Goal: Task Accomplishment & Management: Manage account settings

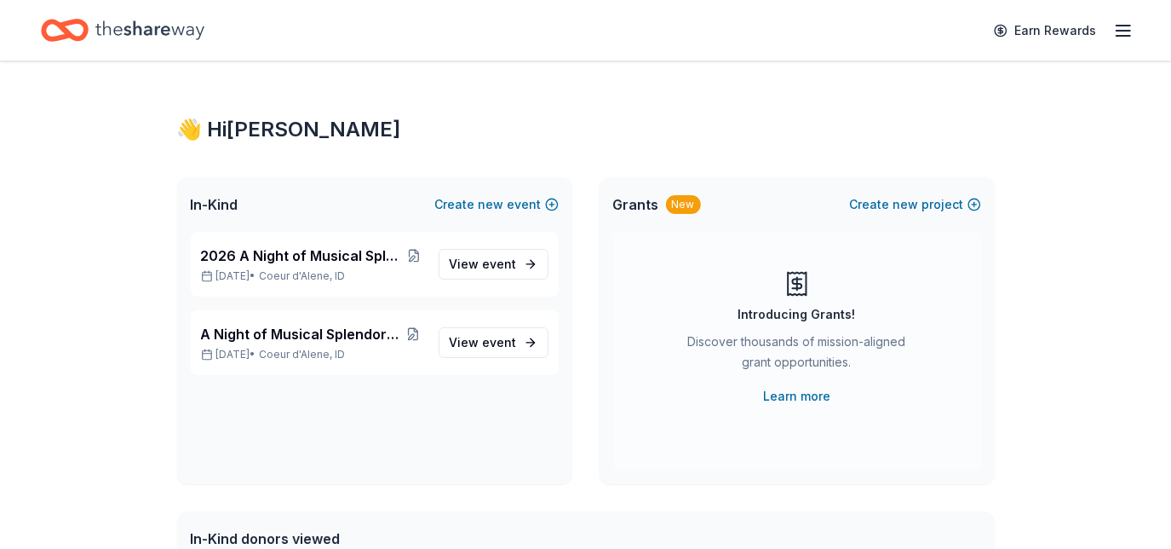
click at [476, 339] on span "View event" at bounding box center [483, 342] width 67 height 20
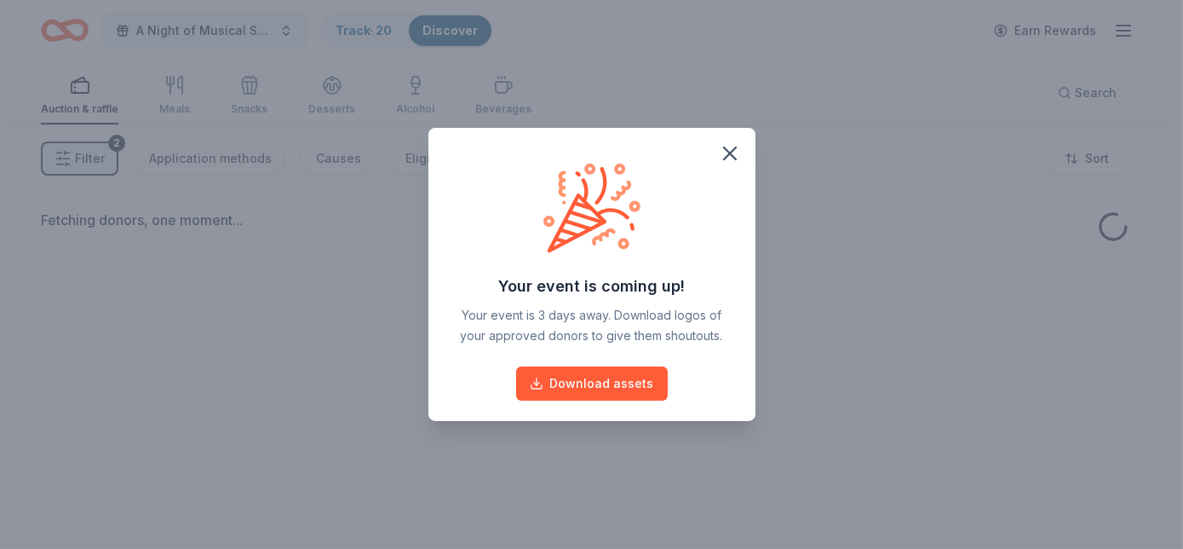
click at [730, 152] on icon "button" at bounding box center [730, 153] width 12 height 12
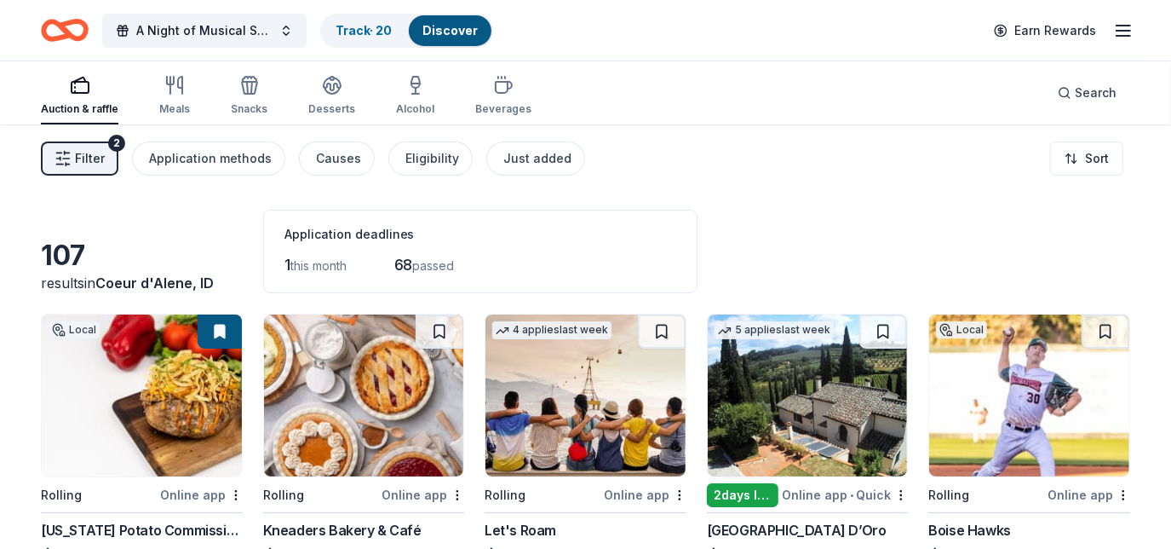
click at [361, 26] on link "Track · 20" at bounding box center [364, 30] width 56 height 14
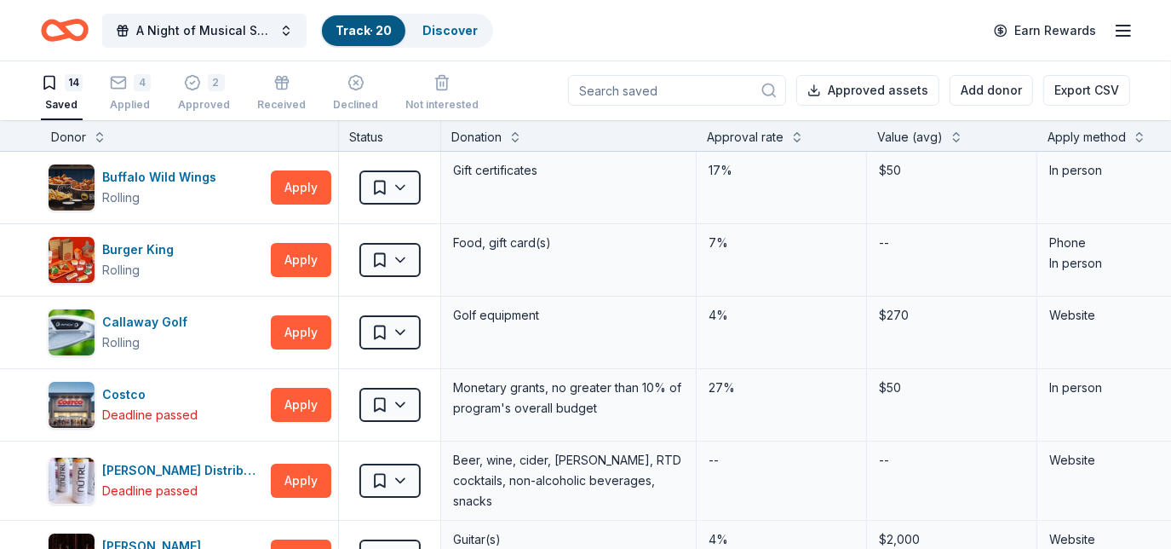
click at [135, 89] on div "4" at bounding box center [142, 82] width 17 height 17
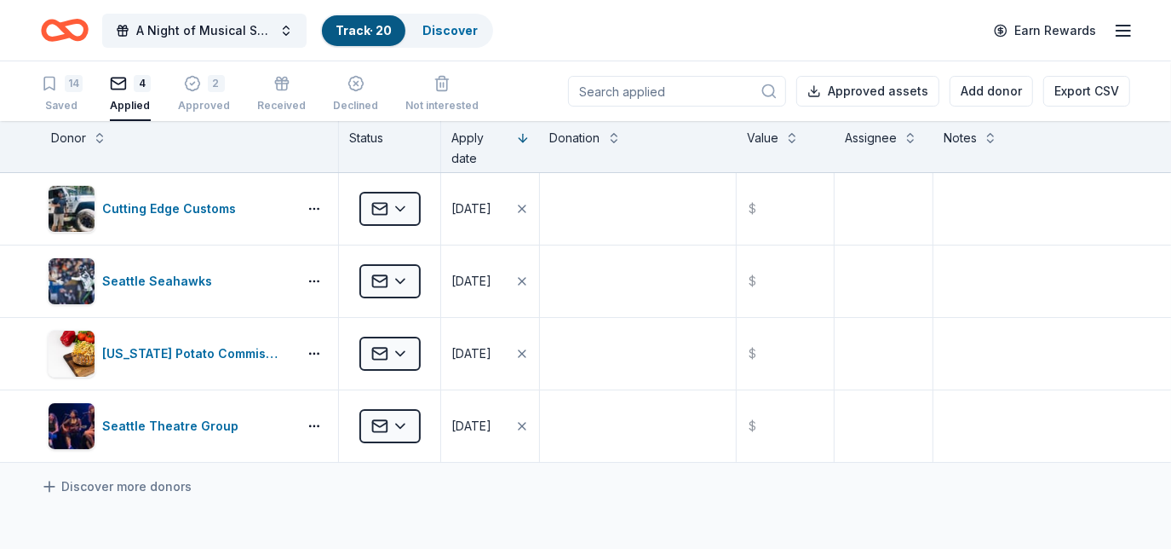
click at [202, 86] on div "2" at bounding box center [204, 83] width 52 height 17
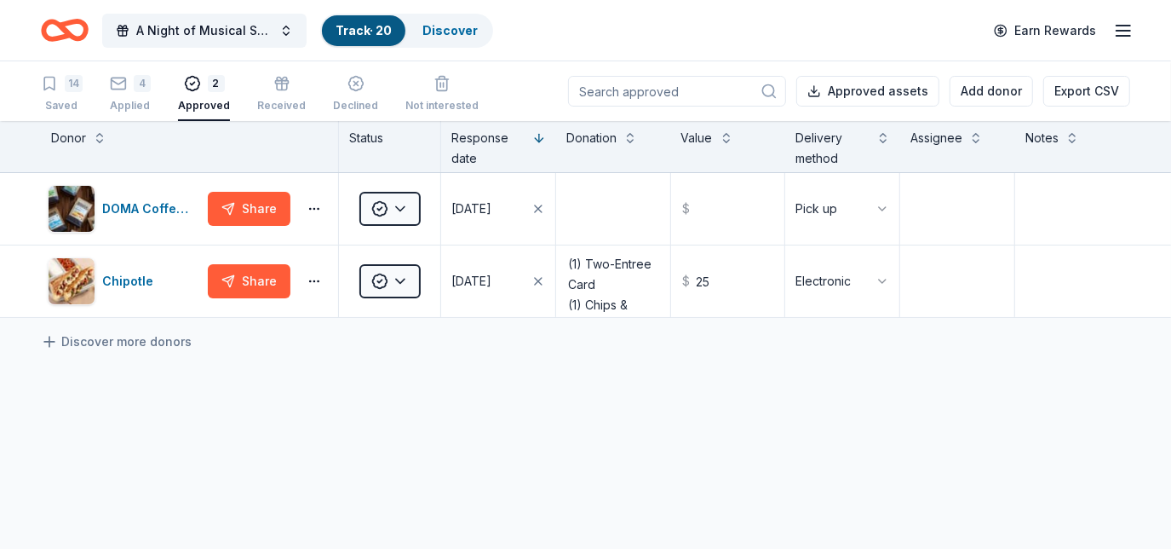
click at [133, 89] on div "4" at bounding box center [130, 83] width 41 height 17
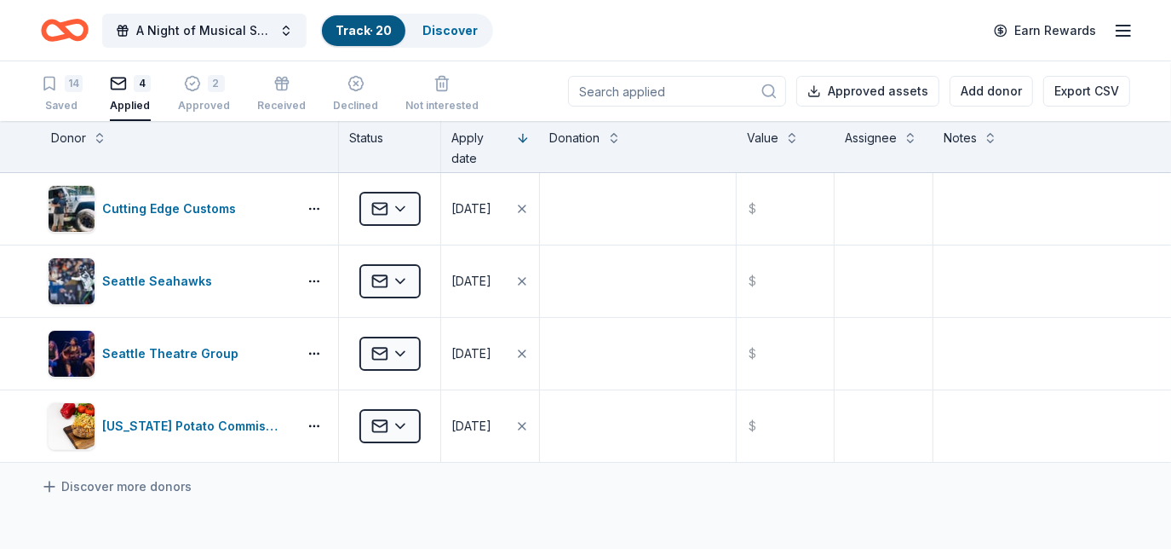
click at [187, 88] on icon "button" at bounding box center [192, 83] width 17 height 17
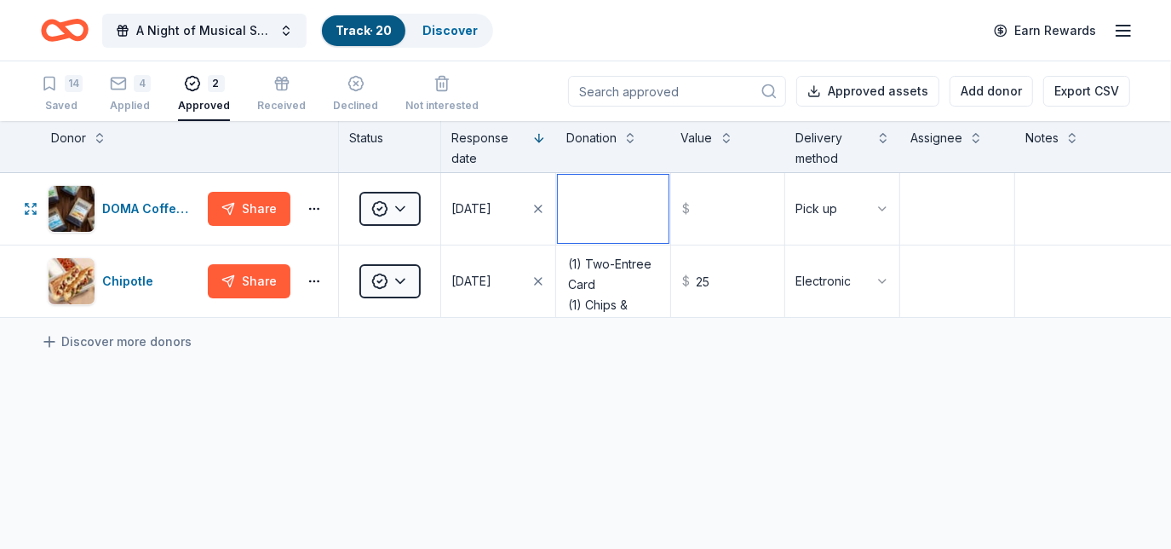
click at [631, 229] on textarea at bounding box center [613, 209] width 111 height 68
click at [633, 224] on textarea at bounding box center [613, 209] width 111 height 68
paste textarea "(2) 12oz bags of DOMA Coffee Beans (1) Box of our Instant Coffee (1) DOMA Diner…"
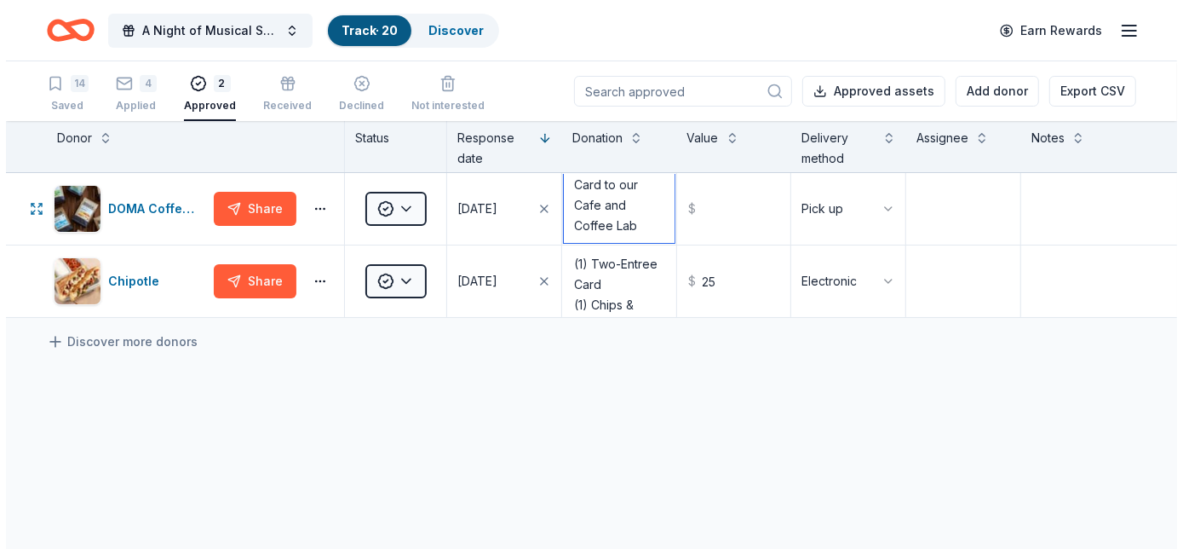
scroll to position [211, 0]
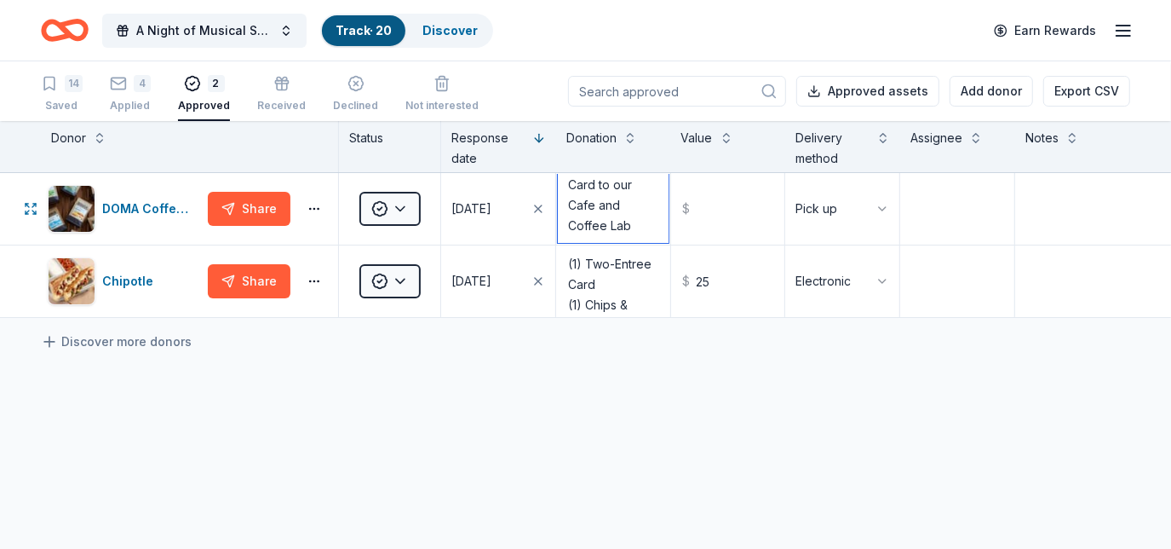
type textarea "(2) 12oz bags of DOMA Coffee Beans (1) Box of our Instant Coffee (1) DOMA Diner…"
click at [733, 205] on input "text" at bounding box center [728, 209] width 111 height 68
type input "125.75"
click at [727, 394] on div "DOMA Coffee Roasting Company Share Approved 08/08/2025 (2) 12oz bags of DOMA Co…" at bounding box center [585, 405] width 1171 height 465
click at [123, 345] on link "Discover more donors" at bounding box center [116, 341] width 151 height 20
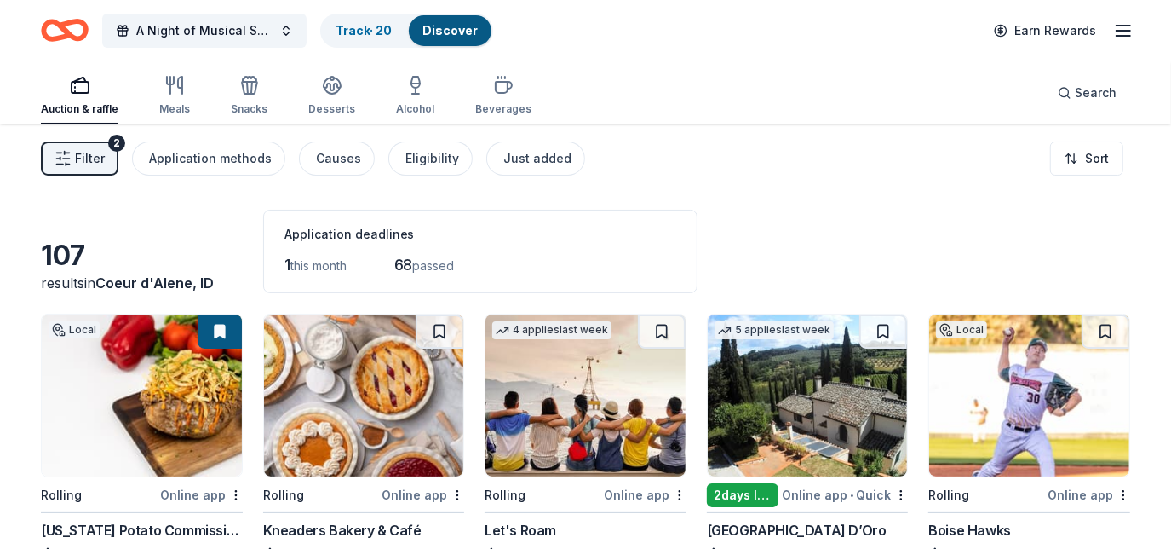
click at [1093, 92] on span "Search" at bounding box center [1096, 93] width 42 height 20
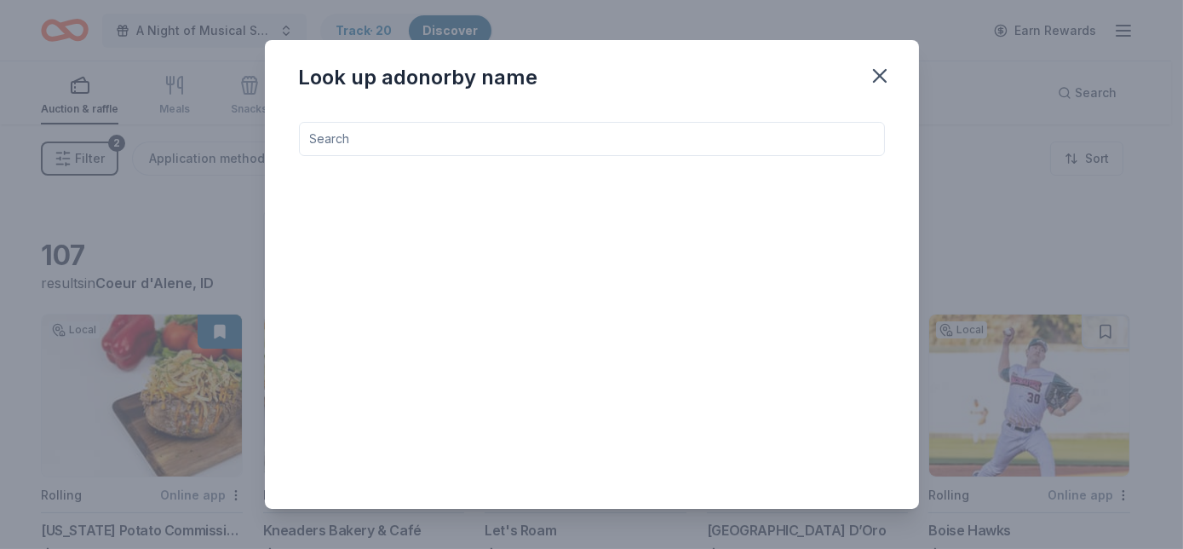
click at [804, 133] on input at bounding box center [592, 139] width 586 height 34
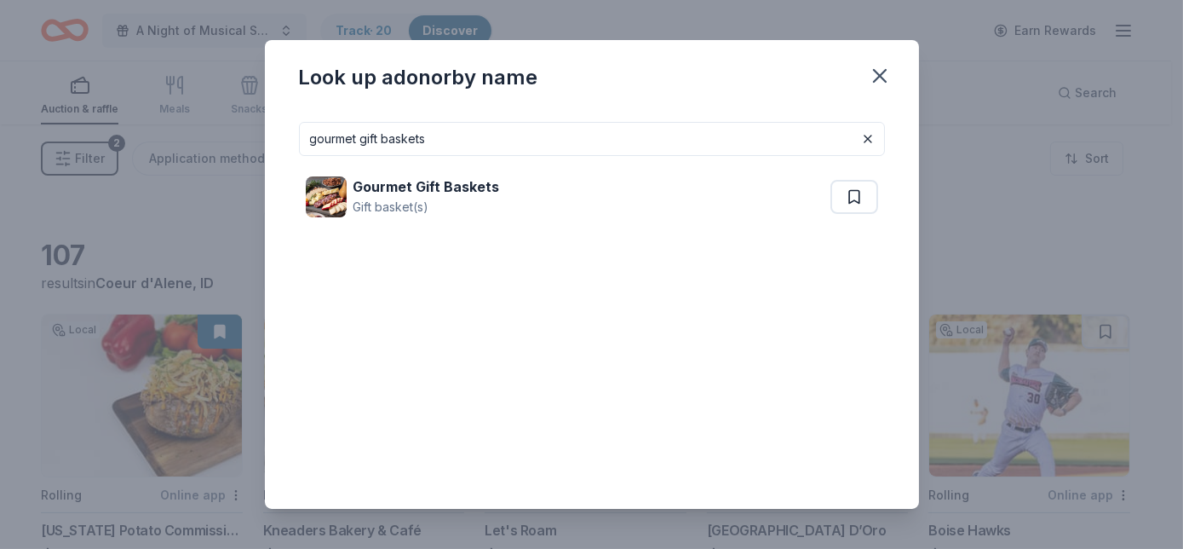
type input "gourmet gift baskets"
click at [683, 191] on div "Gourmet Gift Baskets Gift basket(s)" at bounding box center [568, 197] width 525 height 55
click at [871, 72] on icon "button" at bounding box center [880, 76] width 24 height 24
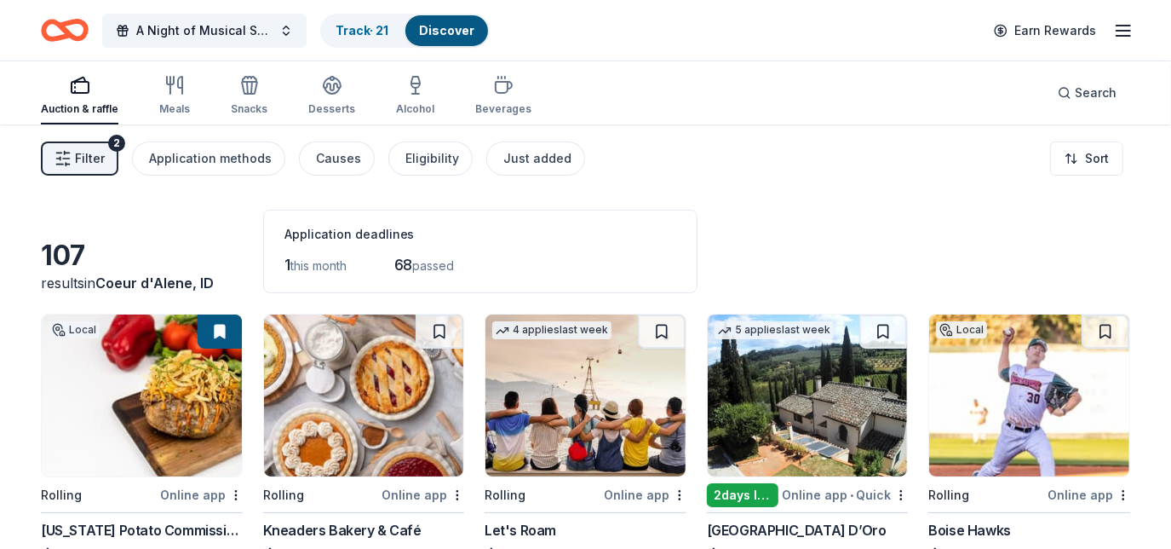
click at [345, 39] on div "Track · 21" at bounding box center [362, 30] width 80 height 31
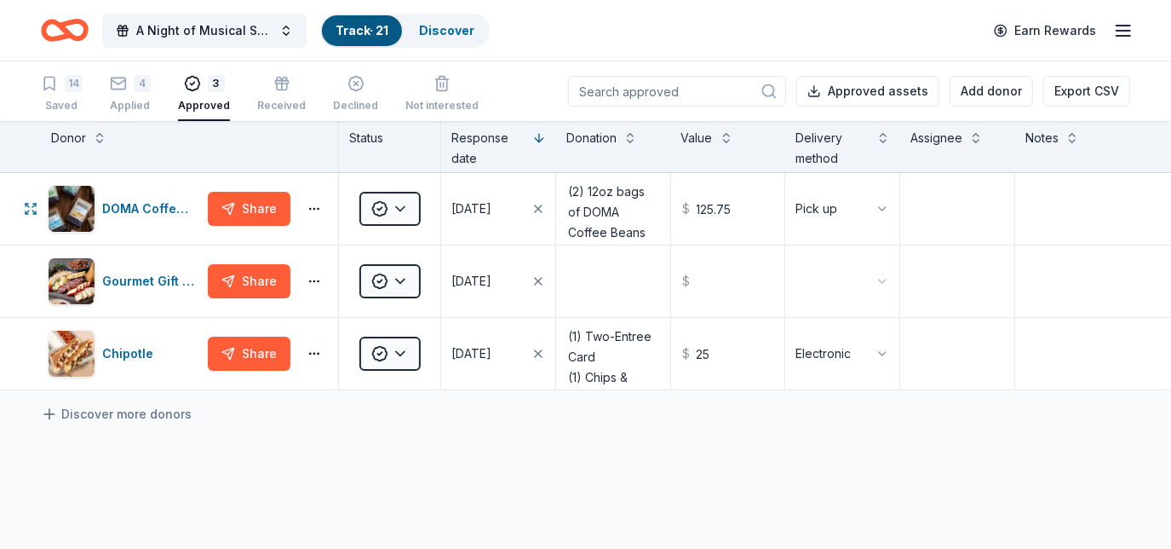
click at [397, 201] on html "A Night of Musical Splendor - Fall Fundraiser Track · 21 Discover Earn Rewards …" at bounding box center [585, 274] width 1171 height 549
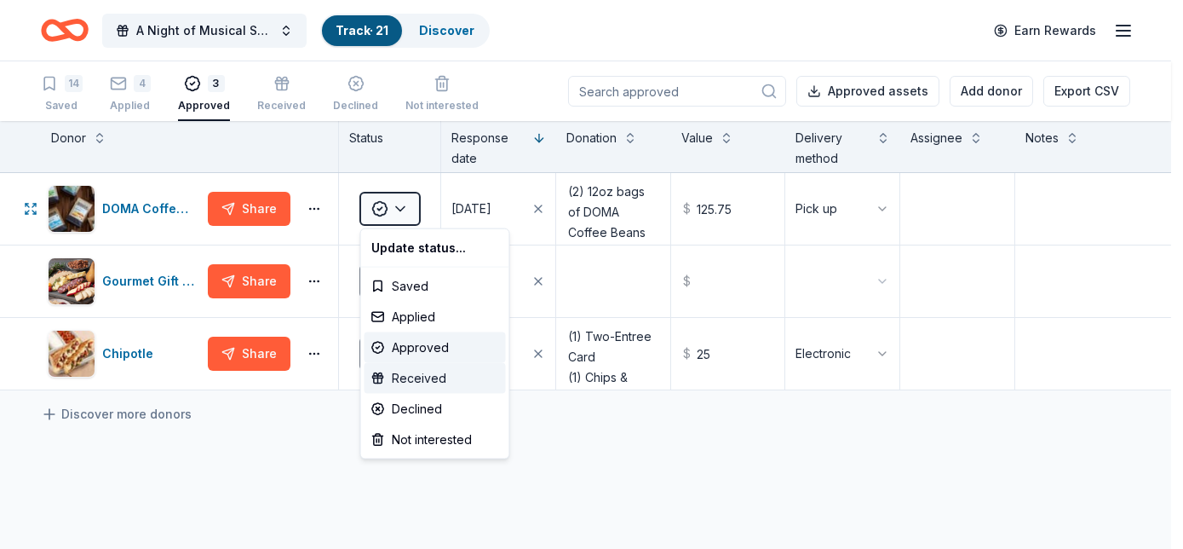
click at [423, 377] on div "Received" at bounding box center [435, 378] width 141 height 31
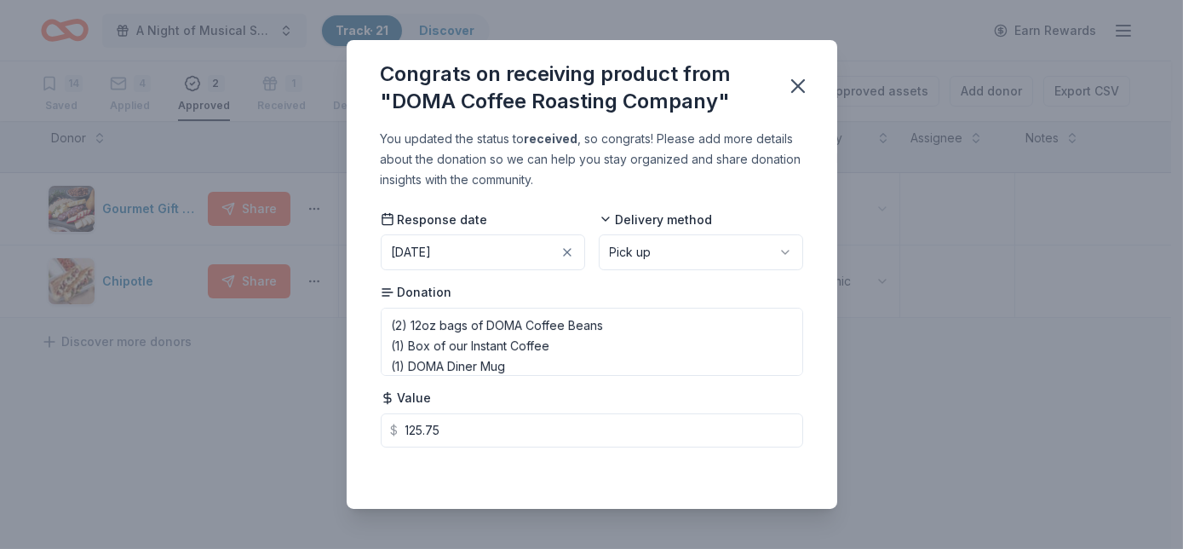
click at [507, 253] on button "[DATE]" at bounding box center [483, 252] width 204 height 36
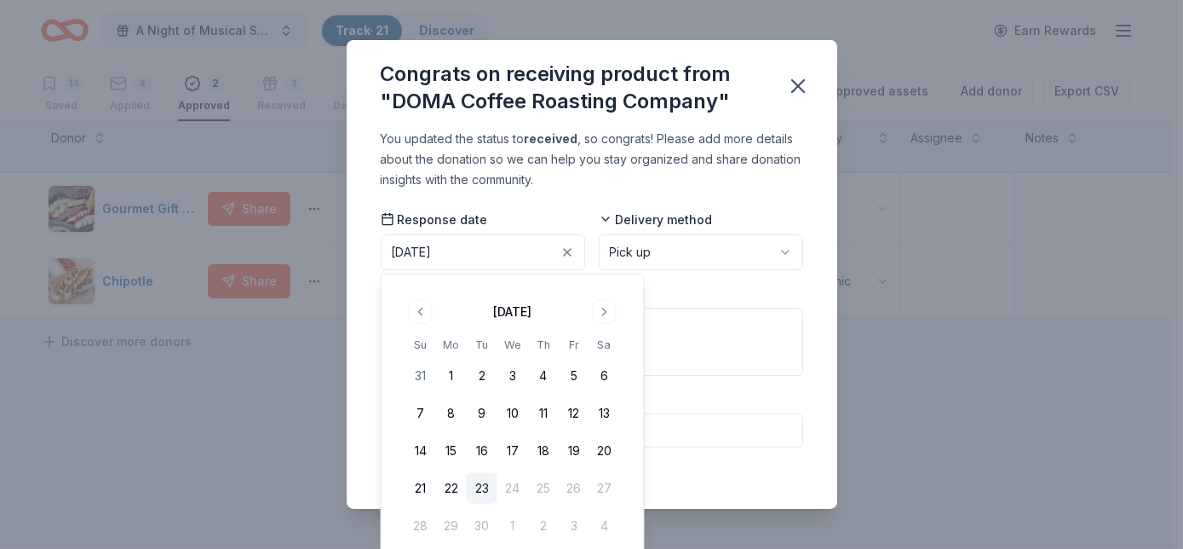
click at [450, 488] on button "22" at bounding box center [451, 488] width 31 height 31
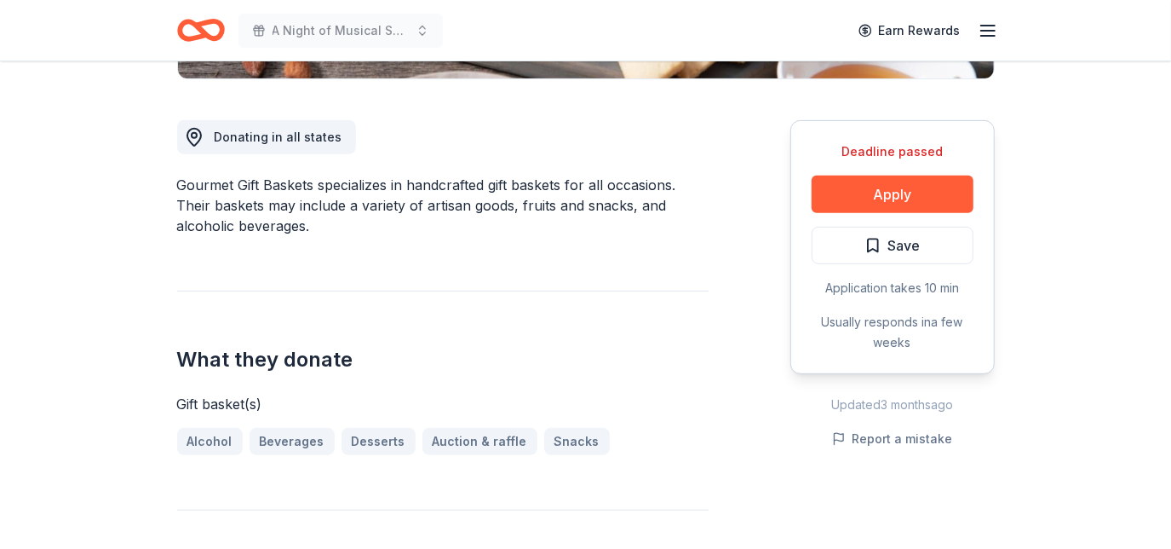
scroll to position [500, 0]
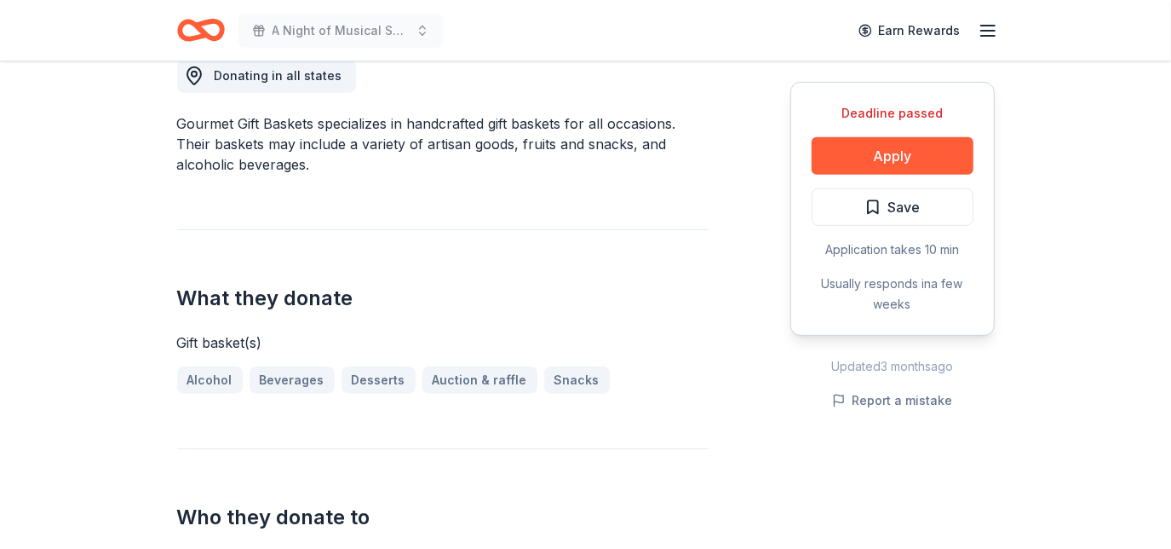
click at [904, 213] on span "Save" at bounding box center [904, 207] width 32 height 22
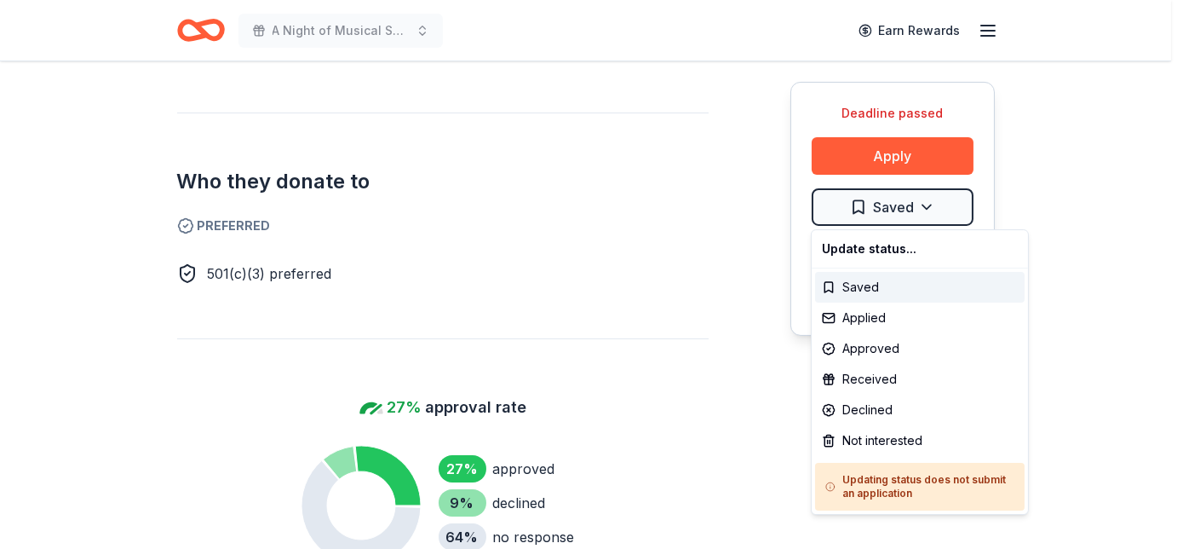
scroll to position [834, 0]
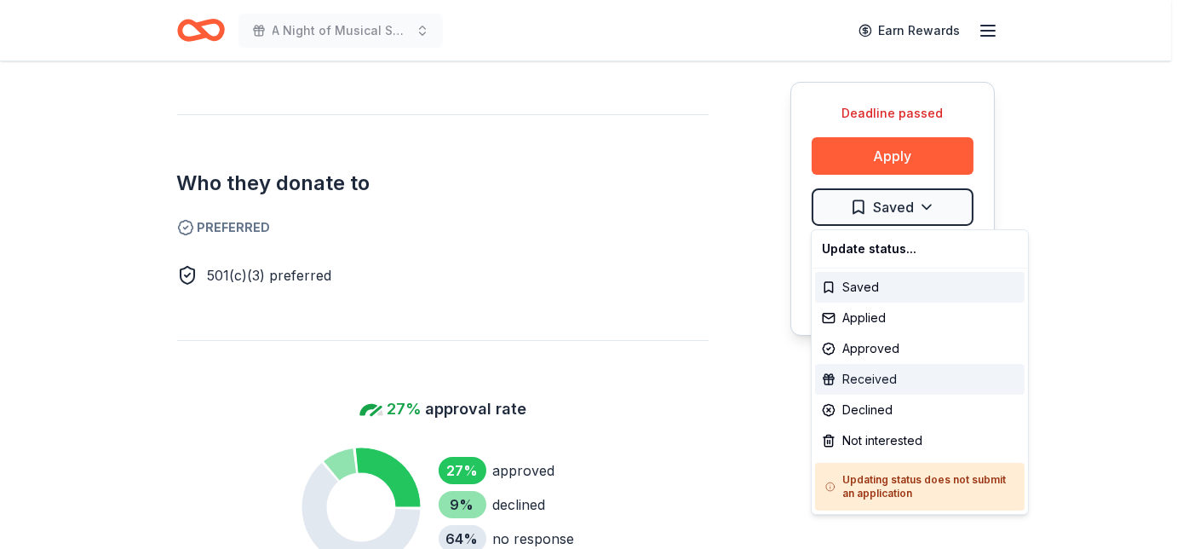
click at [888, 370] on div "Received" at bounding box center [920, 379] width 210 height 31
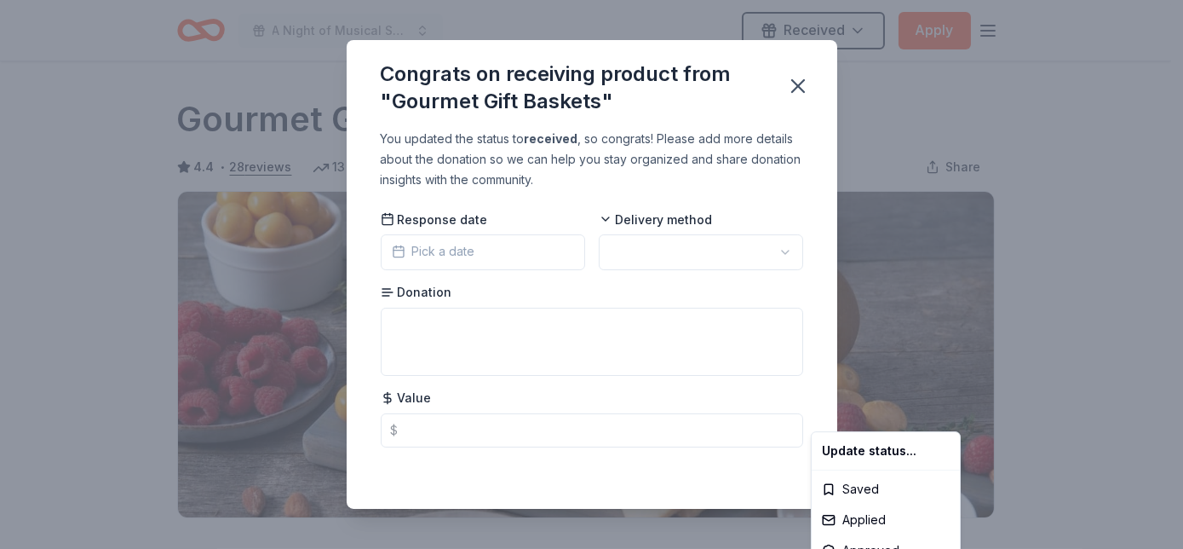
click at [553, 250] on html "A Night of Musical Splendor - Fall Fundraiser Received Apply Deadline passed Sh…" at bounding box center [591, 274] width 1183 height 549
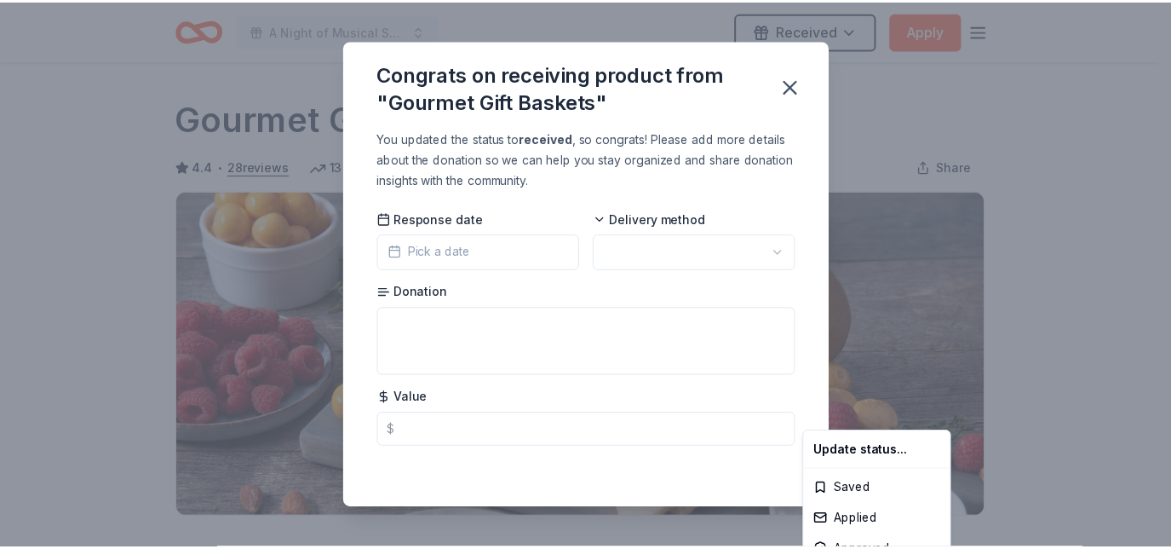
scroll to position [409, 0]
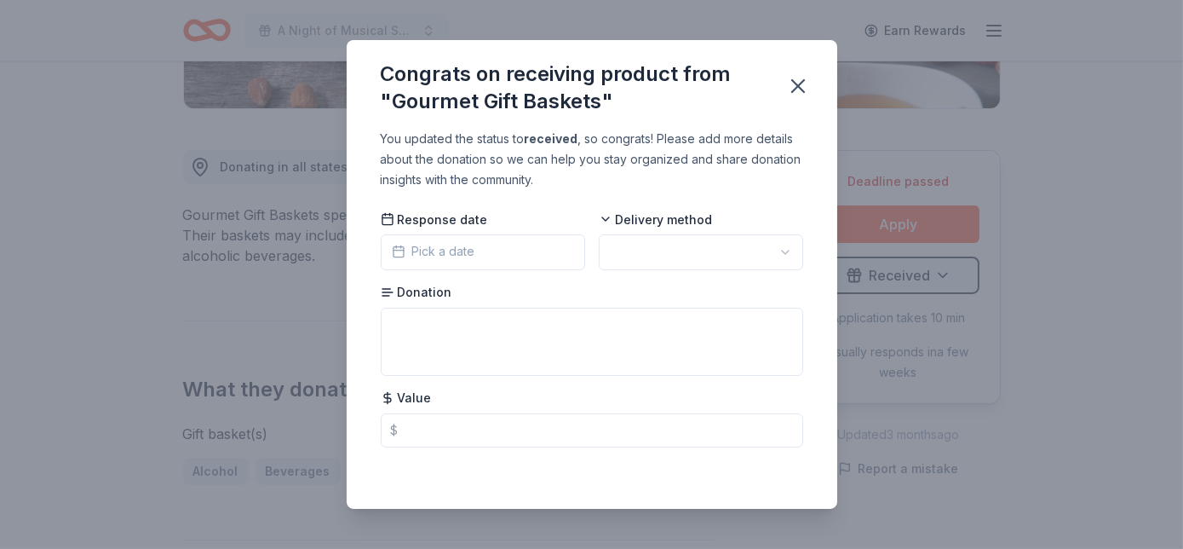
click at [517, 256] on button "Pick a date" at bounding box center [483, 252] width 204 height 36
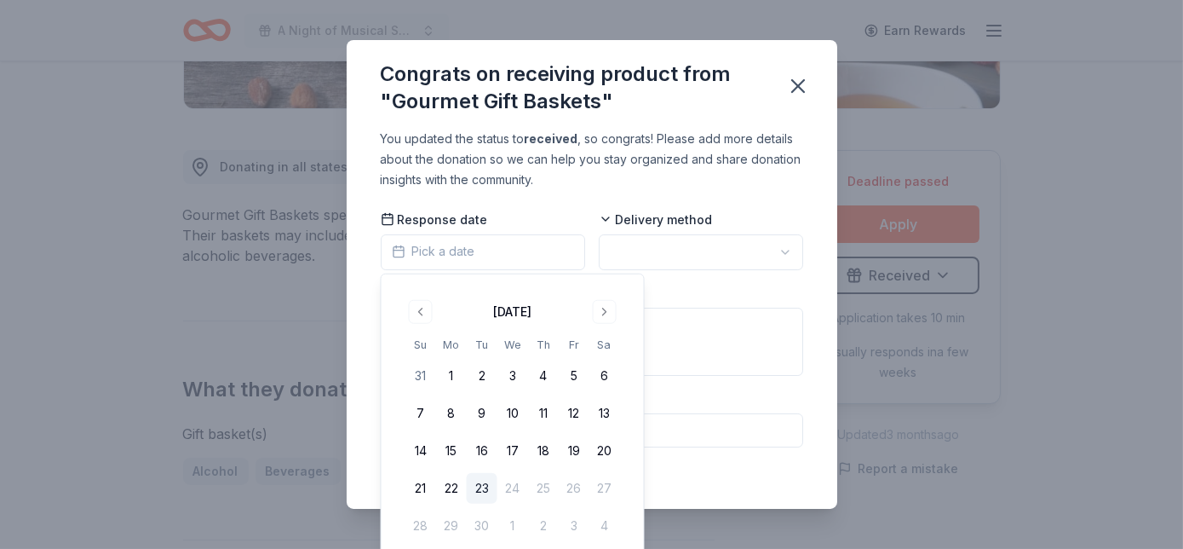
click at [466, 202] on div "You updated the status to received , so congrats! Please add more details about…" at bounding box center [592, 318] width 491 height 379
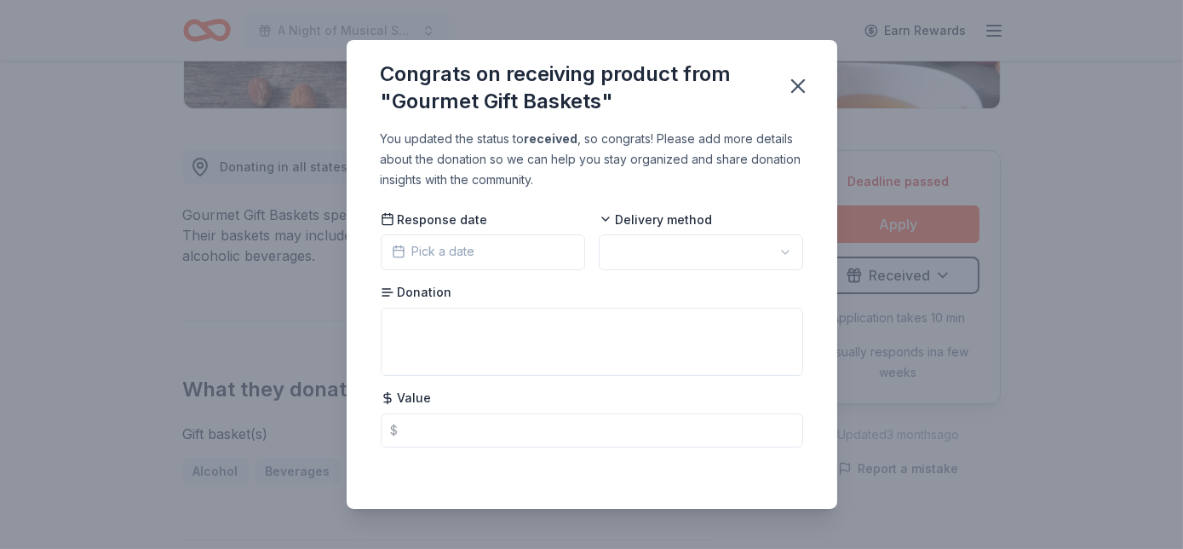
click at [795, 86] on icon "button" at bounding box center [798, 86] width 24 height 24
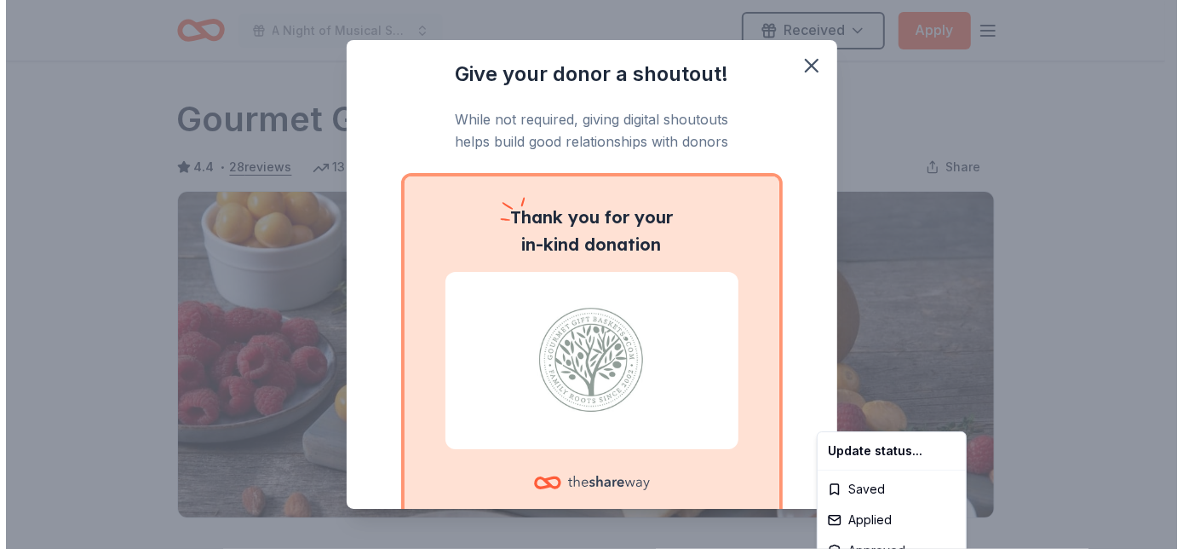
scroll to position [0, 0]
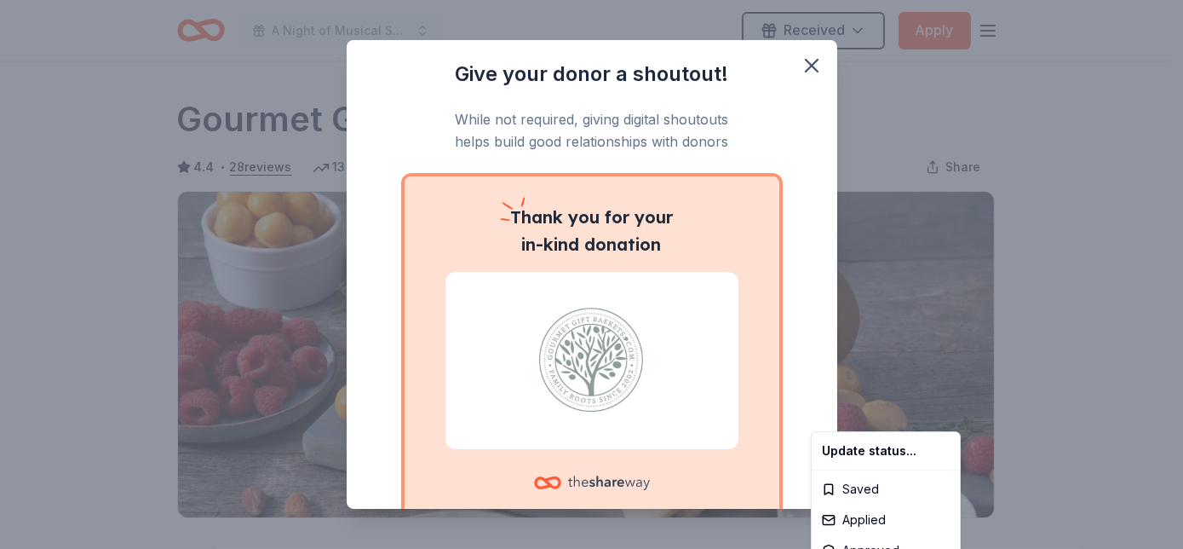
click at [802, 66] on html "A Night of Musical Splendor - Fall Fundraiser Received Apply Deadline passed Sh…" at bounding box center [591, 274] width 1183 height 549
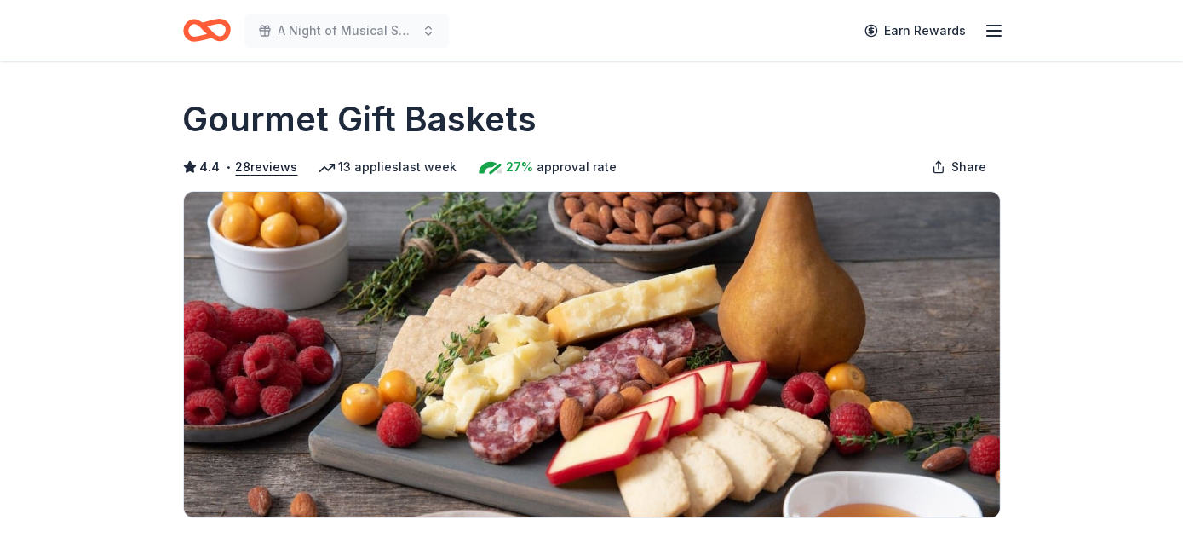
scroll to position [409, 0]
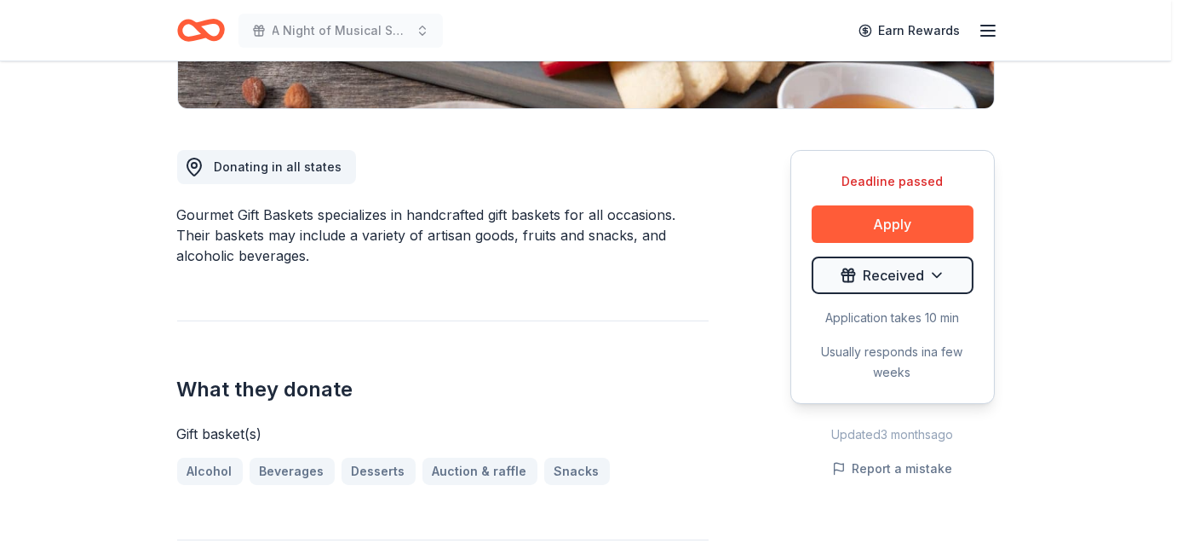
click at [874, 281] on div "Spread the love and tell a friend! Know a friend also soliciting donations? Sha…" at bounding box center [591, 274] width 1183 height 549
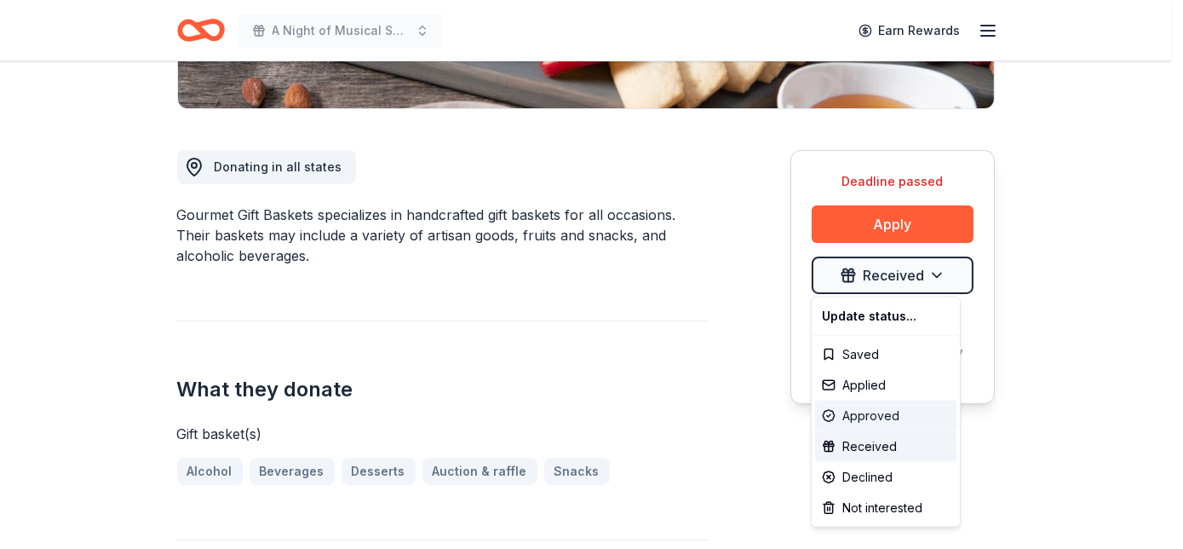
click at [867, 411] on div "Approved" at bounding box center [885, 415] width 141 height 31
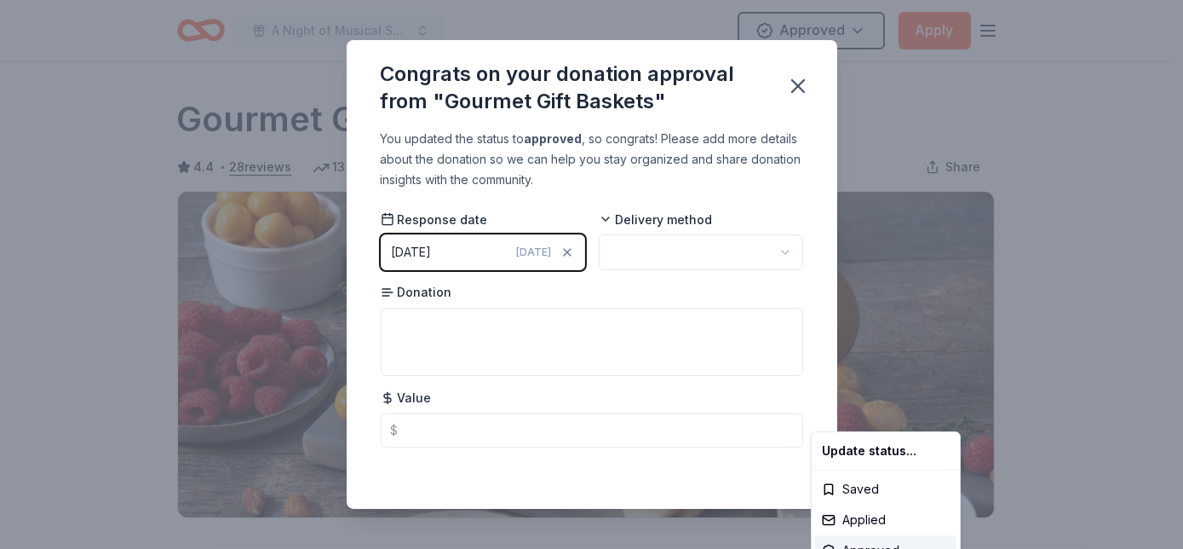
click at [511, 254] on html "A Night of Musical Splendor - Fall Fundraiser Approved Apply Deadline passed Sh…" at bounding box center [591, 274] width 1183 height 549
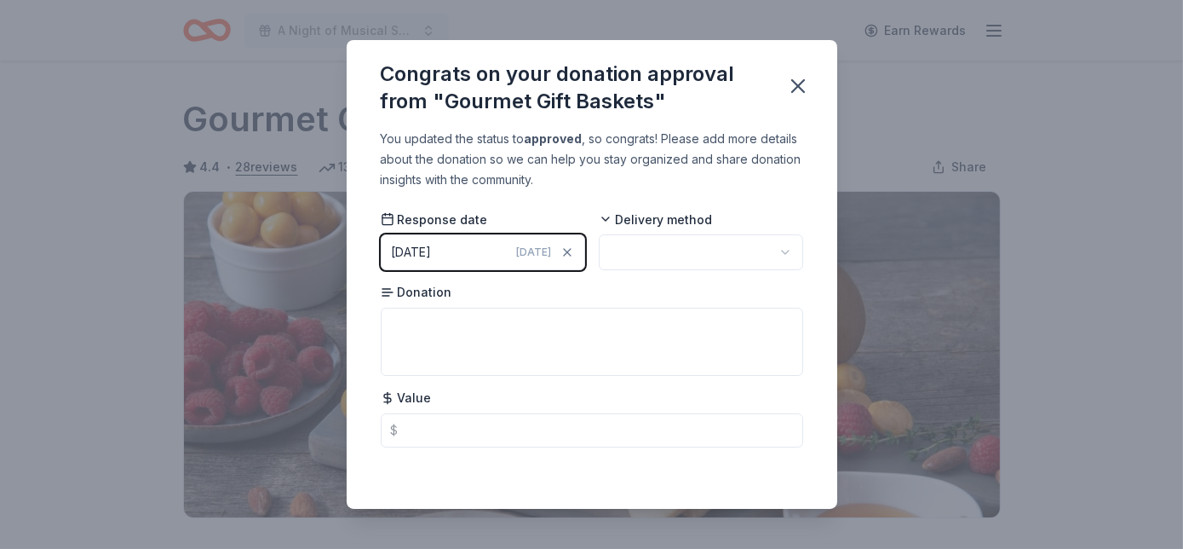
scroll to position [409, 0]
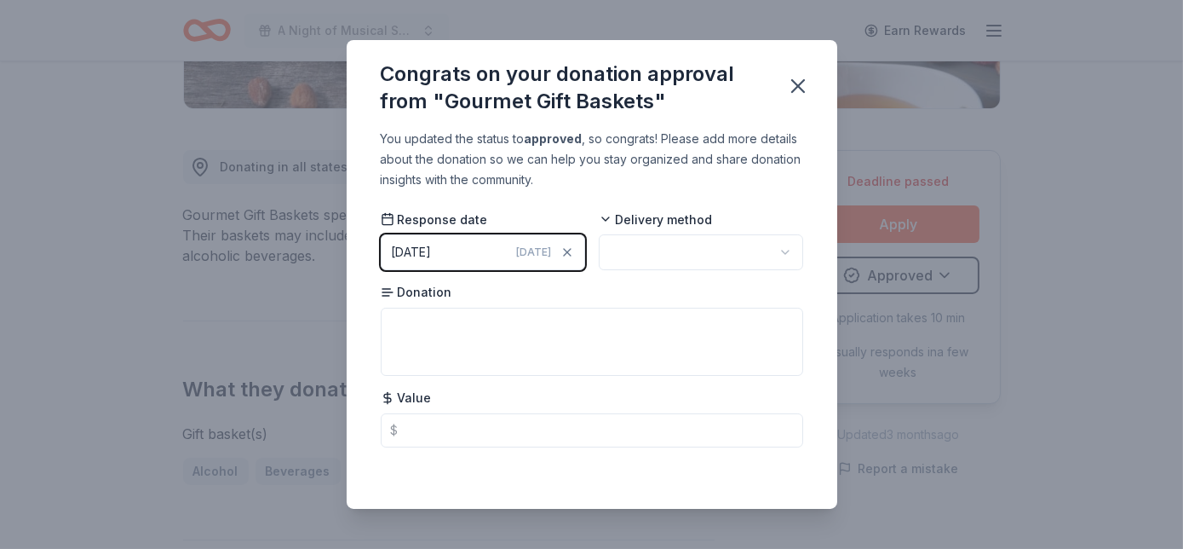
click at [432, 250] on div "09/23/2025" at bounding box center [412, 252] width 40 height 20
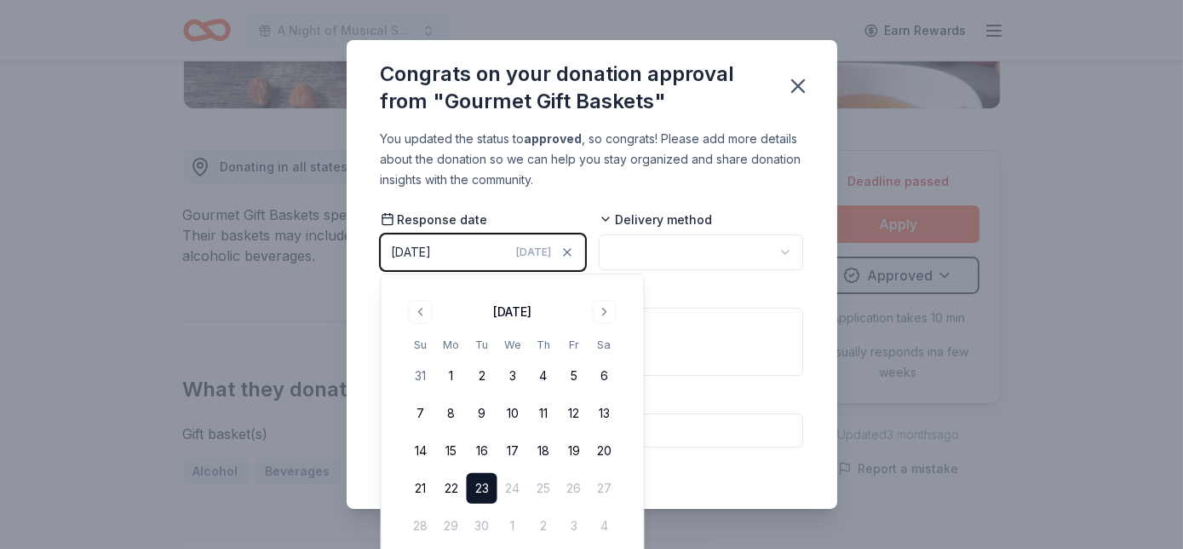
click at [423, 307] on button "Go to previous month" at bounding box center [421, 312] width 24 height 24
click at [469, 414] on button "5" at bounding box center [482, 413] width 31 height 31
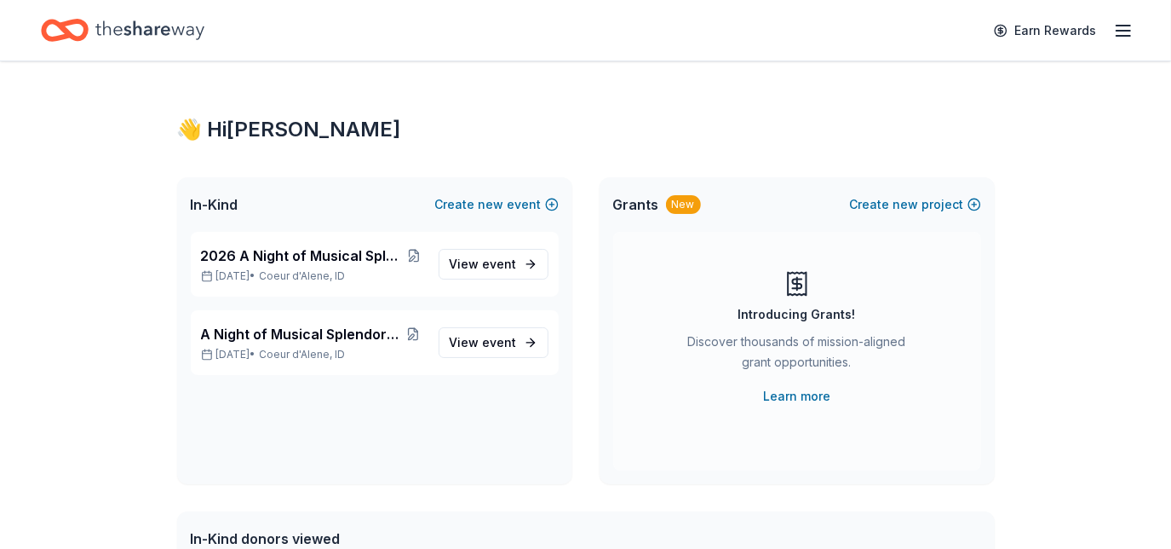
click at [512, 332] on span "View event" at bounding box center [483, 342] width 67 height 20
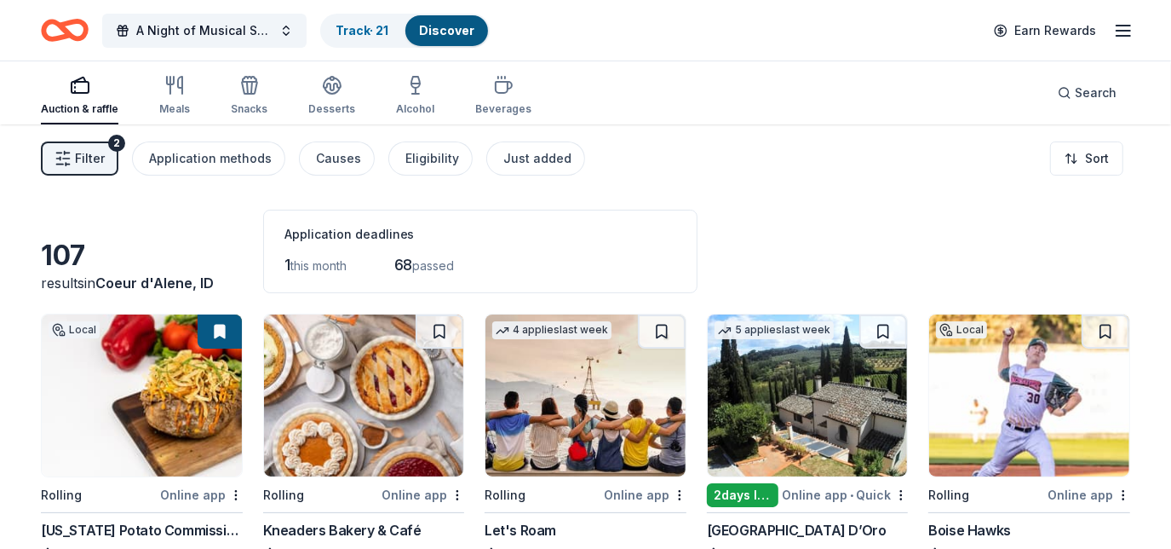
click at [359, 26] on link "Track · 21" at bounding box center [362, 30] width 53 height 14
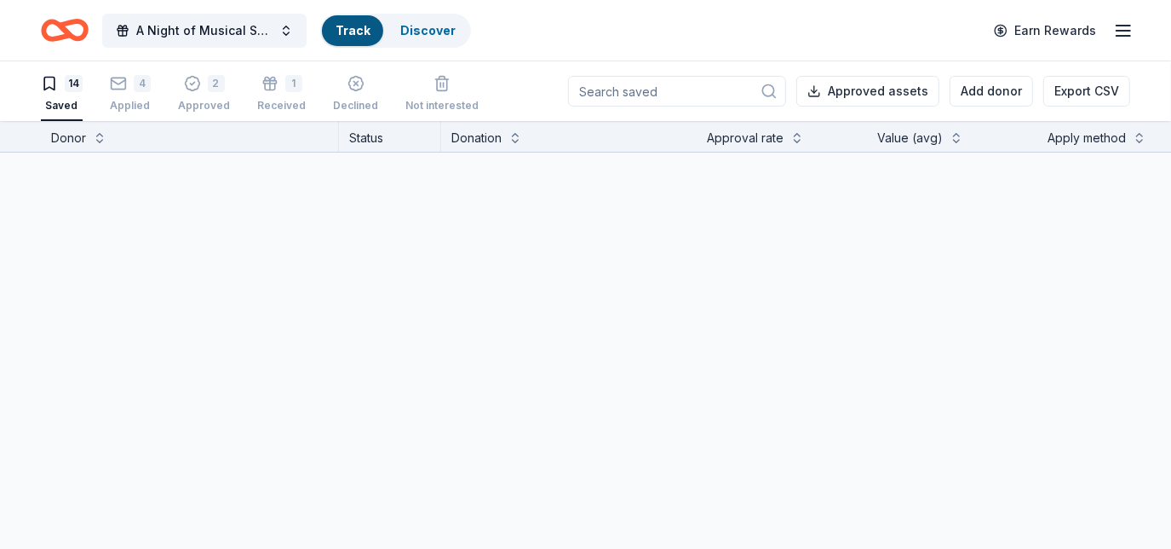
scroll to position [1, 0]
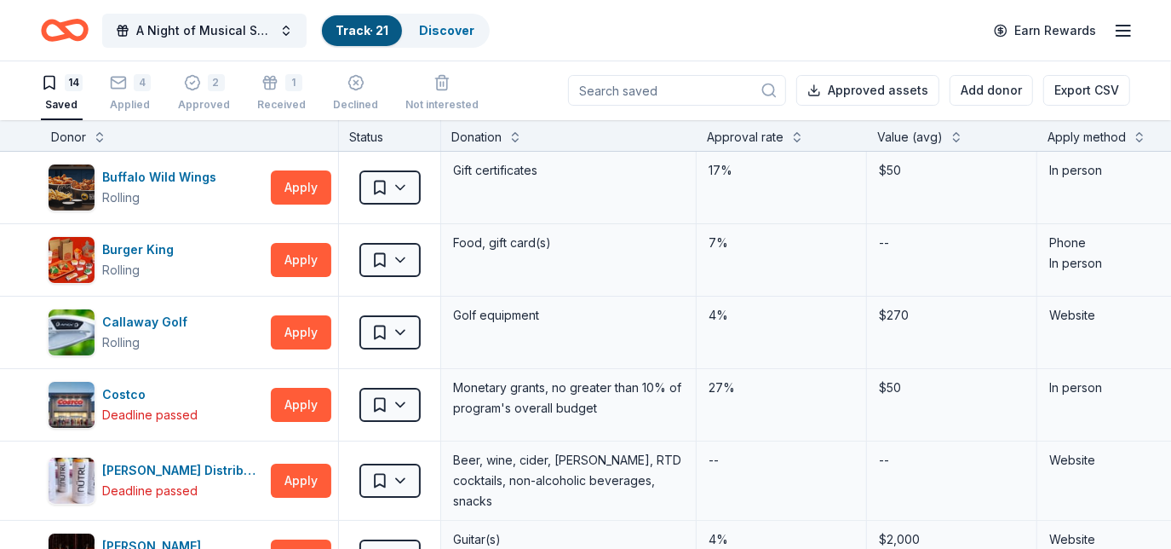
click at [198, 88] on div "2" at bounding box center [204, 82] width 52 height 17
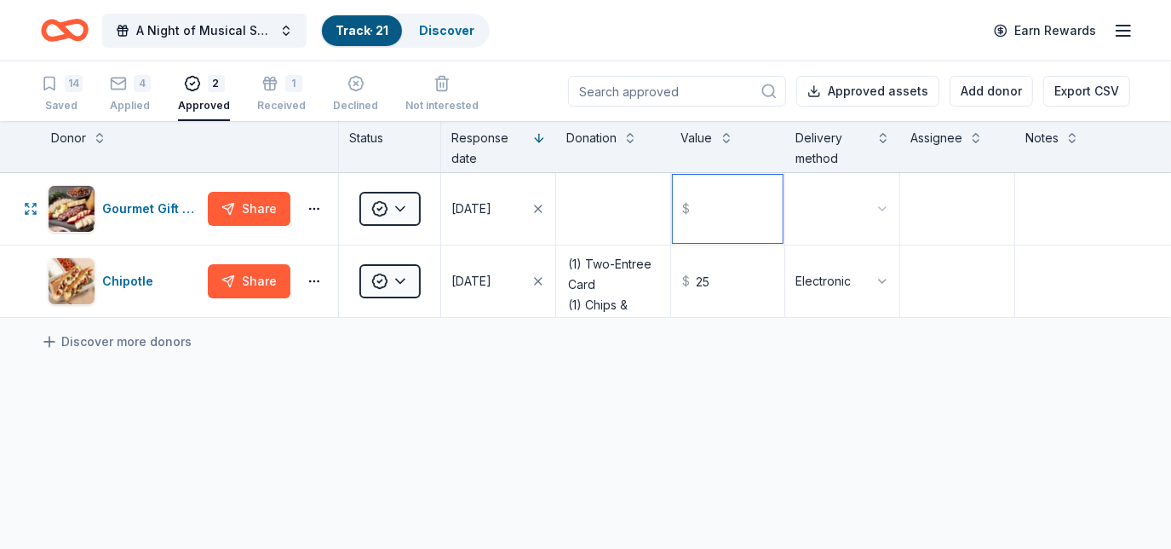
click at [695, 197] on input "text" at bounding box center [728, 209] width 111 height 68
type input "25.00"
click at [592, 230] on textarea at bounding box center [613, 209] width 111 height 68
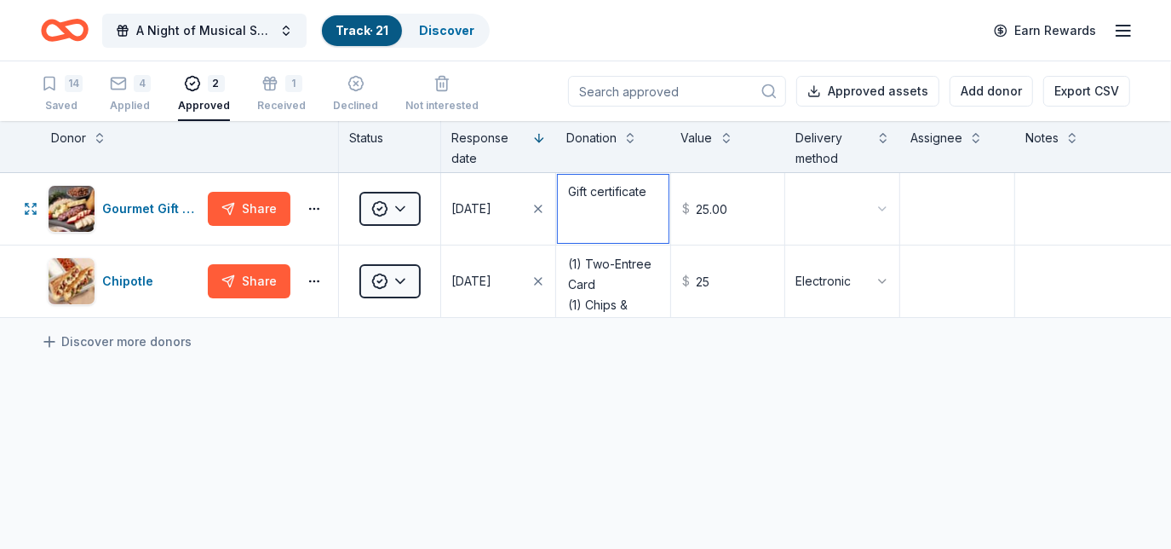
type textarea "Gift certificate"
click at [812, 213] on html "A Night of Musical Splendor - Fall Fundraiser Track · 21 Discover Earn Rewards …" at bounding box center [585, 274] width 1171 height 549
click at [387, 199] on html "A Night of Musical Splendor - Fall Fundraiser Track · 21 Discover Earn Rewards …" at bounding box center [585, 274] width 1171 height 549
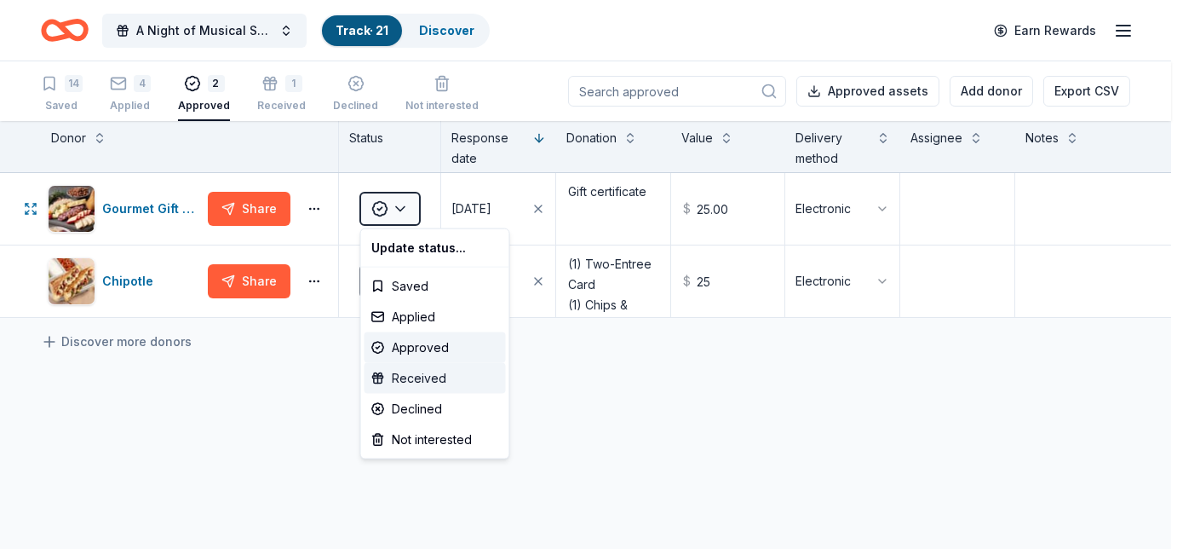
click at [416, 369] on div "Received" at bounding box center [435, 378] width 141 height 31
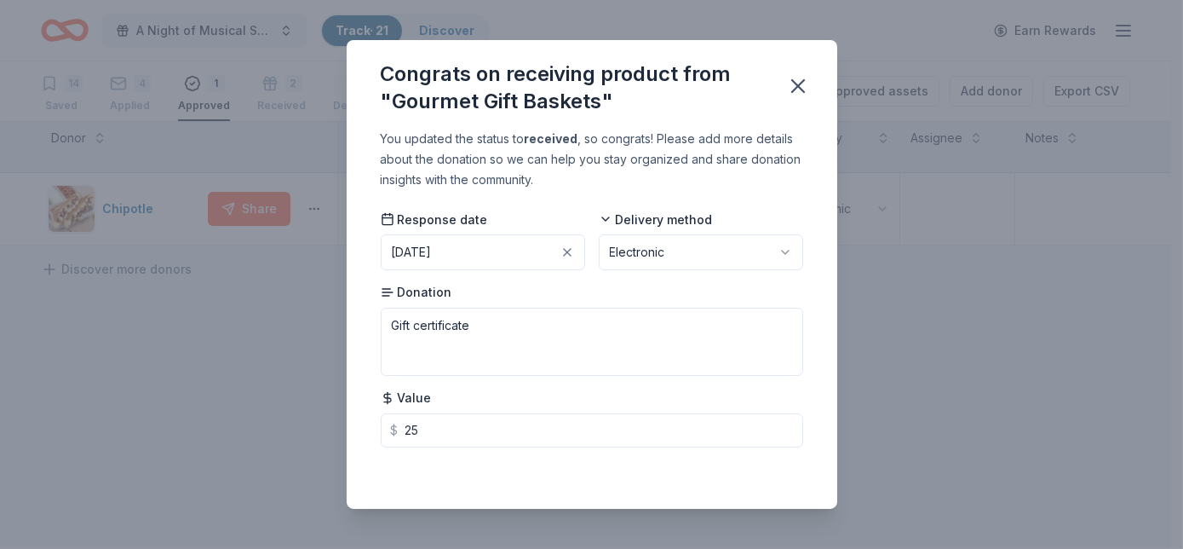
click at [802, 89] on icon "button" at bounding box center [798, 86] width 24 height 24
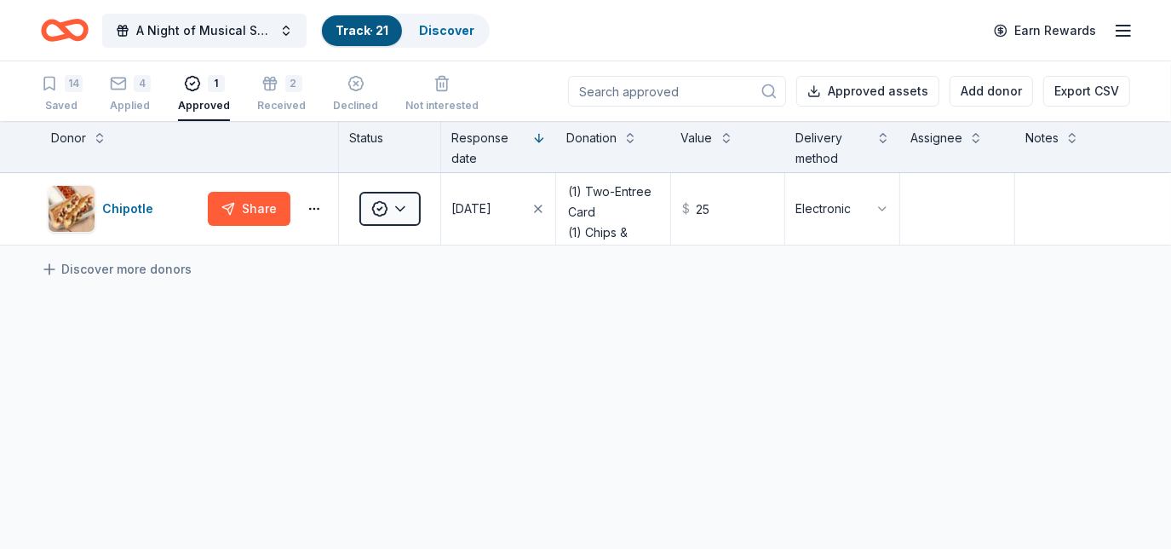
click at [286, 76] on div "2" at bounding box center [293, 83] width 17 height 17
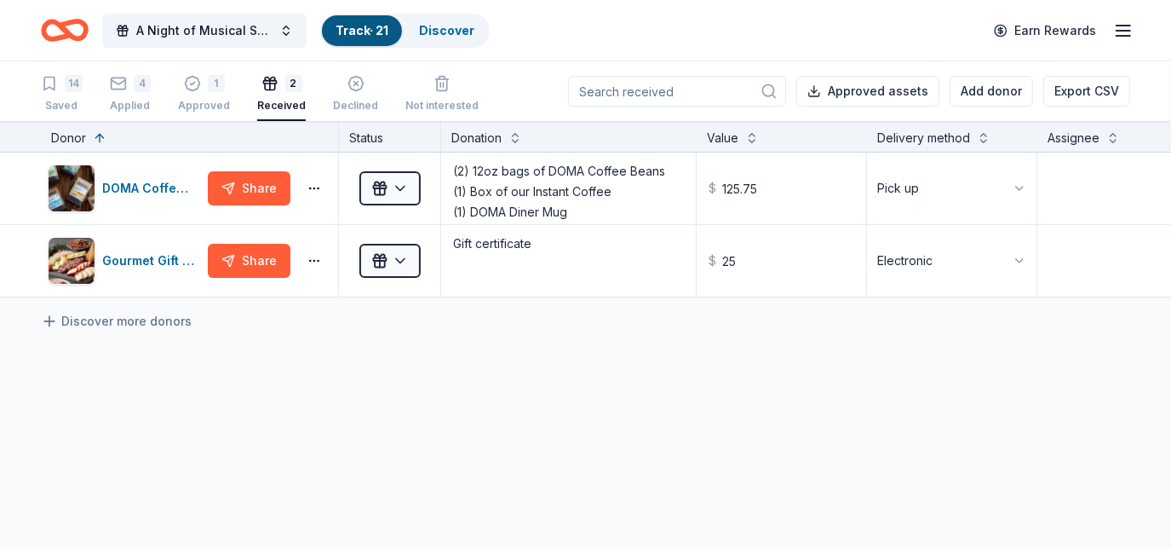
click at [214, 89] on div "1" at bounding box center [216, 83] width 17 height 17
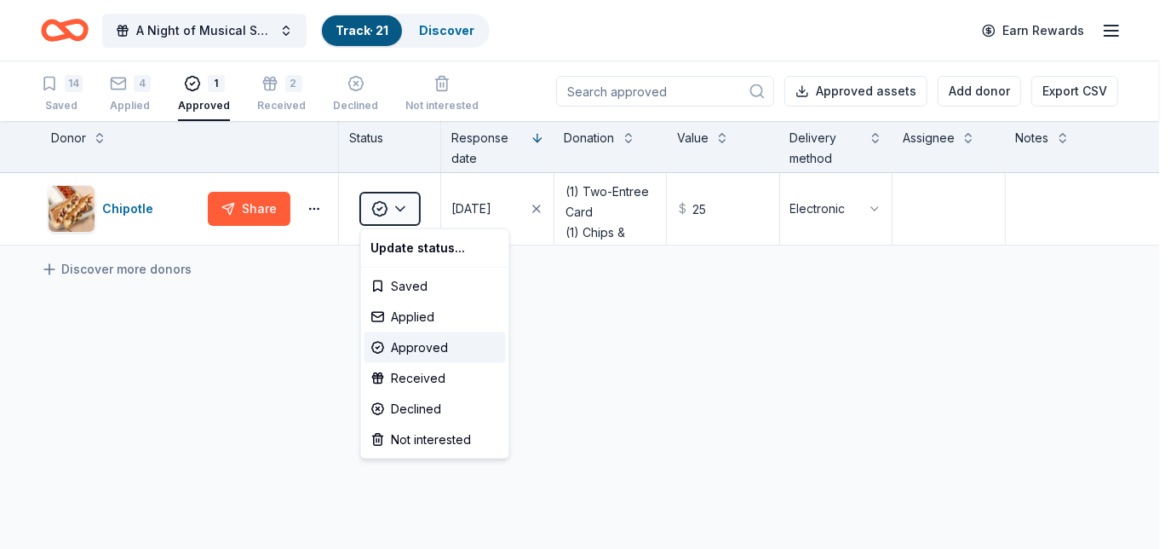
click at [402, 216] on html "A Night of Musical Splendor - Fall Fundraiser Track · 21 Discover Earn Rewards …" at bounding box center [585, 274] width 1171 height 549
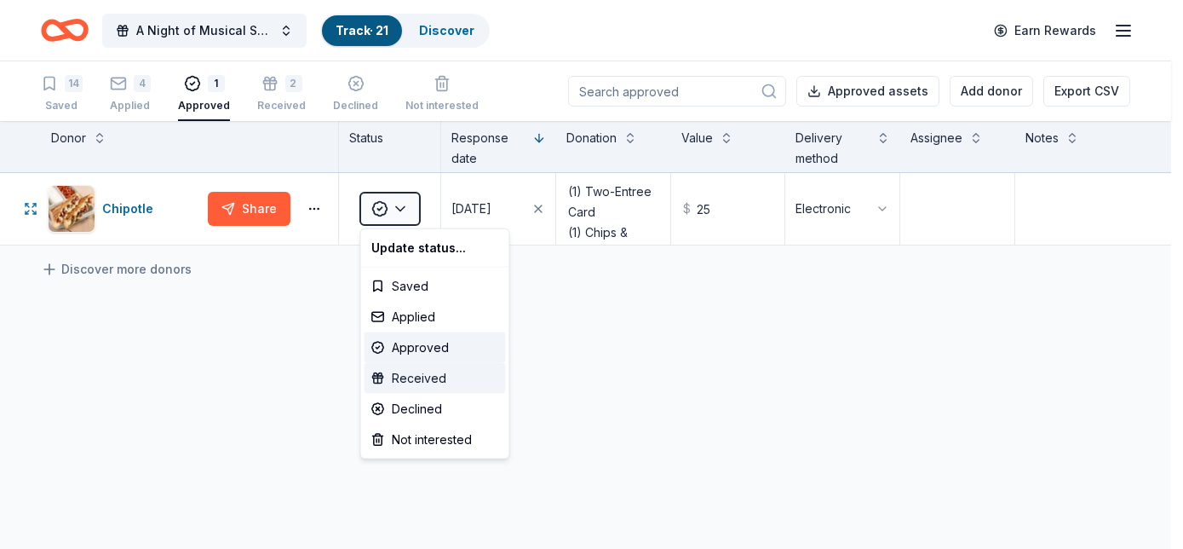
click at [436, 382] on div "Received" at bounding box center [435, 378] width 141 height 31
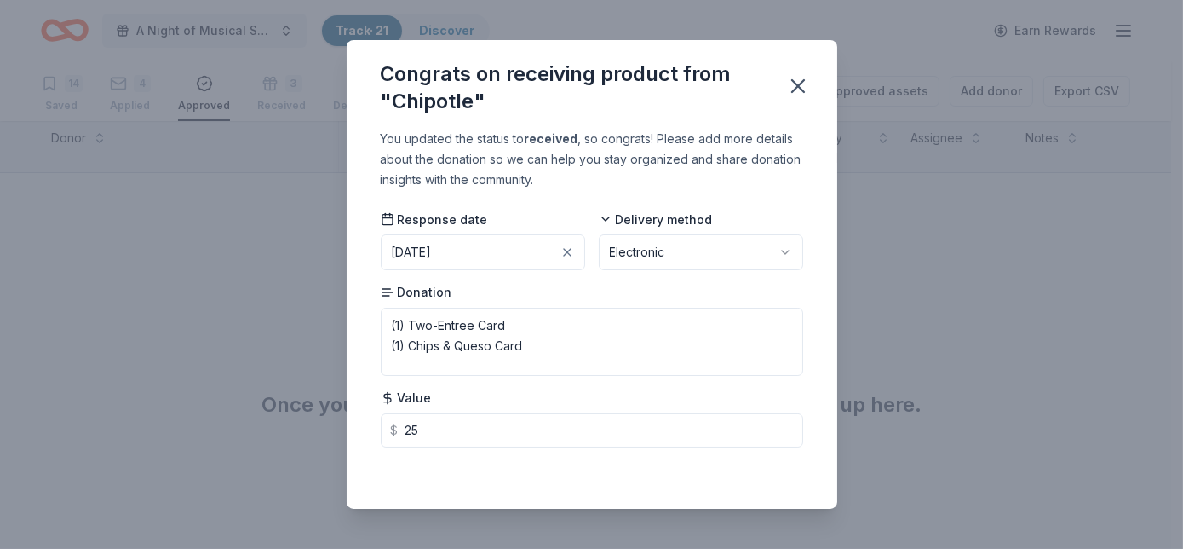
click at [802, 86] on icon "button" at bounding box center [798, 86] width 24 height 24
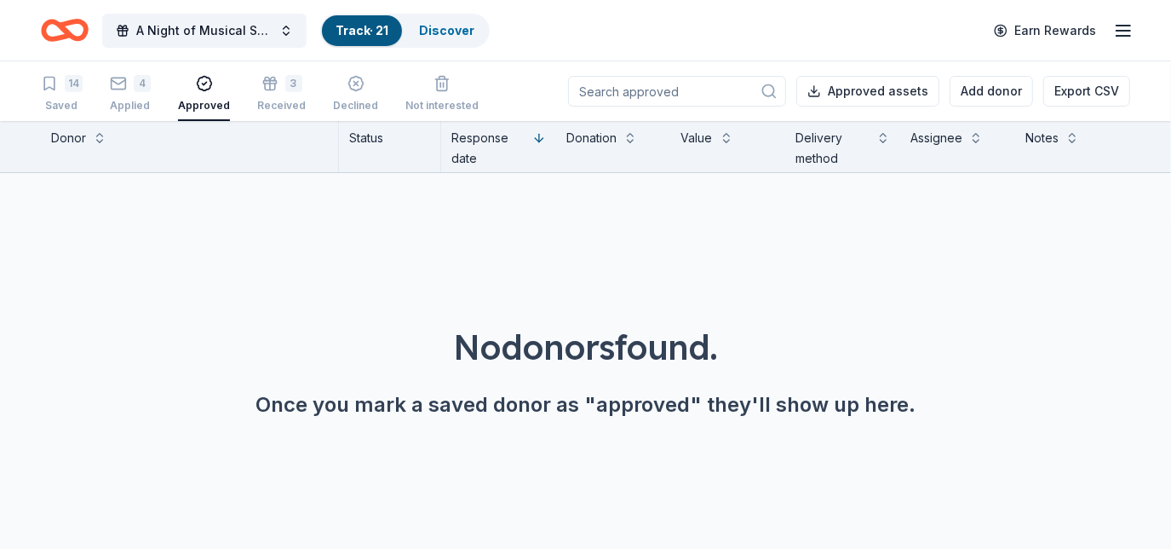
click at [125, 100] on div "Applied" at bounding box center [130, 106] width 41 height 14
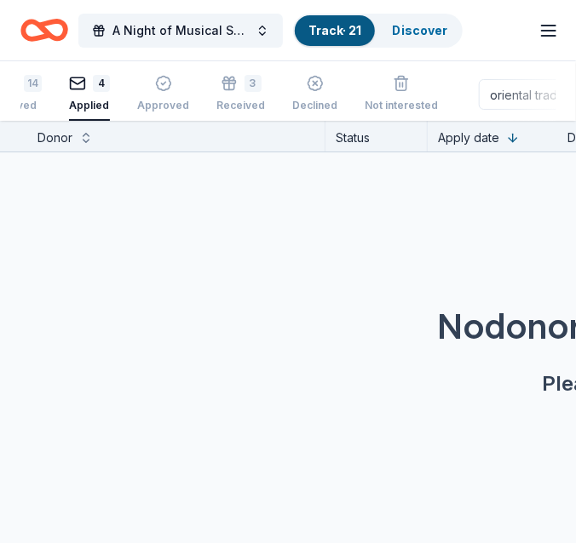
scroll to position [0, 28]
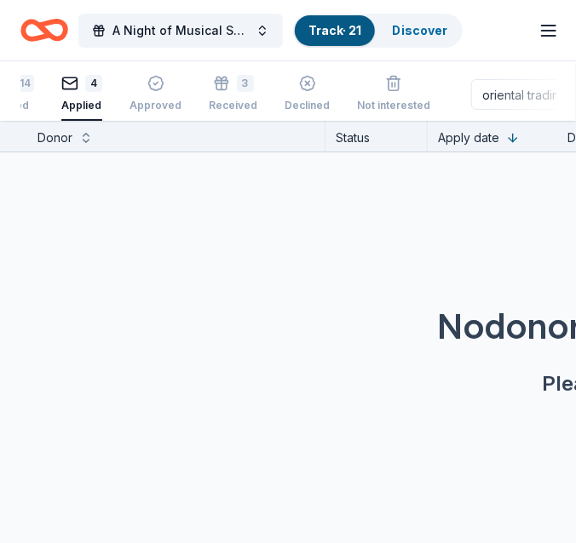
type input "oriental trading"
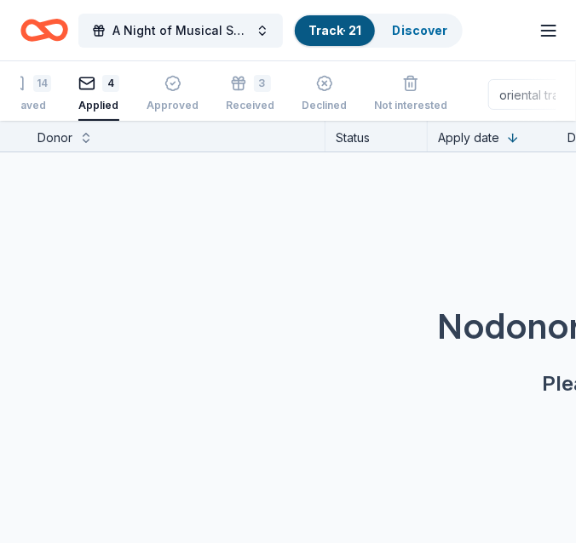
scroll to position [0, 0]
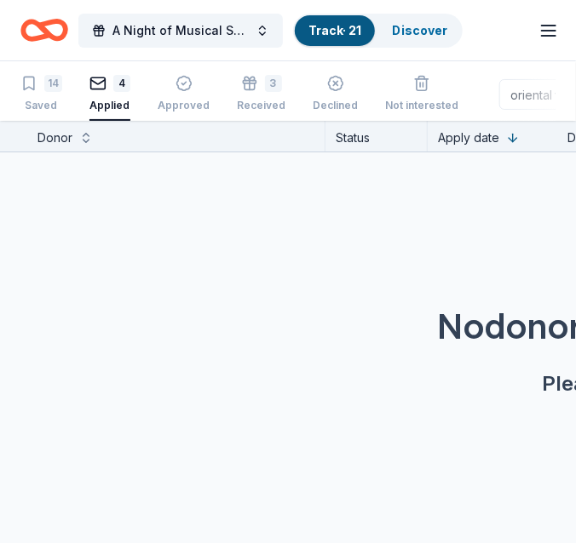
click at [43, 37] on icon "Home" at bounding box center [36, 29] width 26 height 17
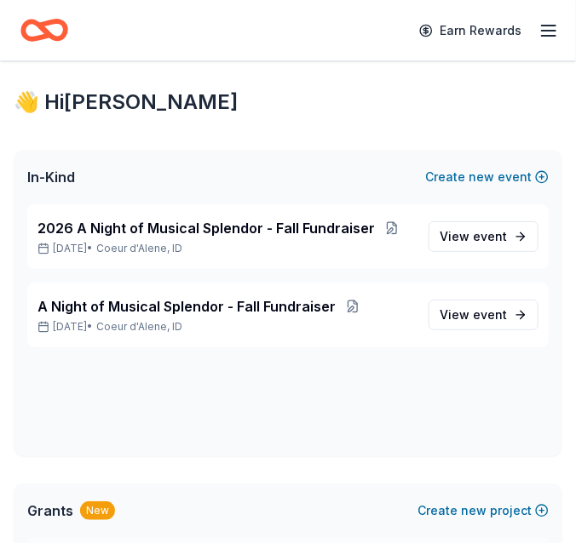
click at [459, 309] on span "View event" at bounding box center [473, 315] width 67 height 20
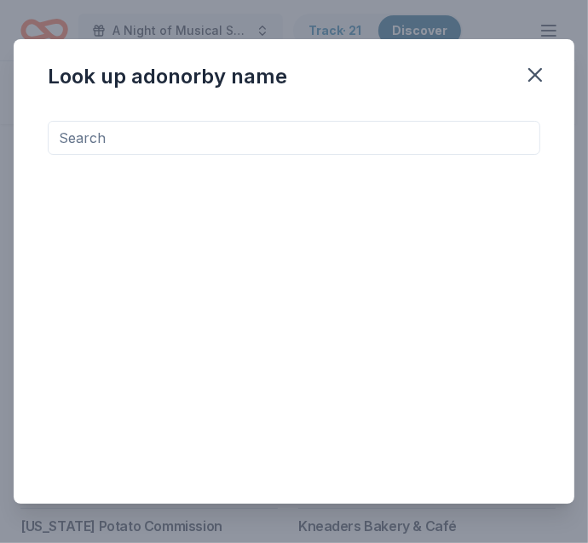
click at [423, 128] on input at bounding box center [294, 138] width 492 height 34
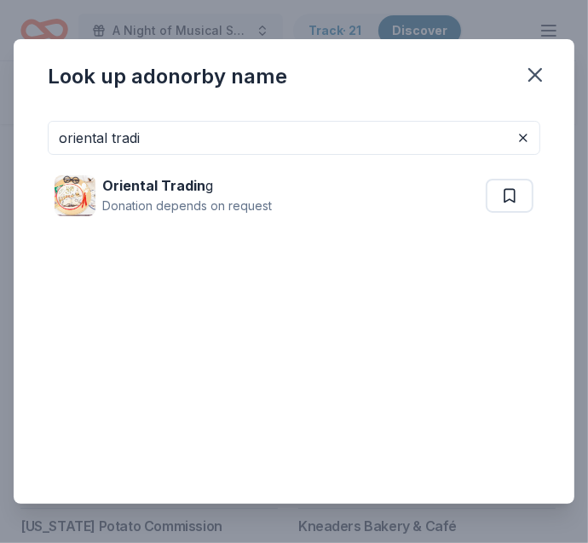
type input "oriental tradi"
click at [158, 185] on strong "Oriental Tradin" at bounding box center [153, 185] width 103 height 17
click at [539, 78] on icon "button" at bounding box center [535, 75] width 12 height 12
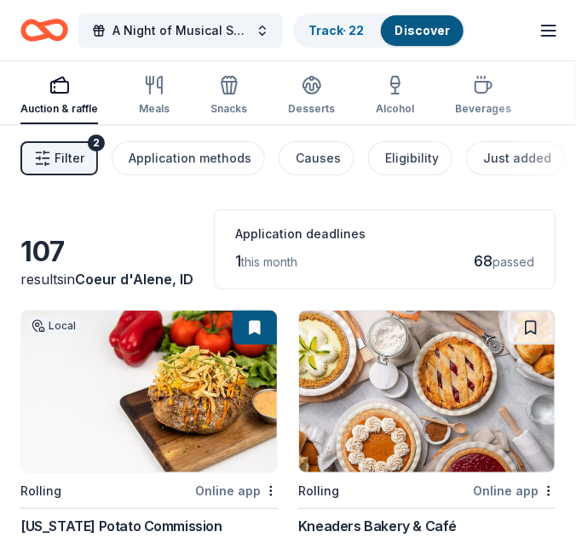
click at [343, 23] on link "Track · 22" at bounding box center [335, 30] width 55 height 14
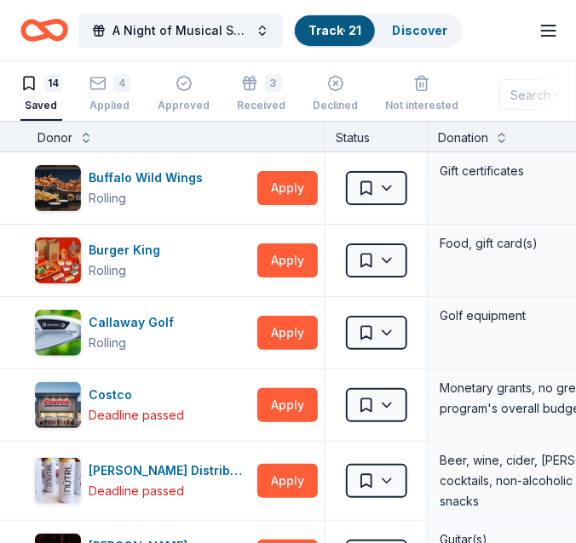
scroll to position [1, 0]
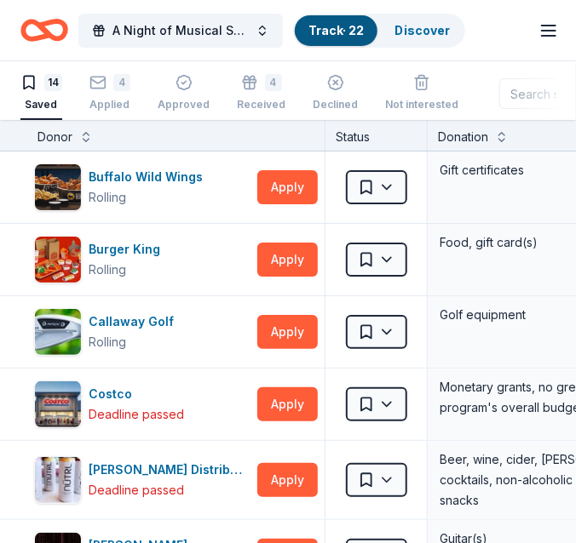
click at [267, 93] on div "4 Received" at bounding box center [261, 92] width 49 height 37
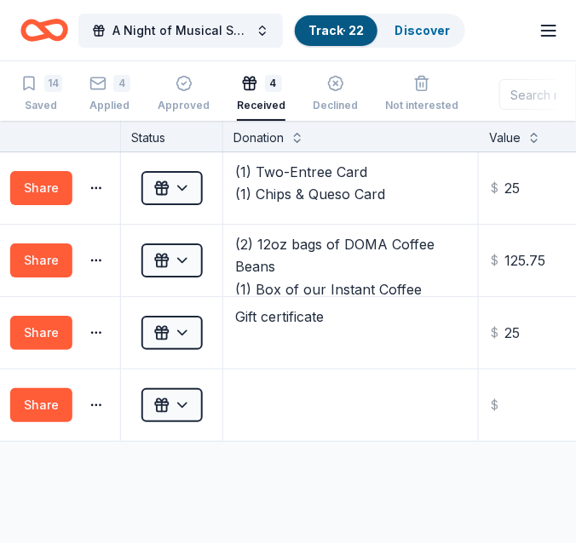
scroll to position [0, 204]
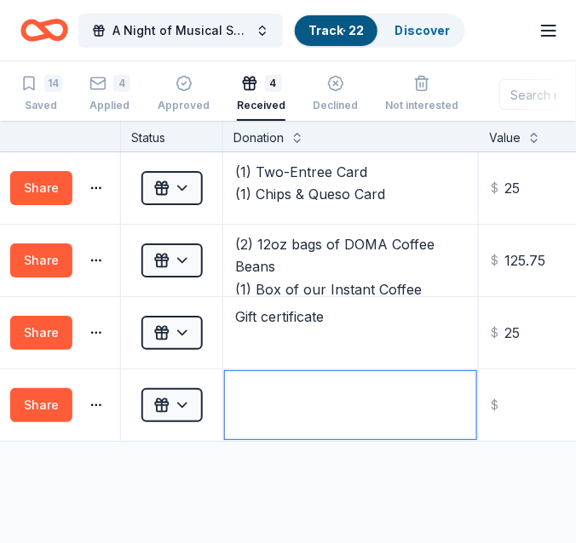
click at [328, 386] on textarea at bounding box center [350, 405] width 251 height 68
type textarea "Gift certificate"
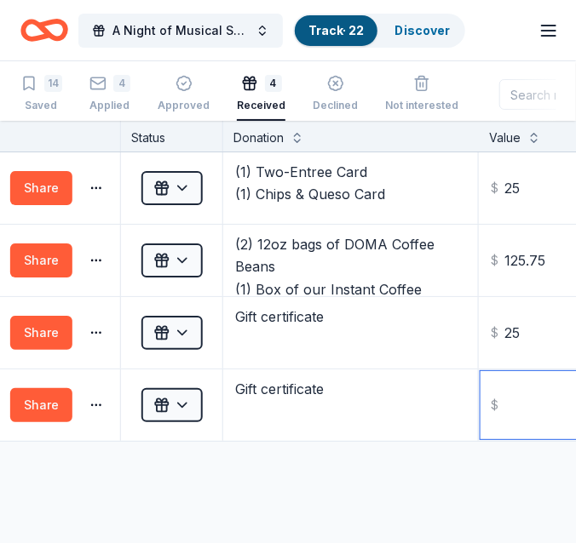
click at [522, 410] on input "text" at bounding box center [563, 405] width 166 height 68
type input "25.00"
click at [247, 482] on div "Discover more donors" at bounding box center [477, 466] width 1363 height 48
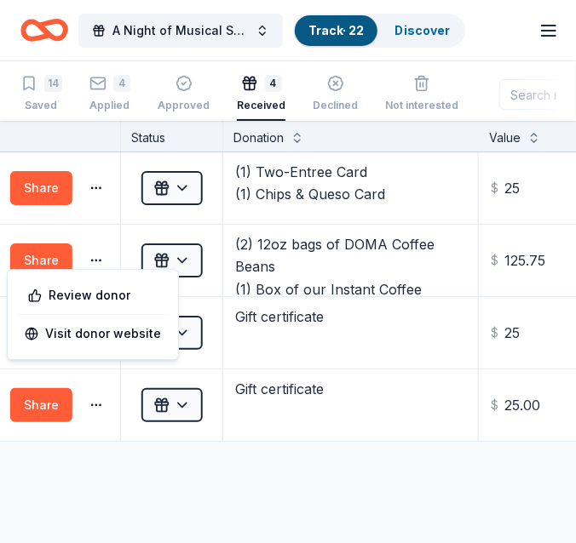
click at [101, 258] on button "button" at bounding box center [96, 261] width 34 height 14
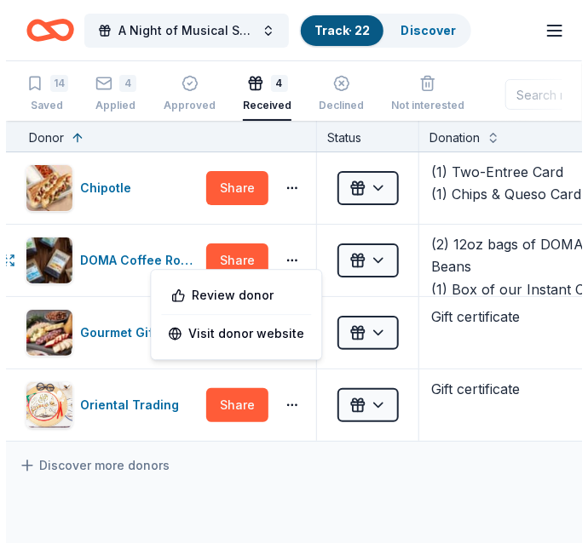
scroll to position [0, 0]
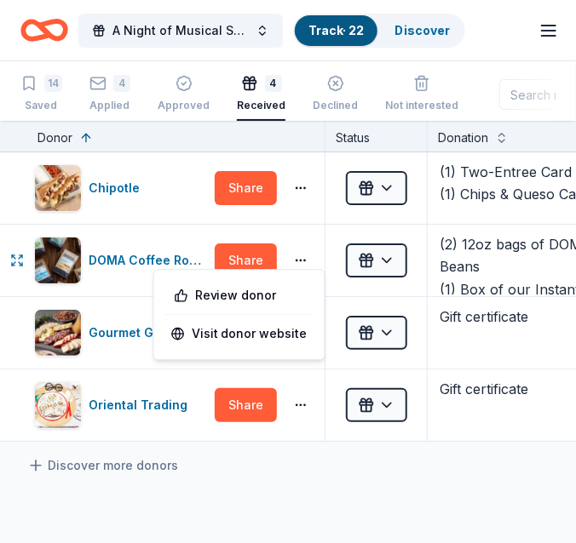
click at [20, 259] on icon "button" at bounding box center [17, 261] width 14 height 14
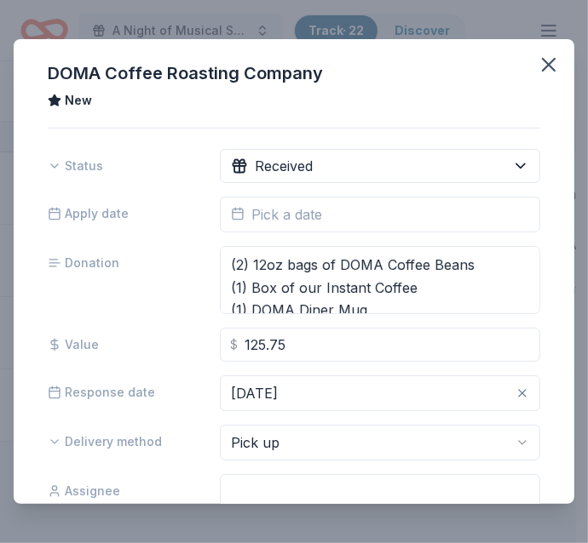
click at [541, 61] on icon "button" at bounding box center [549, 65] width 24 height 24
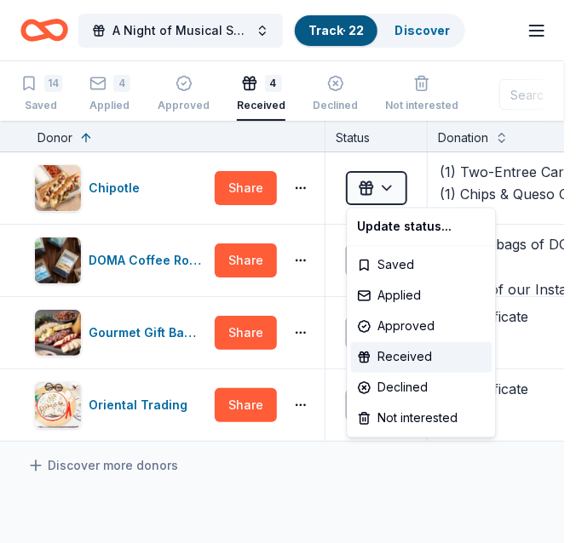
click at [390, 191] on html "A Night of Musical Splendor - Fall Fundraiser Track · 22 Discover Earn Rewards …" at bounding box center [288, 271] width 576 height 543
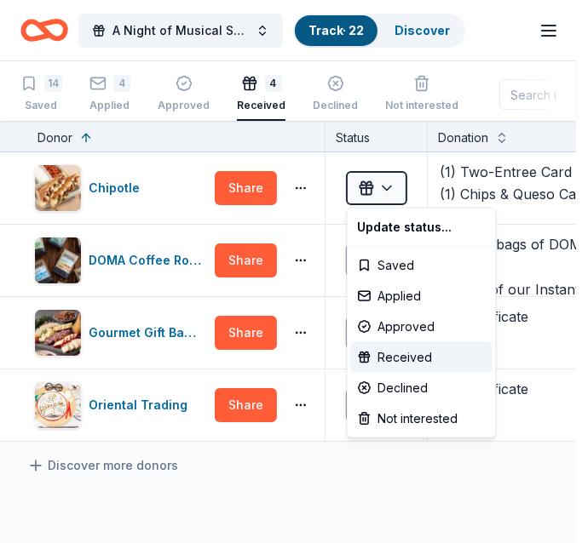
click at [397, 147] on html "A Night of Musical Splendor - Fall Fundraiser Track · 22 Discover Earn Rewards …" at bounding box center [294, 271] width 588 height 543
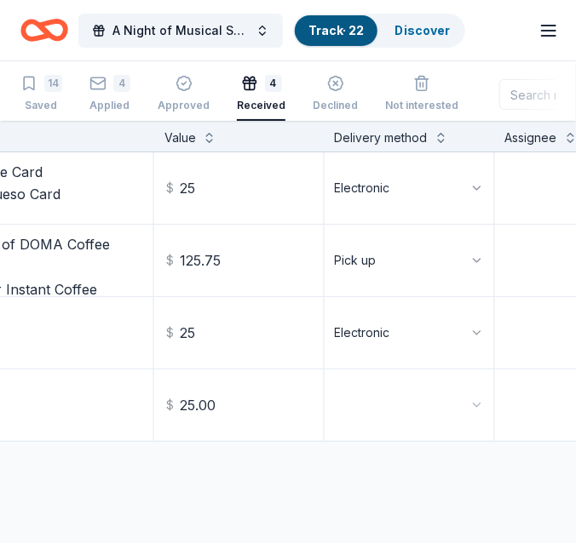
scroll to position [0, 532]
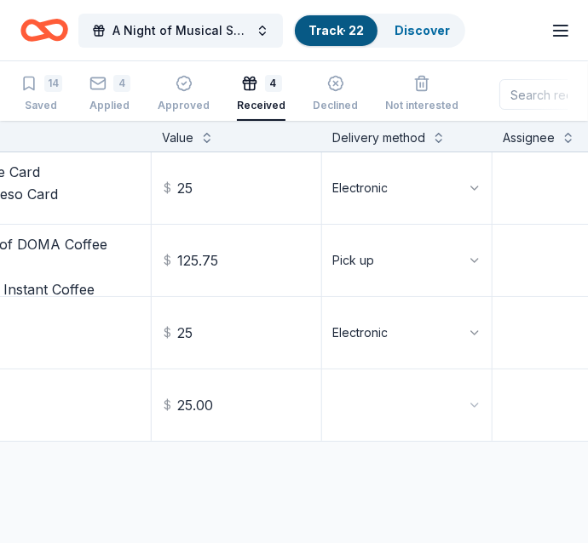
click at [416, 405] on html "A Night of Musical Splendor - Fall Fundraiser Track · 22 Discover Earn Rewards …" at bounding box center [294, 271] width 588 height 543
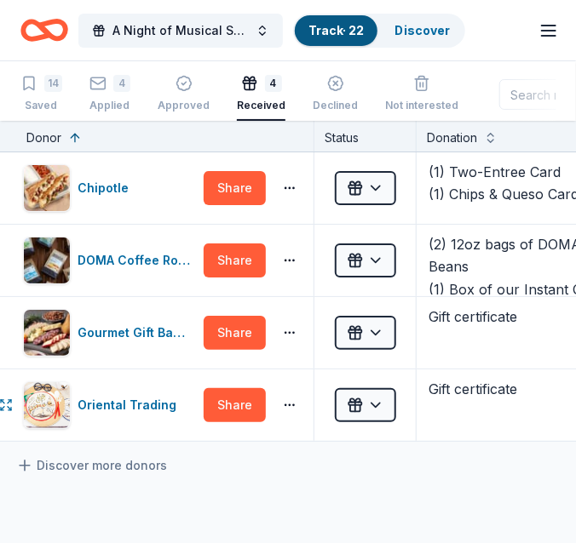
scroll to position [0, 14]
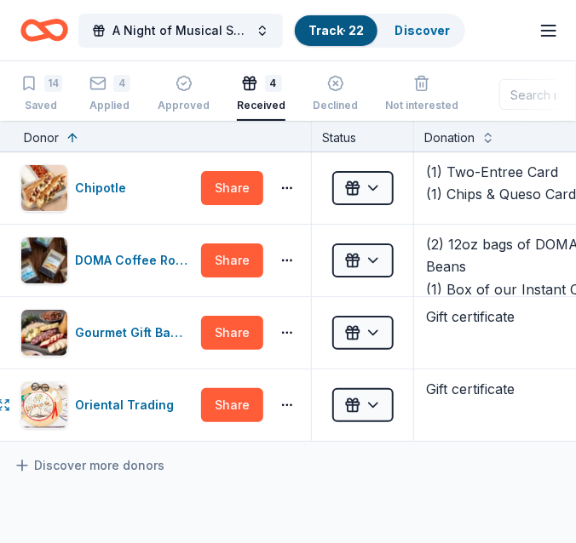
click at [41, 30] on icon "Home" at bounding box center [52, 29] width 26 height 17
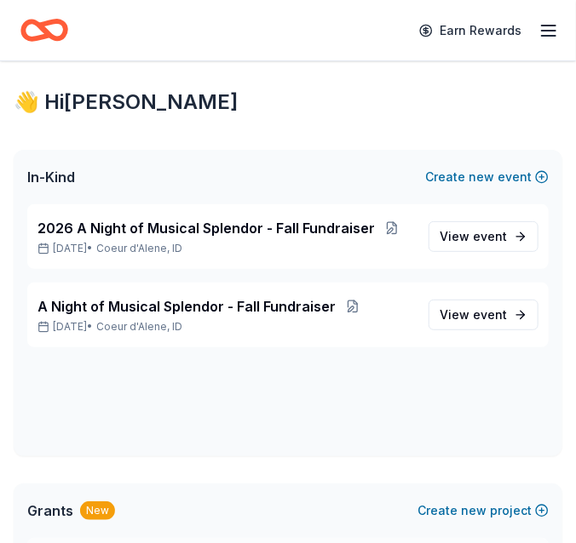
click at [507, 319] on link "View event" at bounding box center [483, 315] width 110 height 31
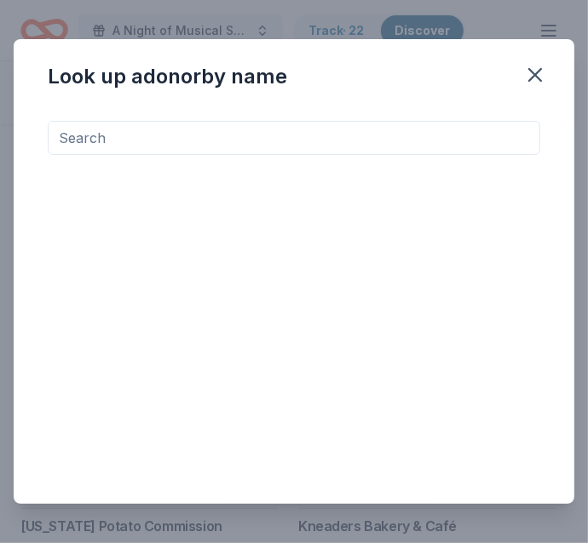
click at [447, 128] on input at bounding box center [294, 138] width 492 height 34
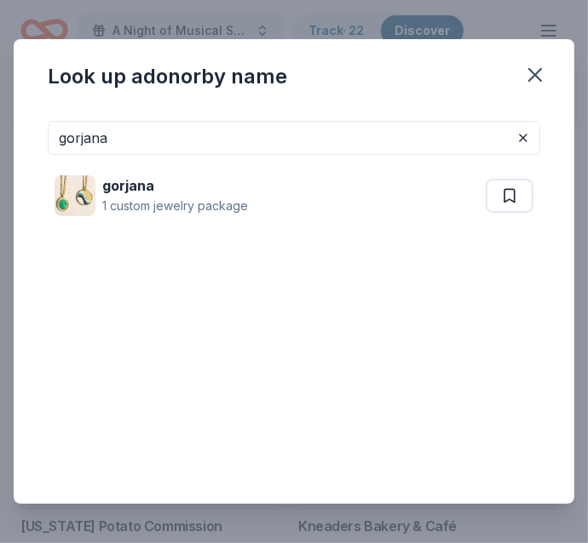
type input "gorjana"
click at [360, 196] on div "gorjana 1 custom jewelry package" at bounding box center [270, 196] width 431 height 55
click at [551, 70] on button "button" at bounding box center [534, 74] width 37 height 37
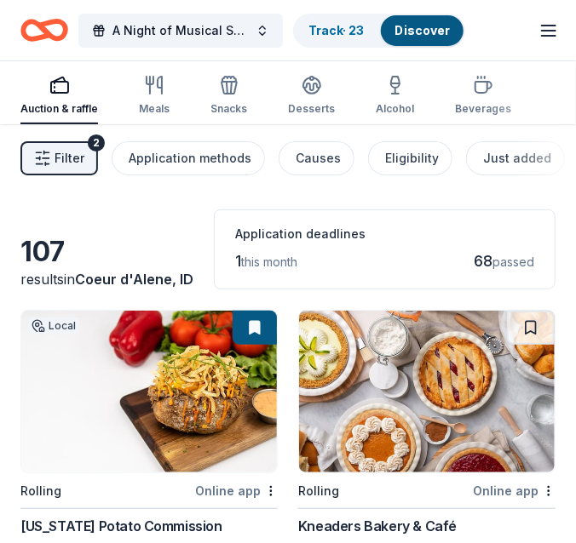
click at [328, 30] on link "Track · 23" at bounding box center [335, 30] width 55 height 14
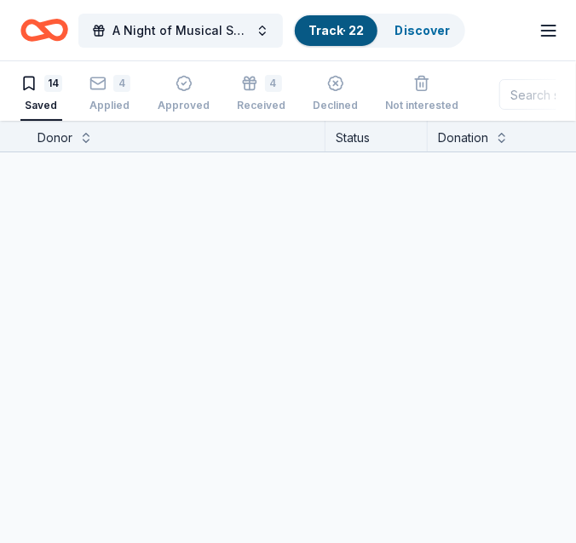
scroll to position [1, 0]
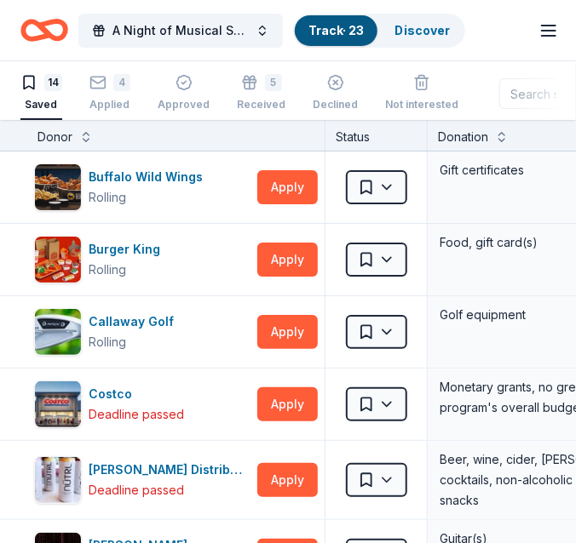
click at [266, 91] on div "5 Received" at bounding box center [261, 92] width 49 height 37
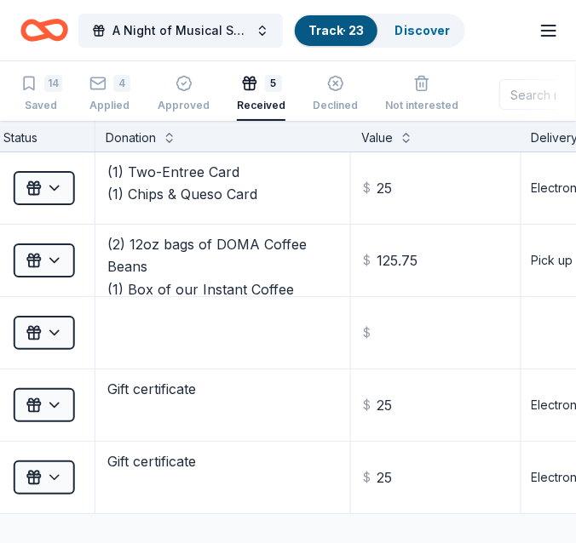
scroll to position [0, 348]
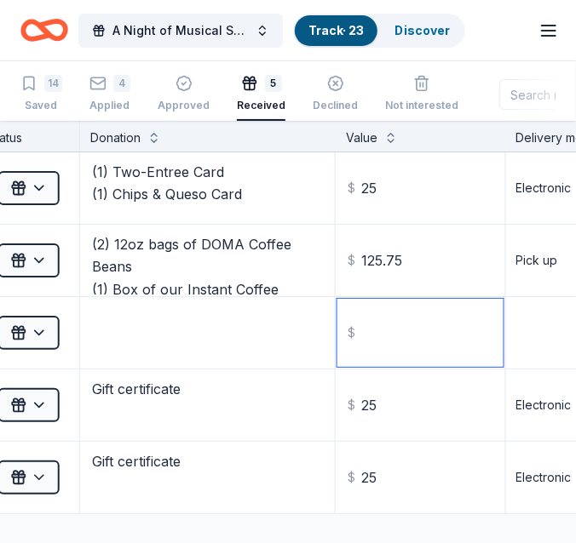
click at [443, 336] on input "text" at bounding box center [420, 333] width 166 height 68
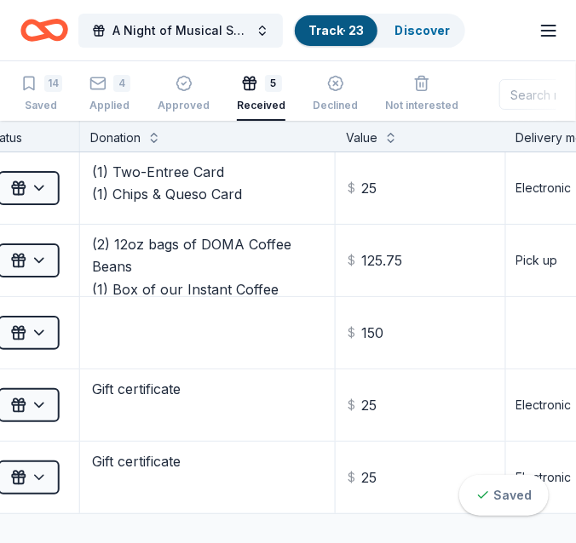
type input "150.00"
click at [531, 334] on html "A Night of Musical Splendor - Fall Fundraiser Track · 23 Discover Earn Rewards …" at bounding box center [288, 271] width 576 height 543
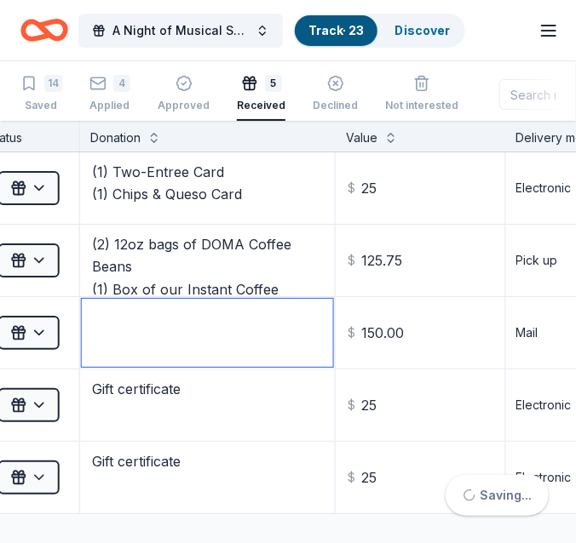
click at [267, 336] on textarea at bounding box center [207, 333] width 251 height 68
type textarea "Gift card"
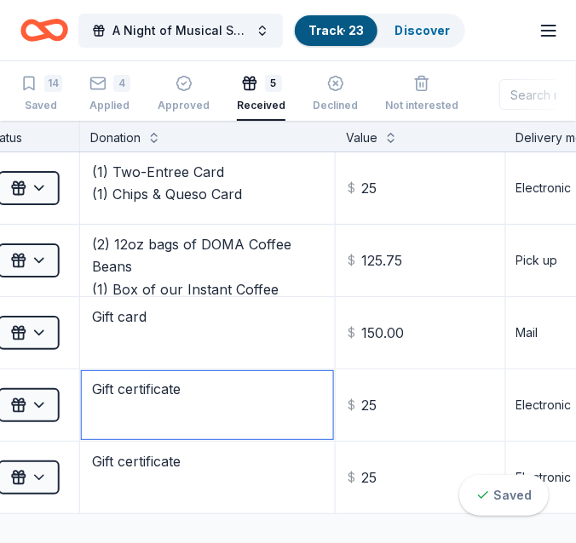
click at [277, 394] on textarea "Gift certificate" at bounding box center [207, 405] width 251 height 68
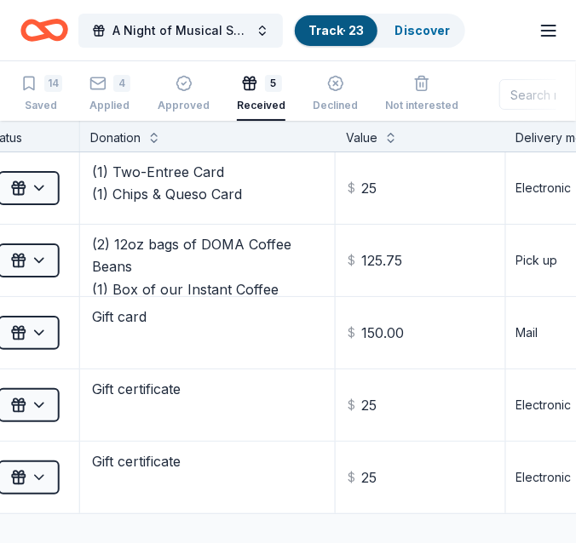
click at [106, 91] on div "4" at bounding box center [109, 83] width 41 height 17
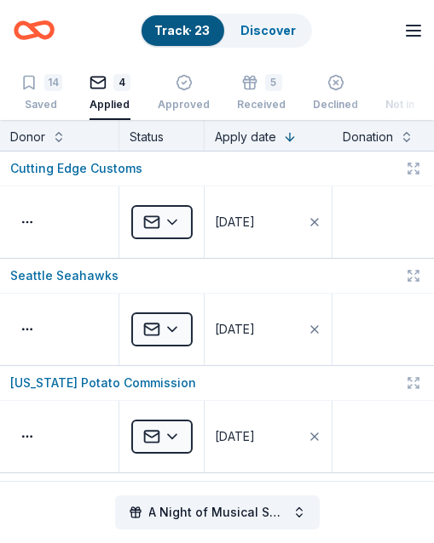
click at [49, 40] on icon "Home" at bounding box center [34, 30] width 41 height 40
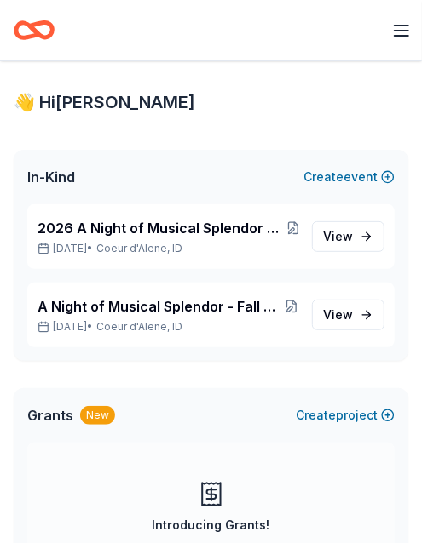
click at [351, 312] on span "View event" at bounding box center [338, 315] width 30 height 20
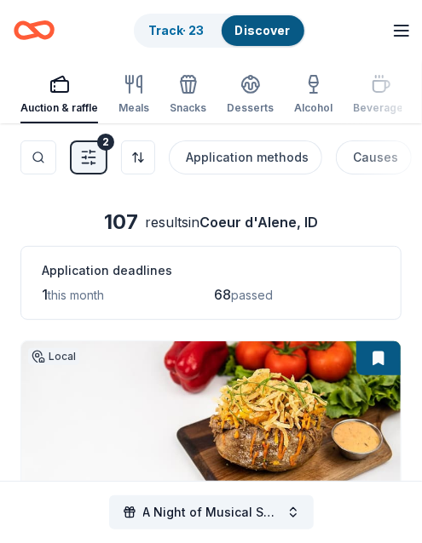
click at [211, 23] on div "Track · 23" at bounding box center [176, 30] width 83 height 31
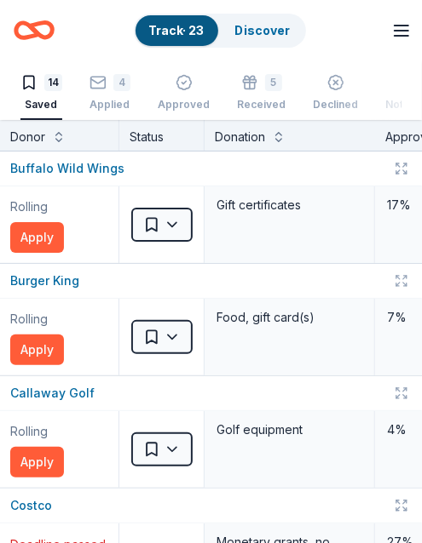
click at [197, 26] on link "Track · 23" at bounding box center [176, 30] width 55 height 14
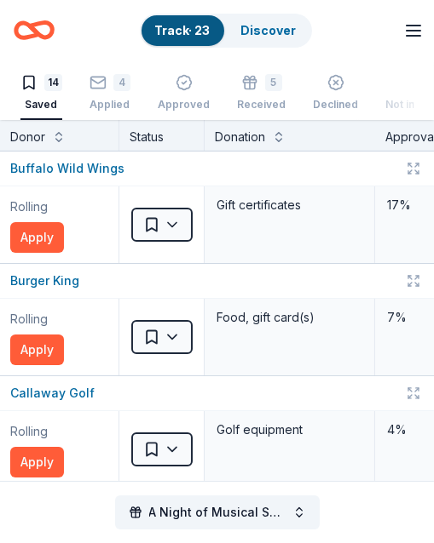
click at [113, 79] on div "4" at bounding box center [121, 82] width 17 height 17
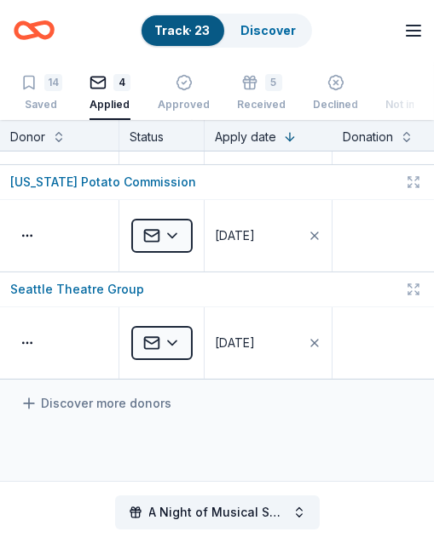
scroll to position [204, 0]
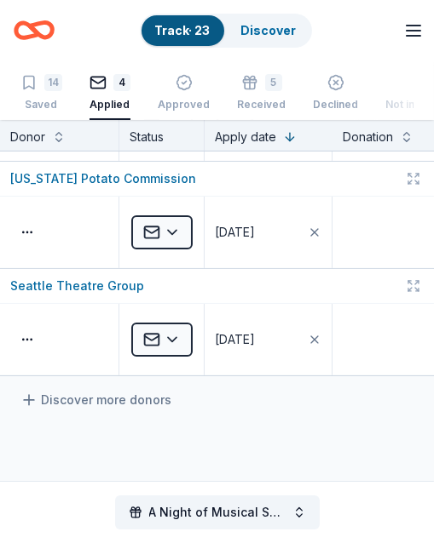
click at [49, 90] on div "14" at bounding box center [53, 82] width 18 height 17
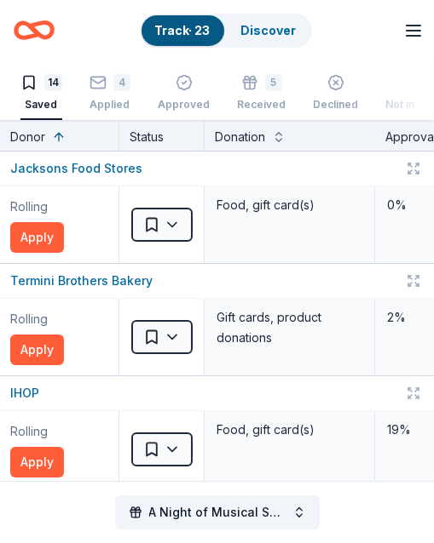
click at [299, 257] on div "Food, gift card(s)" at bounding box center [289, 225] width 170 height 77
click at [263, 37] on div "Discover" at bounding box center [268, 30] width 83 height 31
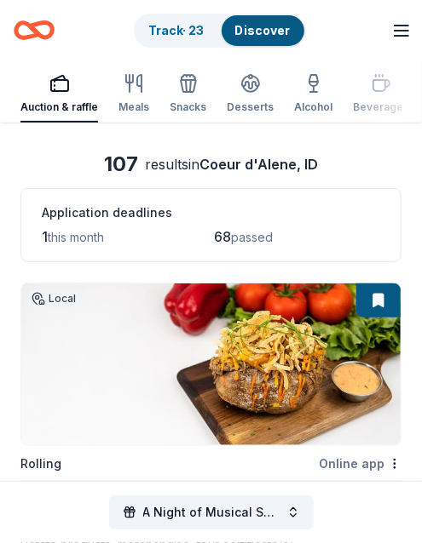
scroll to position [51, 0]
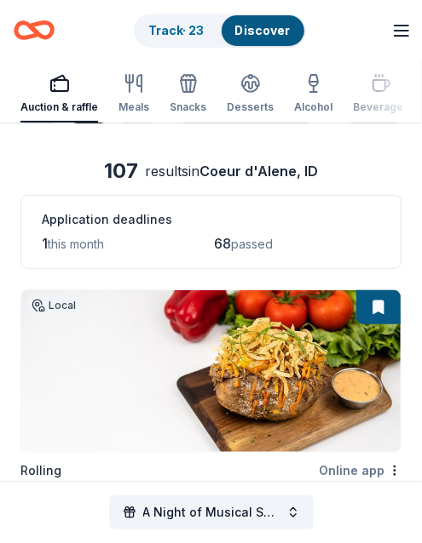
click at [28, 32] on icon "Home" at bounding box center [34, 30] width 41 height 40
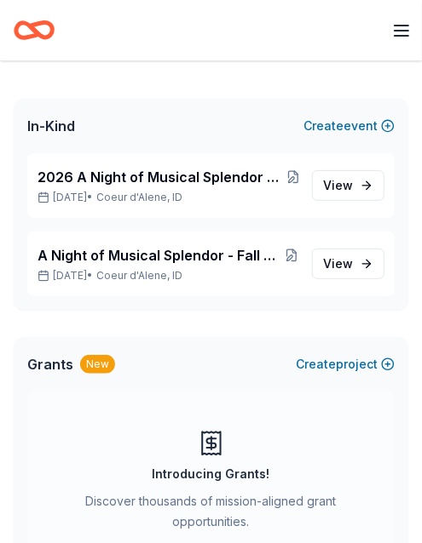
click at [334, 250] on link "View event" at bounding box center [348, 264] width 72 height 31
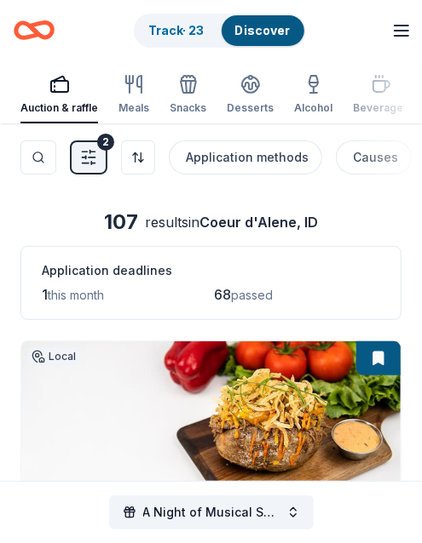
click at [27, 166] on button "Search" at bounding box center [38, 158] width 36 height 34
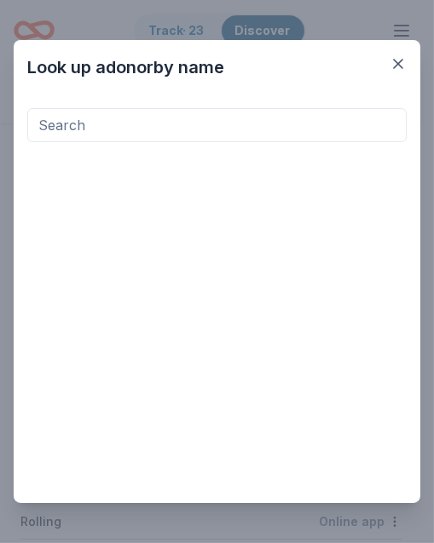
click at [54, 132] on input at bounding box center [216, 125] width 379 height 34
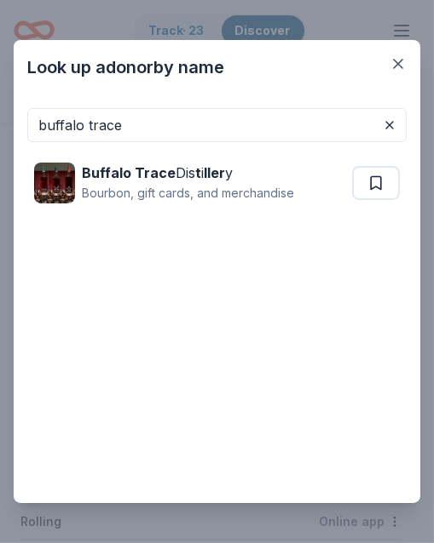
type input "buffalo trace"
click at [388, 183] on button at bounding box center [376, 183] width 48 height 34
click at [388, 183] on button at bounding box center [377, 183] width 44 height 34
click at [388, 129] on button at bounding box center [389, 125] width 20 height 20
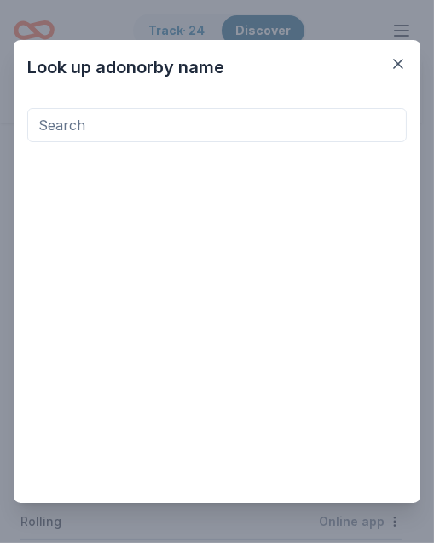
click at [241, 137] on input at bounding box center [216, 125] width 379 height 34
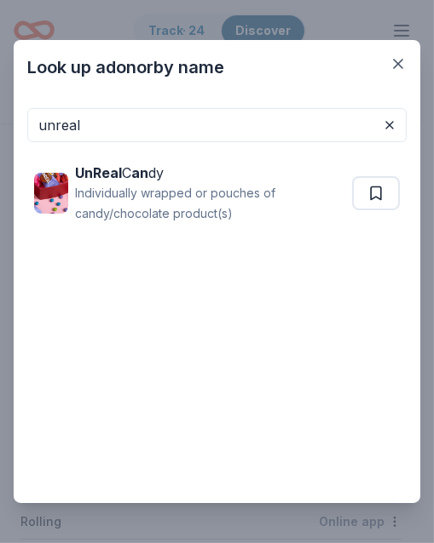
type input "unreal"
click at [372, 190] on button at bounding box center [376, 193] width 48 height 34
click at [388, 128] on button at bounding box center [389, 125] width 20 height 20
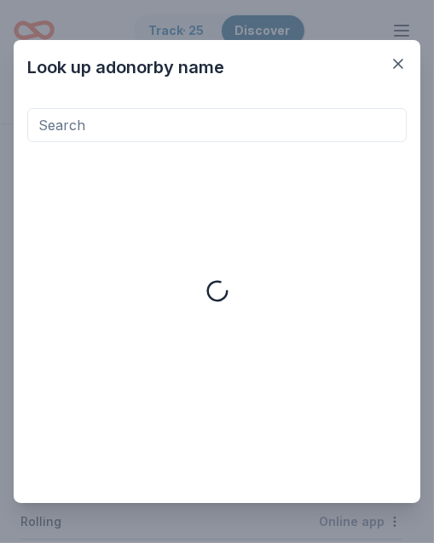
click at [278, 132] on input at bounding box center [216, 125] width 379 height 34
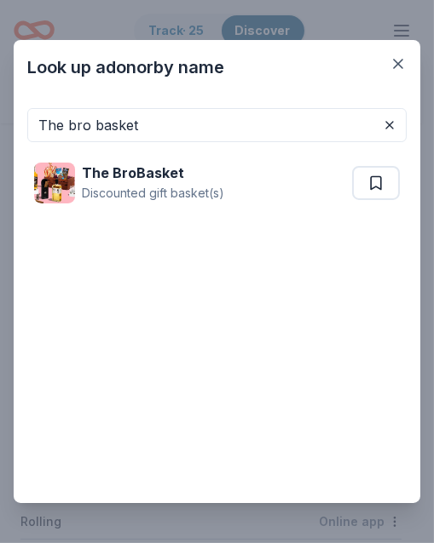
type input "The bro basket"
click at [377, 182] on button at bounding box center [376, 183] width 48 height 34
click at [390, 127] on button at bounding box center [389, 125] width 20 height 20
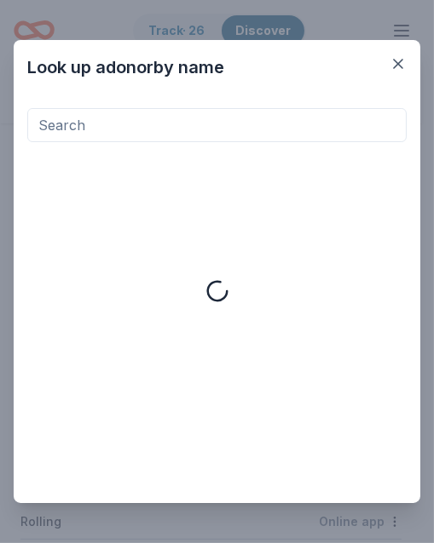
click at [310, 125] on input at bounding box center [216, 125] width 379 height 34
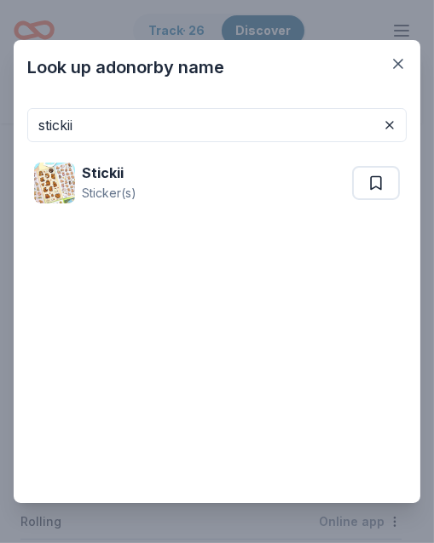
type input "stickii"
click at [380, 181] on button at bounding box center [376, 183] width 48 height 34
click at [391, 123] on button at bounding box center [389, 125] width 20 height 20
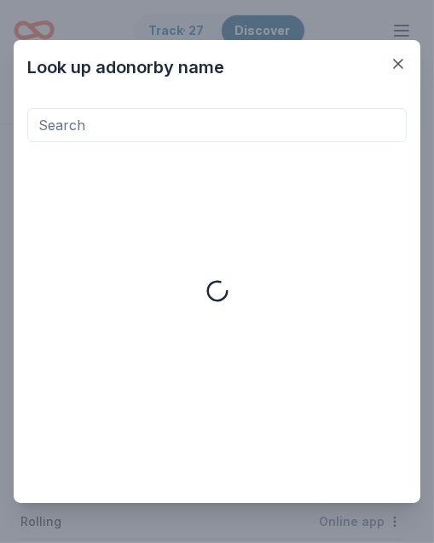
click at [323, 127] on input at bounding box center [216, 125] width 379 height 34
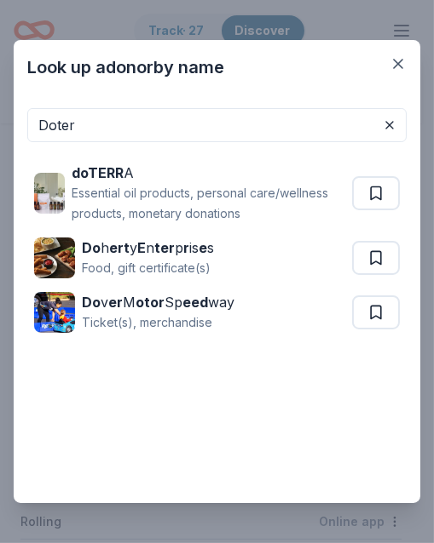
type input "Doter"
click at [365, 188] on button at bounding box center [376, 193] width 48 height 34
click at [388, 121] on button at bounding box center [389, 125] width 20 height 20
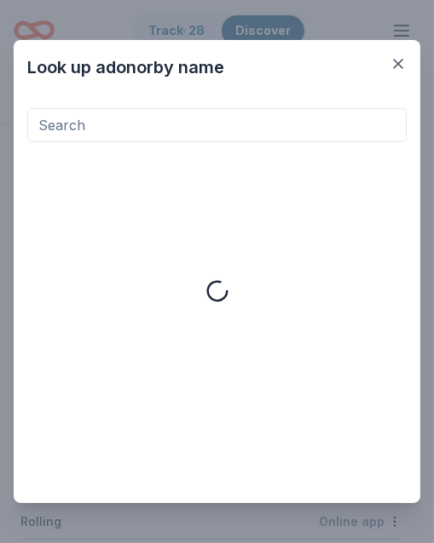
click at [347, 128] on input at bounding box center [216, 125] width 379 height 34
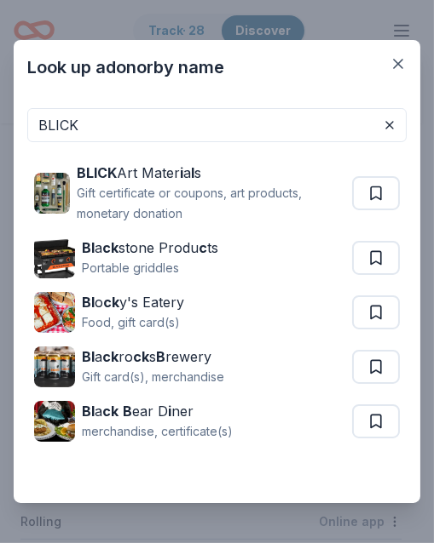
type input "BLICK"
click at [386, 190] on button at bounding box center [376, 193] width 48 height 34
click at [390, 127] on button at bounding box center [389, 125] width 20 height 20
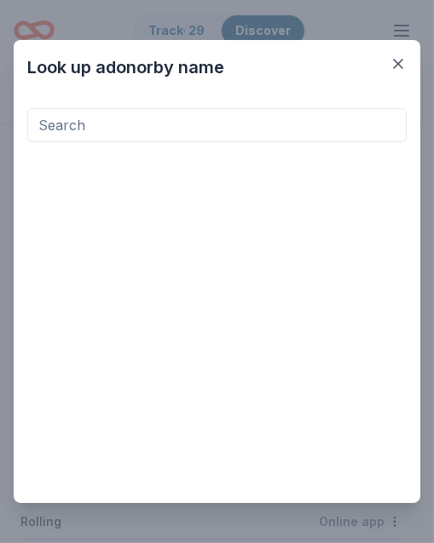
click at [326, 127] on input at bounding box center [216, 125] width 379 height 34
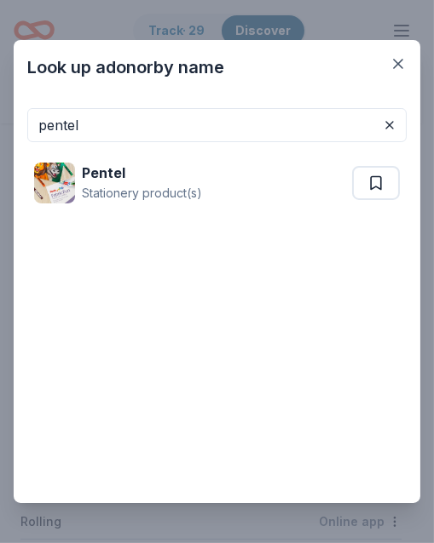
type input "pentel"
click at [377, 188] on button at bounding box center [376, 183] width 48 height 34
click at [389, 128] on button at bounding box center [389, 125] width 20 height 20
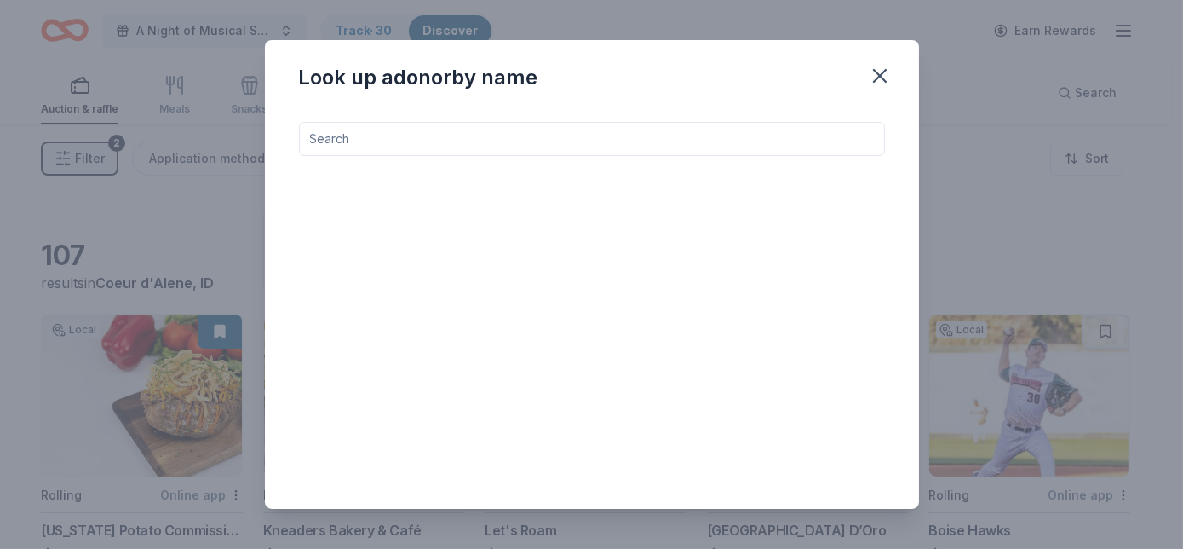
click at [881, 70] on icon "button" at bounding box center [880, 76] width 24 height 24
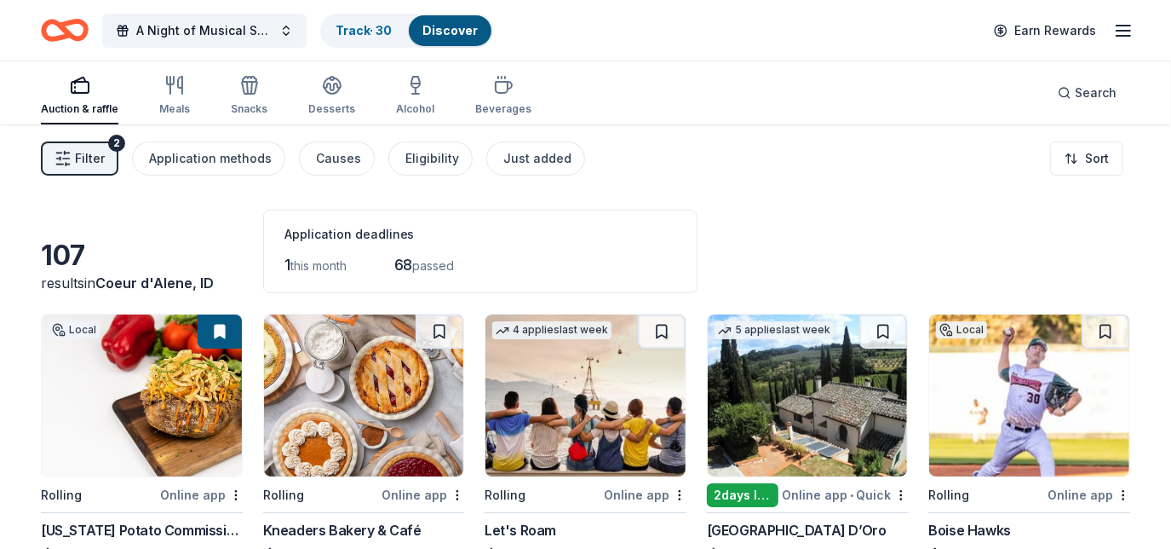
click at [365, 32] on link "Track · 30" at bounding box center [364, 30] width 56 height 14
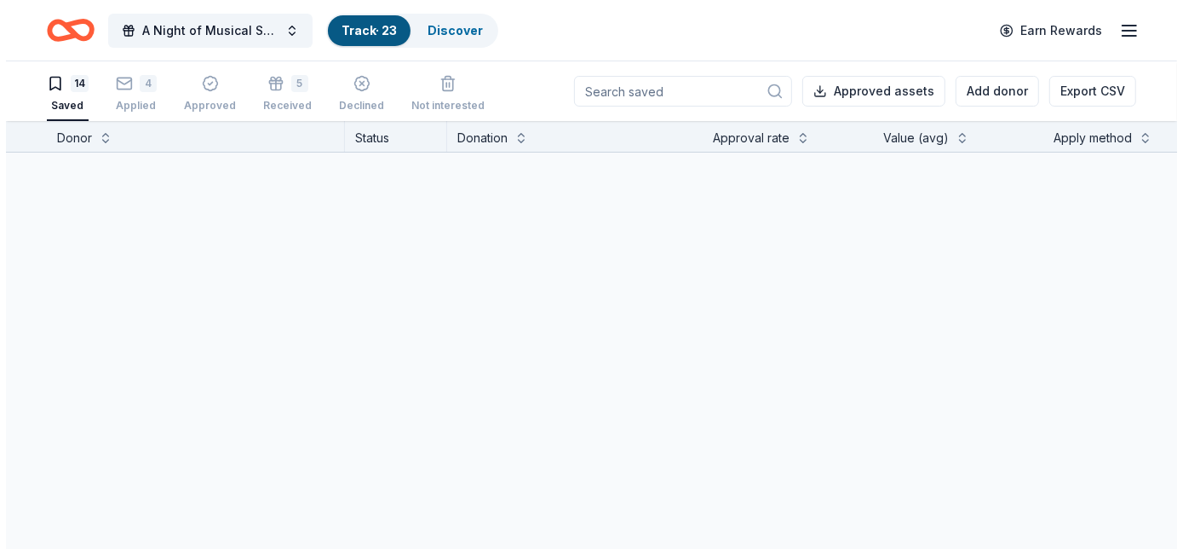
scroll to position [1, 0]
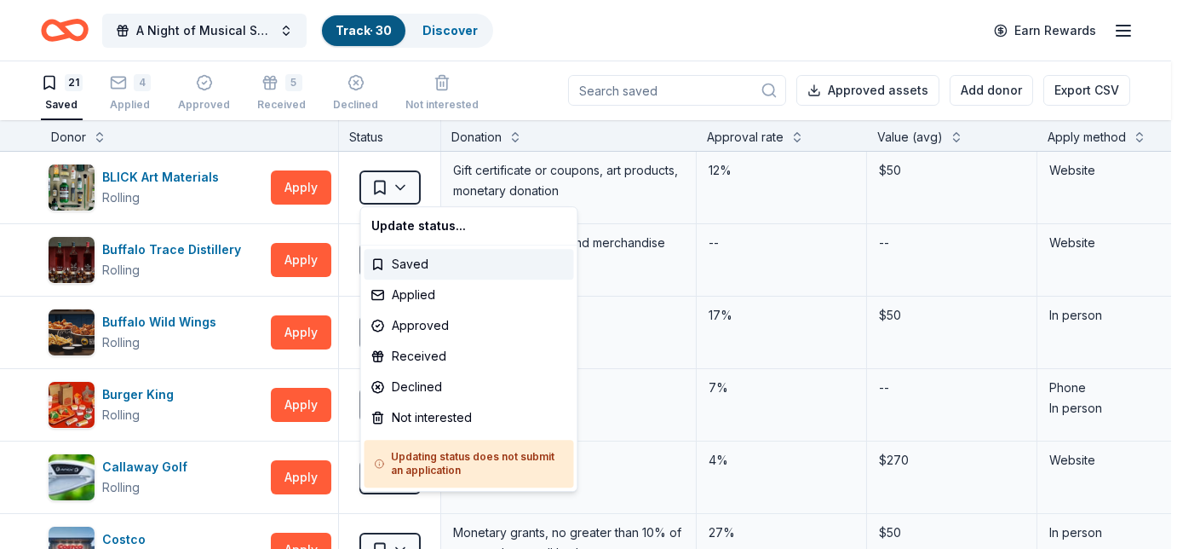
click at [404, 181] on html "A Night of Musical Splendor - Fall Fundraiser Track · 30 Discover Earn Rewards …" at bounding box center [591, 273] width 1183 height 549
click at [471, 379] on div "Declined" at bounding box center [470, 386] width 210 height 31
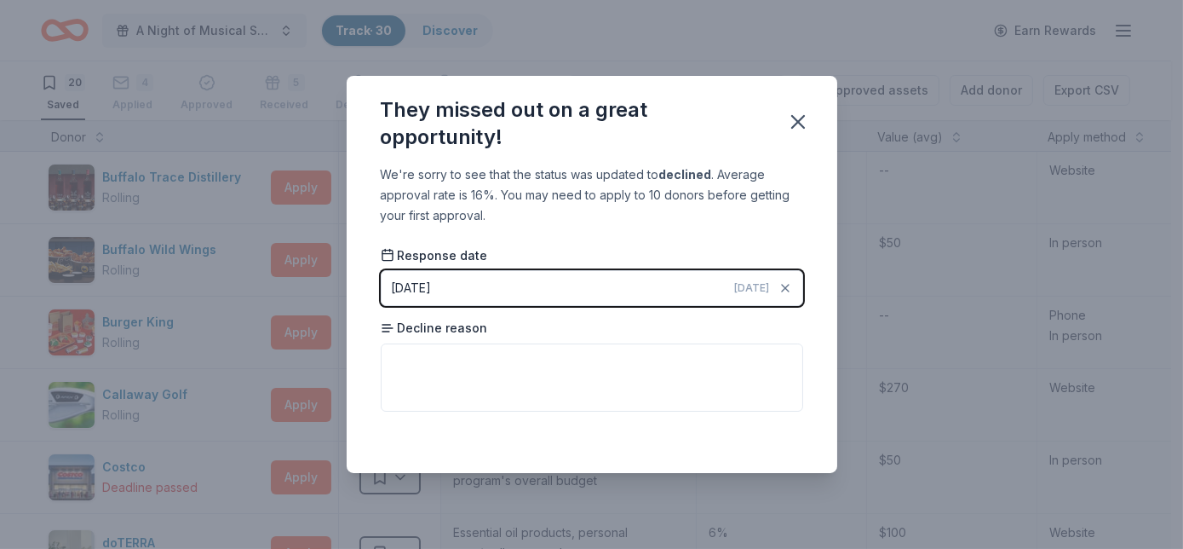
click at [526, 284] on button "09/23/2025 Today" at bounding box center [592, 288] width 423 height 36
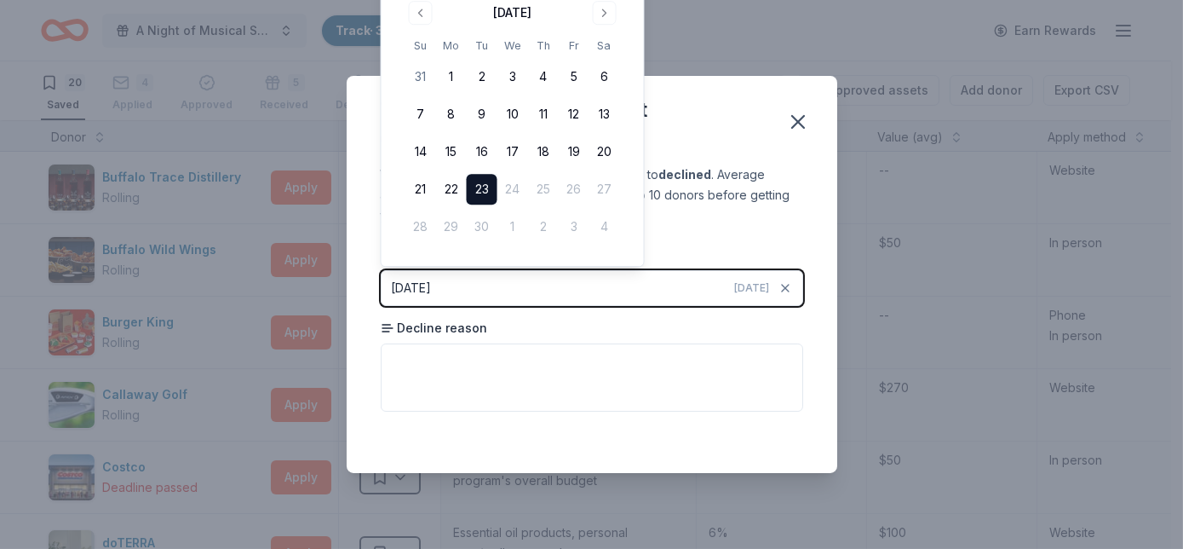
click at [421, 13] on button "Go to previous month" at bounding box center [421, 13] width 24 height 24
click at [577, 103] on button "15" at bounding box center [574, 114] width 31 height 31
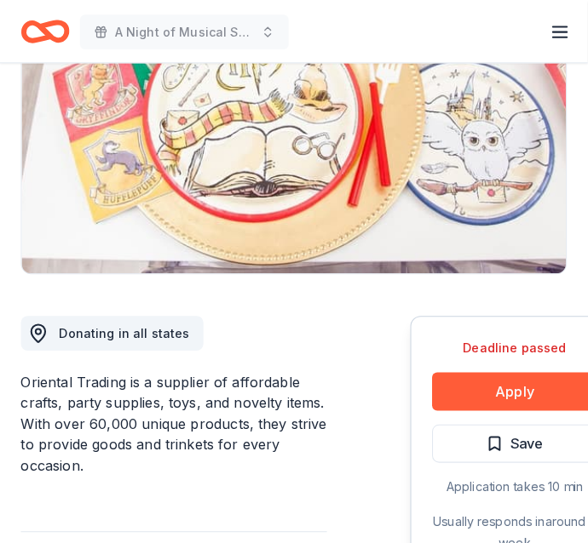
scroll to position [326, 0]
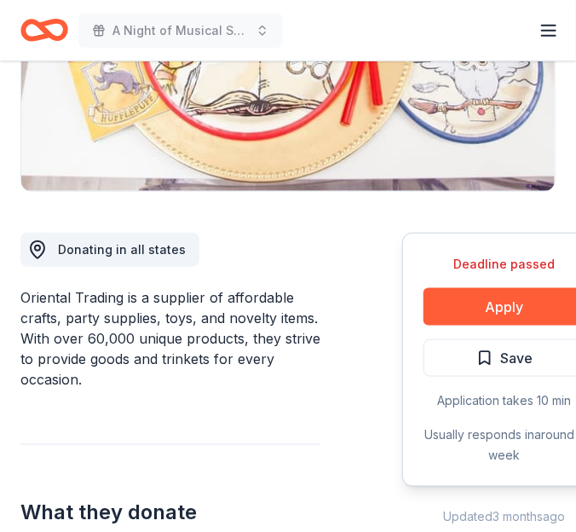
click at [520, 352] on span "Save" at bounding box center [516, 358] width 32 height 22
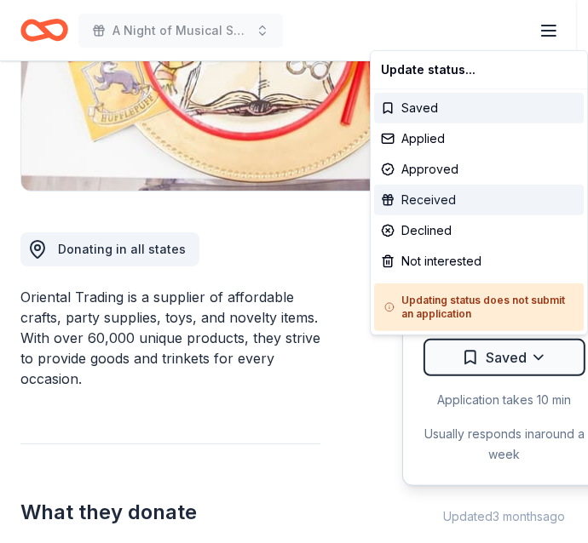
click at [454, 194] on div "Received" at bounding box center [479, 200] width 210 height 31
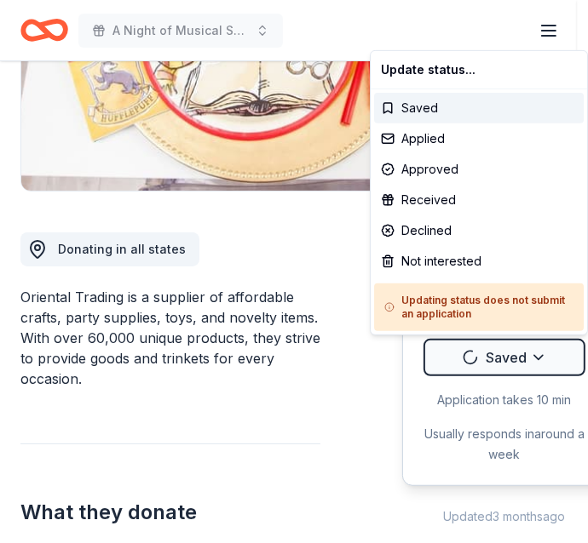
scroll to position [0, 0]
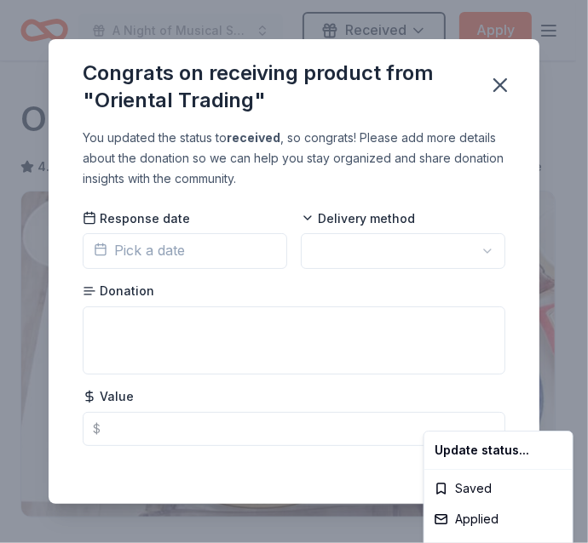
click at [233, 245] on html "A Night of Musical Splendor - Fall Fundraiser Received Apply Deadline passed Sh…" at bounding box center [294, 271] width 588 height 543
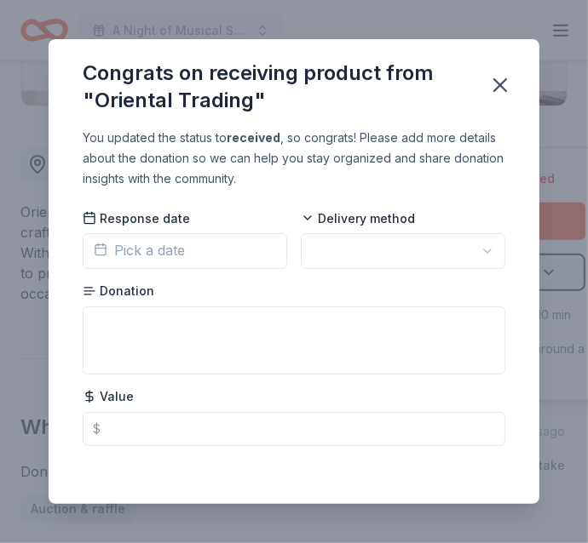
click at [166, 257] on span "Pick a date" at bounding box center [139, 250] width 91 height 22
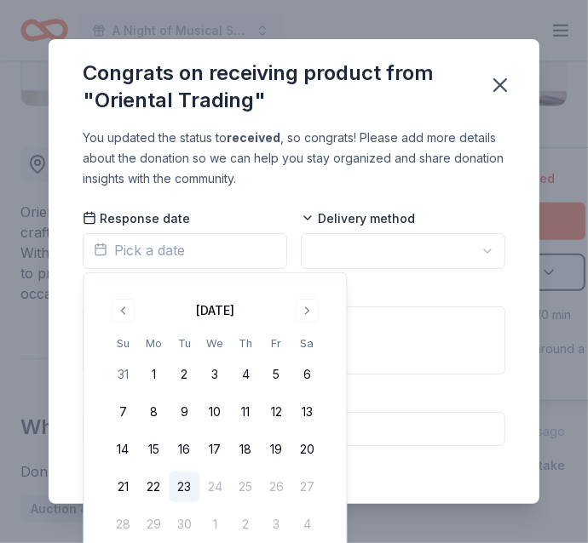
click at [120, 311] on button "Go to previous month" at bounding box center [123, 311] width 24 height 24
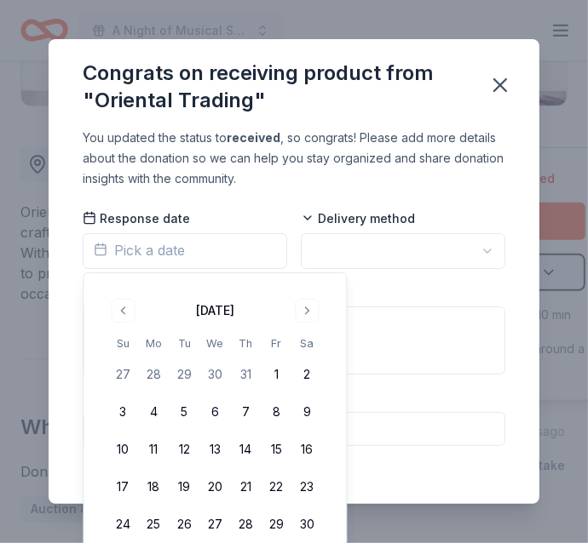
click at [180, 413] on button "5" at bounding box center [184, 412] width 31 height 31
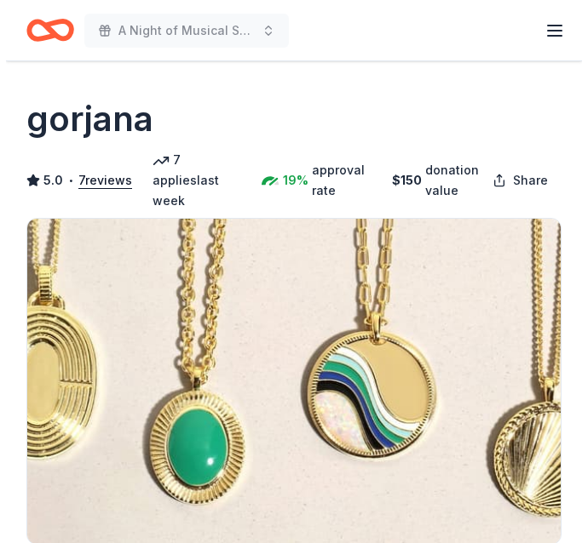
scroll to position [361, 0]
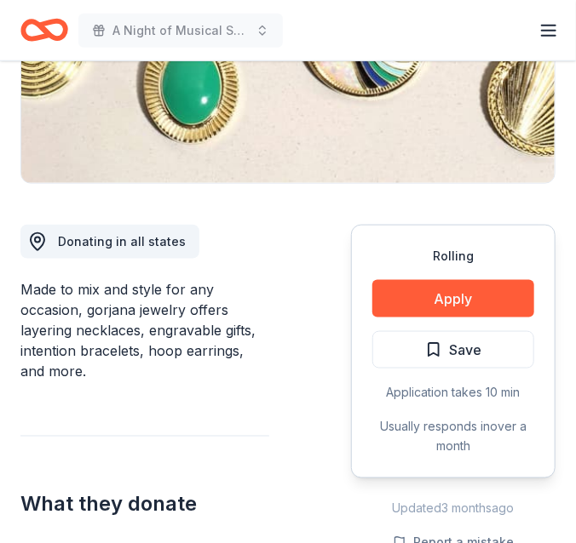
click at [445, 342] on button "Save" at bounding box center [453, 349] width 162 height 37
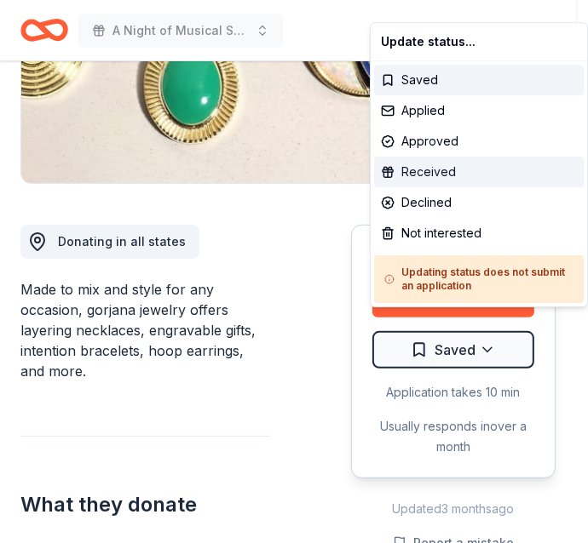
click at [456, 177] on div "Received" at bounding box center [479, 172] width 210 height 31
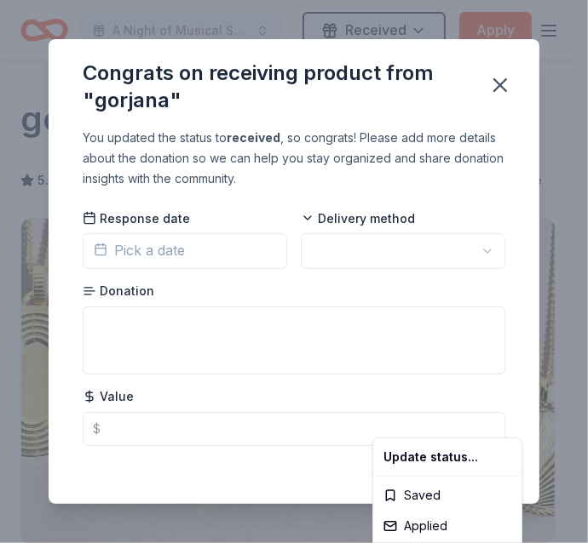
scroll to position [0, 0]
click at [232, 264] on html "A Night of Musical Splendor - Fall Fundraiser Received Apply Rolling Share gorj…" at bounding box center [294, 271] width 588 height 543
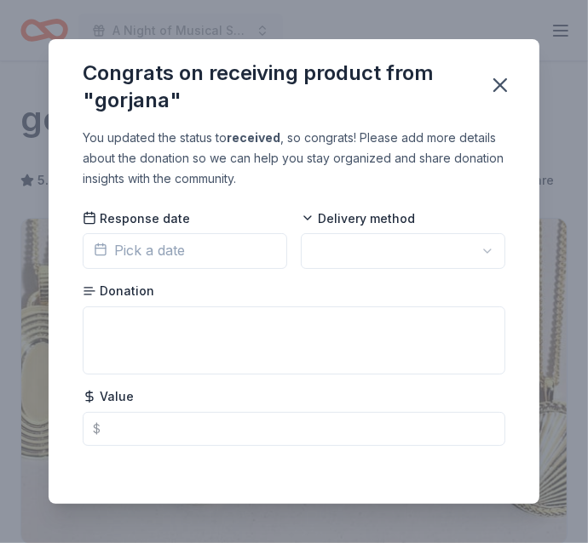
scroll to position [418, 0]
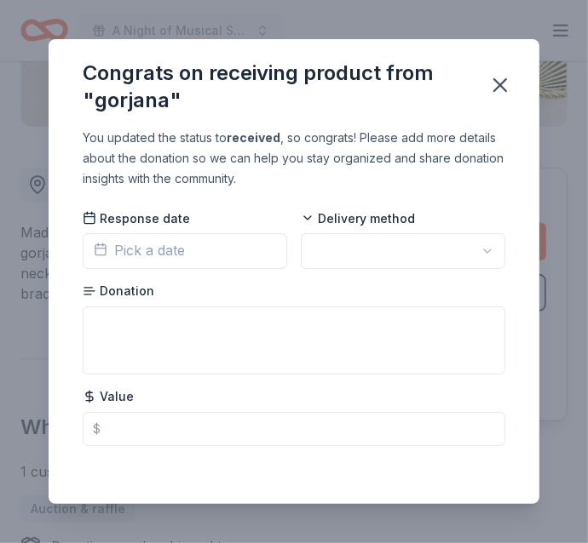
click at [198, 252] on button "Pick a date" at bounding box center [185, 251] width 204 height 36
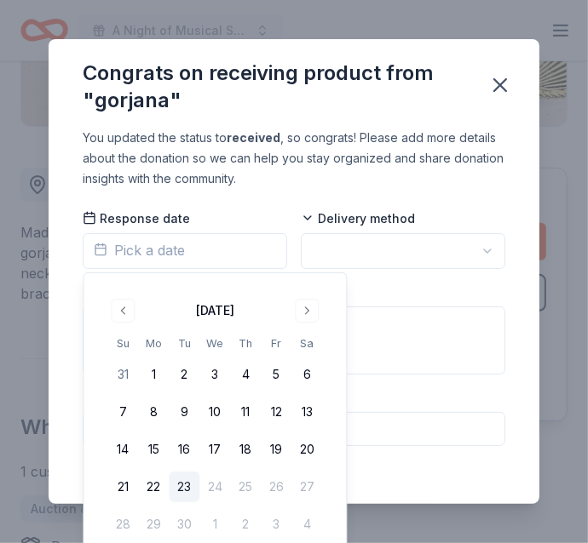
click at [179, 409] on button "9" at bounding box center [184, 412] width 31 height 31
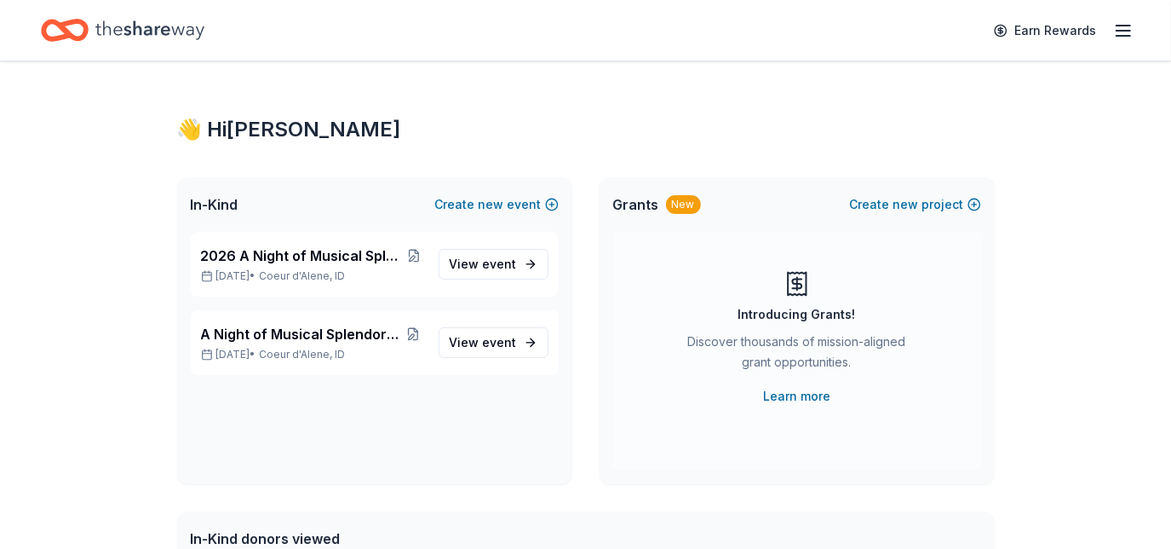
click at [504, 337] on span "event" at bounding box center [500, 342] width 34 height 14
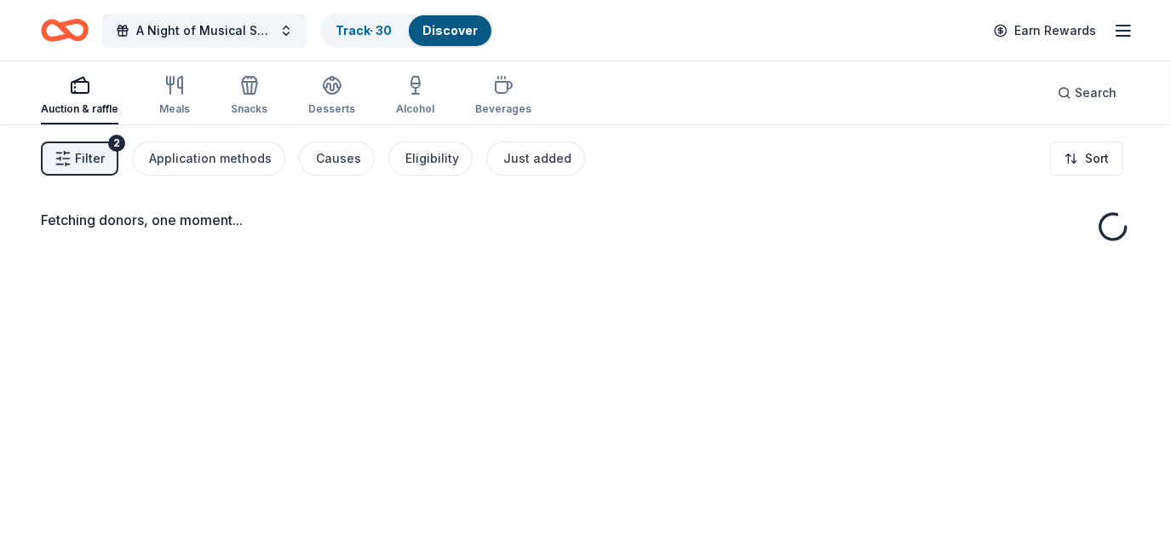
click at [358, 37] on div "Track · 30" at bounding box center [363, 30] width 83 height 31
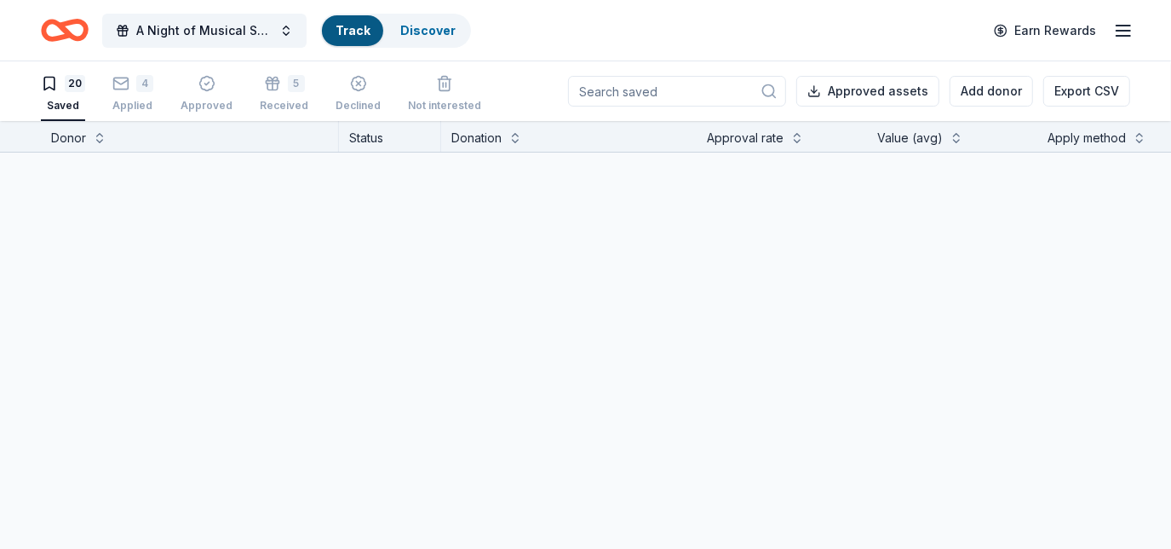
scroll to position [1, 0]
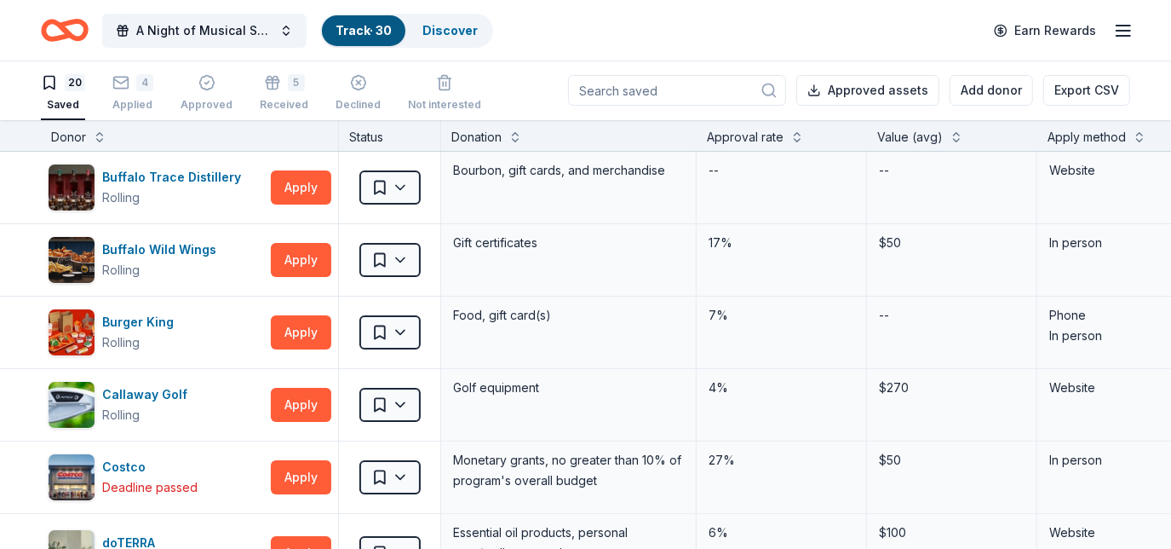
click at [358, 98] on div "Declined" at bounding box center [358, 105] width 45 height 14
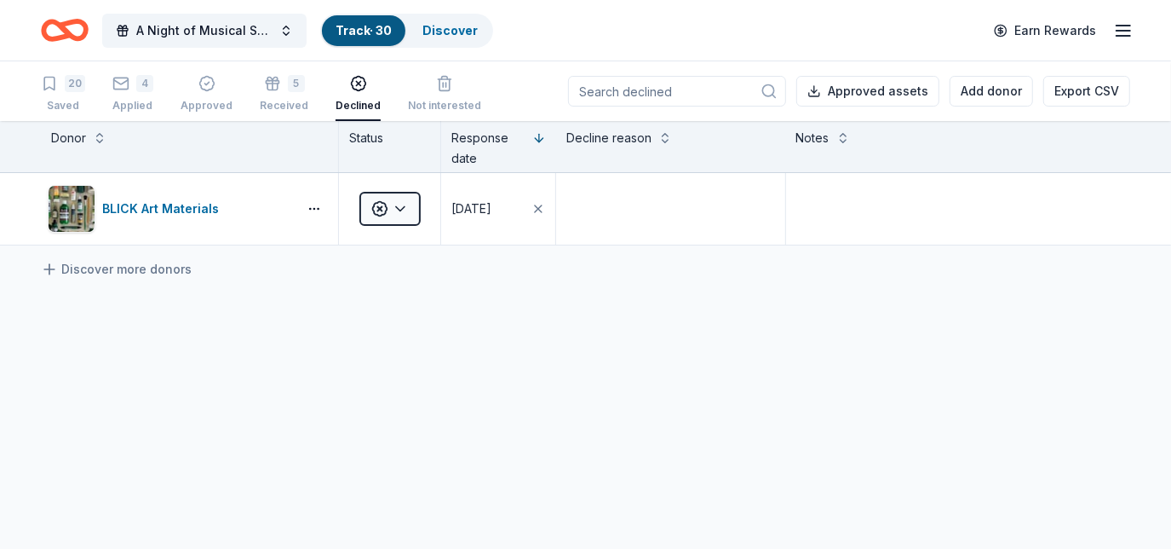
click at [290, 94] on div "5 Received" at bounding box center [284, 93] width 49 height 37
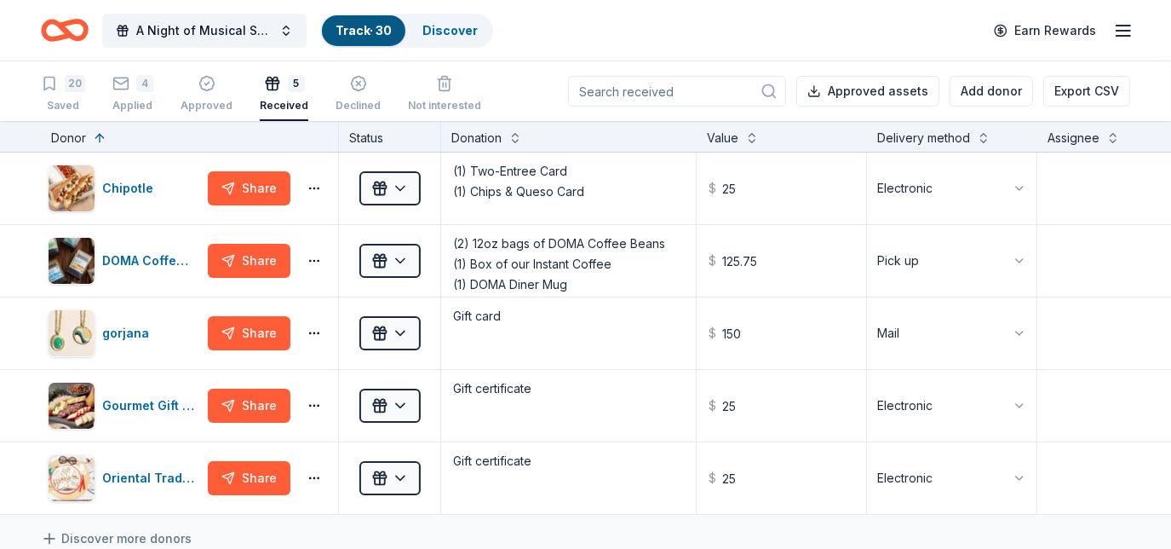
click at [127, 97] on div "4 Applied" at bounding box center [132, 93] width 41 height 37
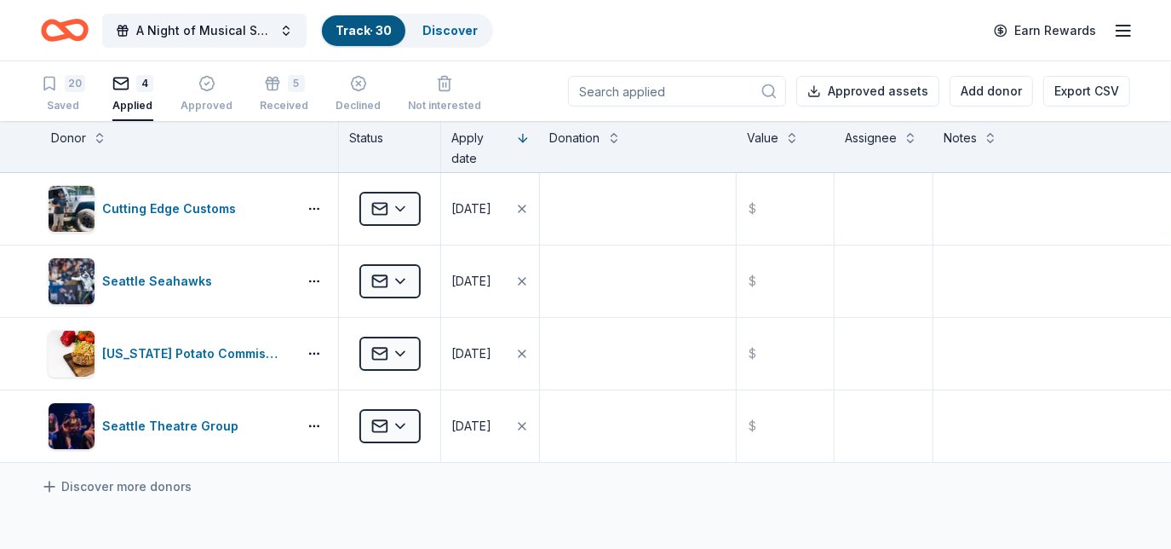
click at [66, 93] on div "20 Saved" at bounding box center [63, 93] width 44 height 37
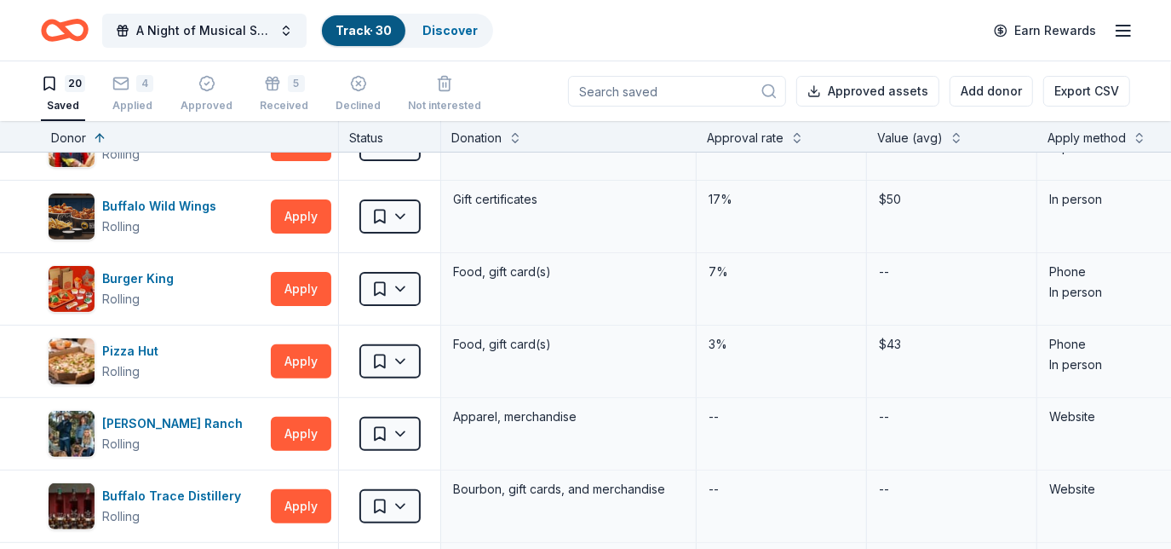
scroll to position [365, 0]
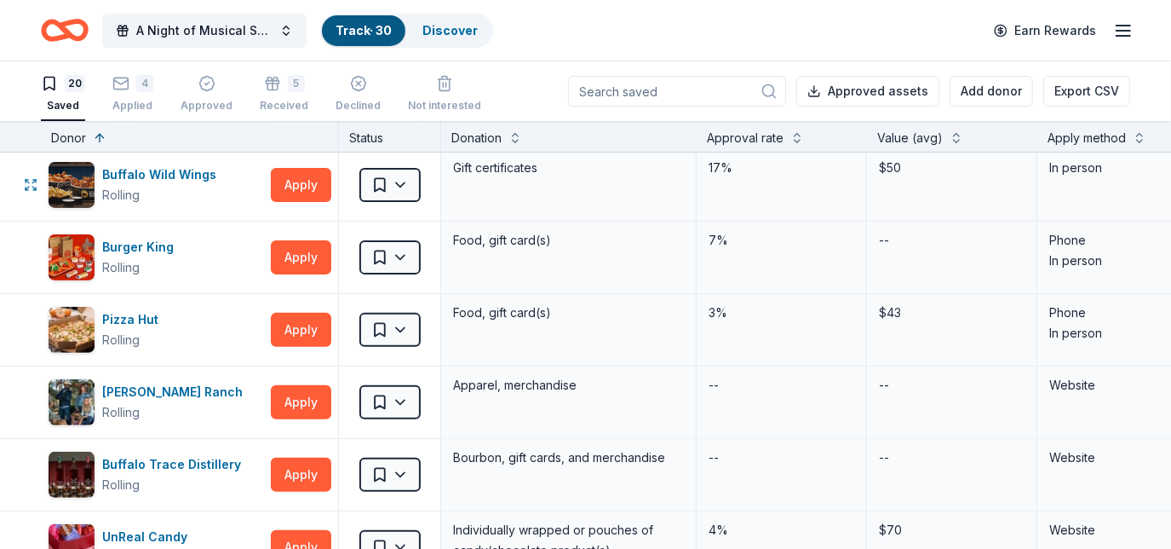
click at [204, 202] on div "Rolling" at bounding box center [162, 195] width 121 height 20
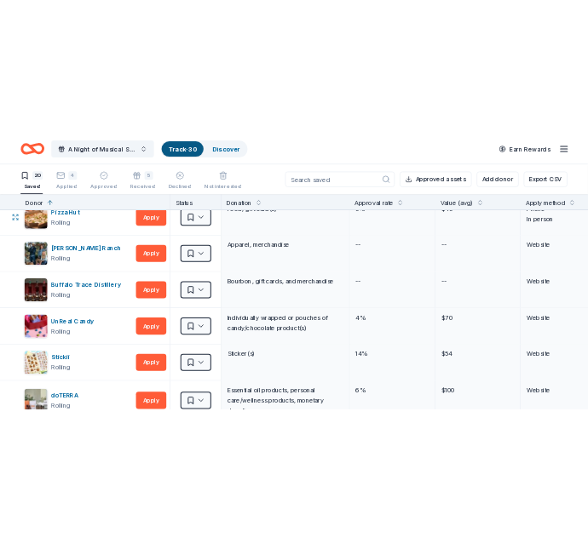
scroll to position [543, 0]
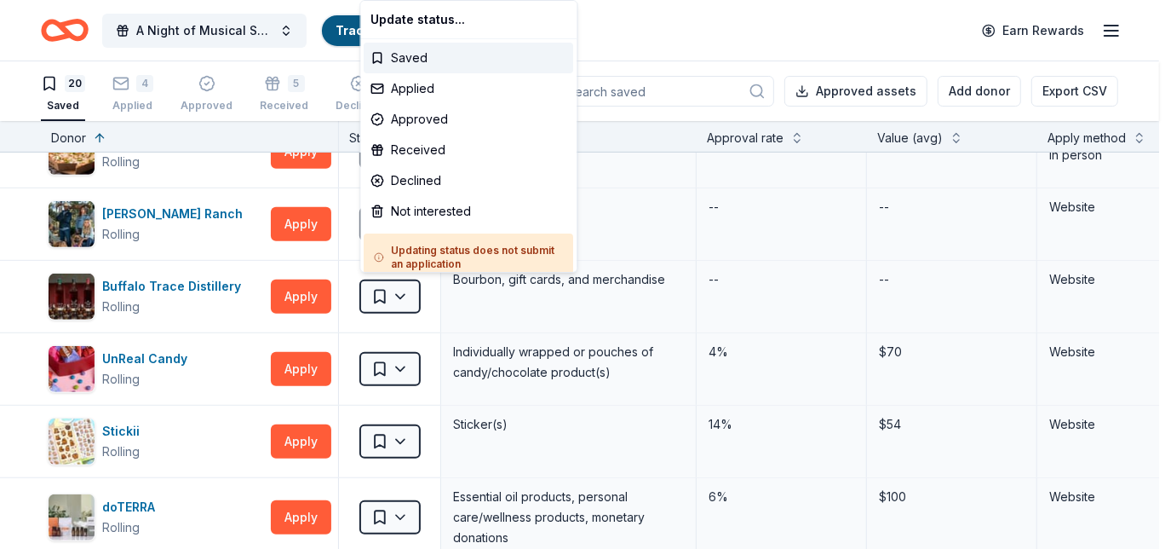
click at [398, 293] on html "A Night of Musical Splendor - Fall Fundraiser Track · 30 Discover Earn Rewards …" at bounding box center [585, 274] width 1171 height 549
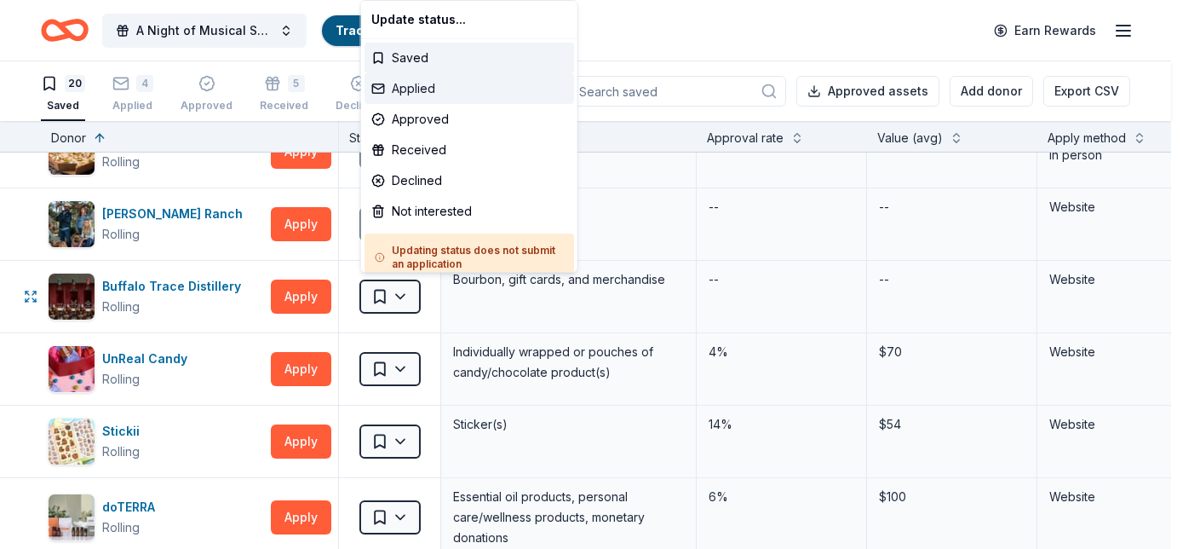
click at [423, 95] on div "Applied" at bounding box center [470, 88] width 210 height 31
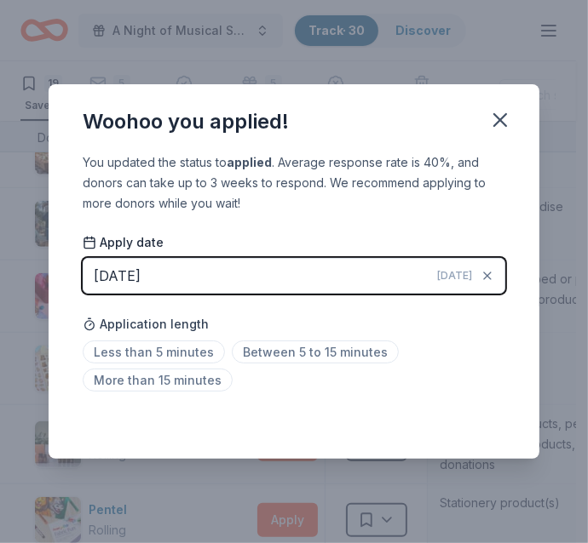
click at [513, 115] on button "button" at bounding box center [499, 119] width 37 height 37
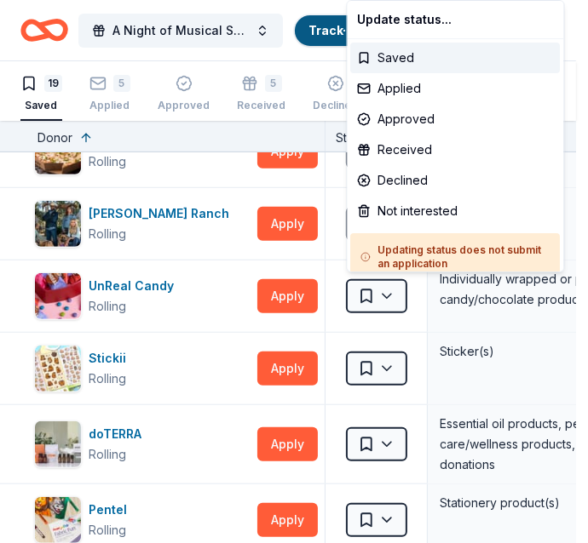
click at [379, 290] on html "A Night of Musical Splendor - Fall Fundraiser Track · 30 Discover Earn Rewards …" at bounding box center [294, 271] width 588 height 543
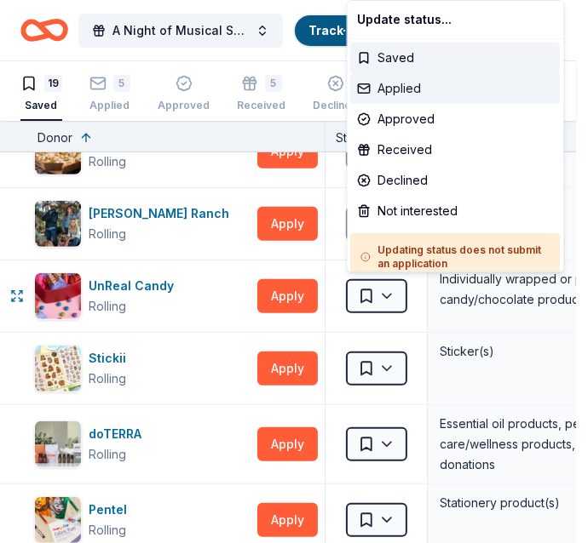
click at [391, 96] on div "Applied" at bounding box center [456, 88] width 210 height 31
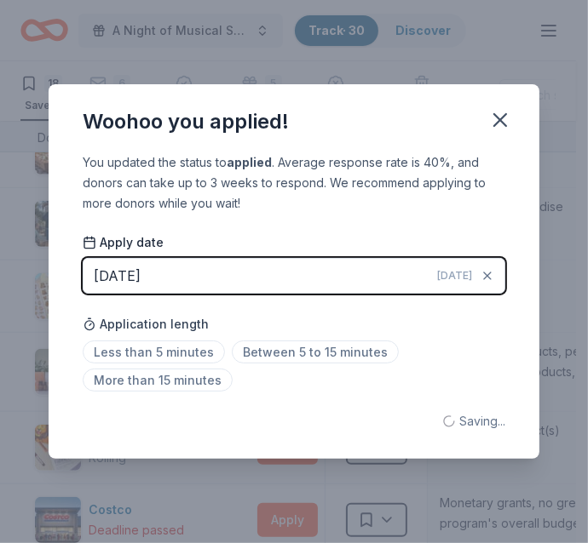
click at [221, 264] on button "[DATE] [DATE]" at bounding box center [294, 276] width 423 height 36
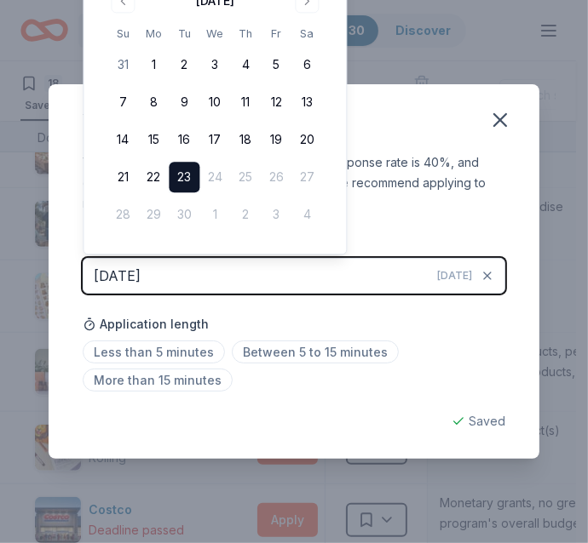
click at [127, 2] on button "Go to previous month" at bounding box center [123, 1] width 24 height 24
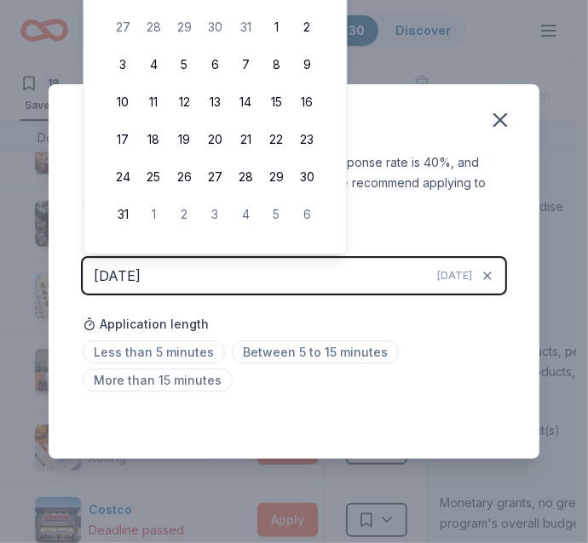
click at [180, 65] on button "5" at bounding box center [184, 64] width 31 height 31
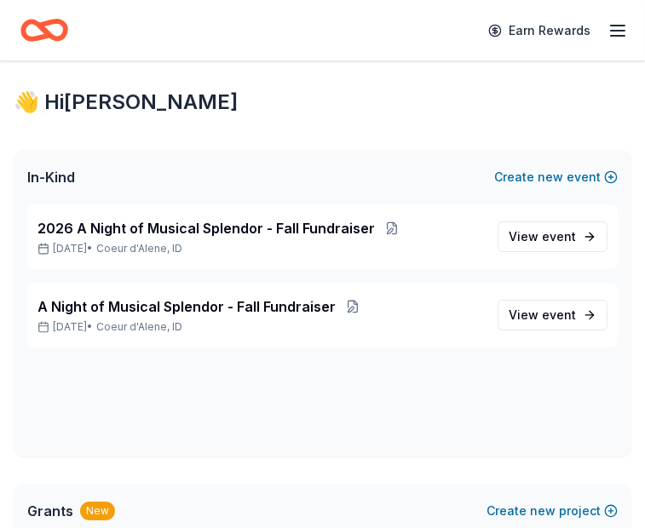
click at [542, 308] on span "event" at bounding box center [559, 315] width 34 height 14
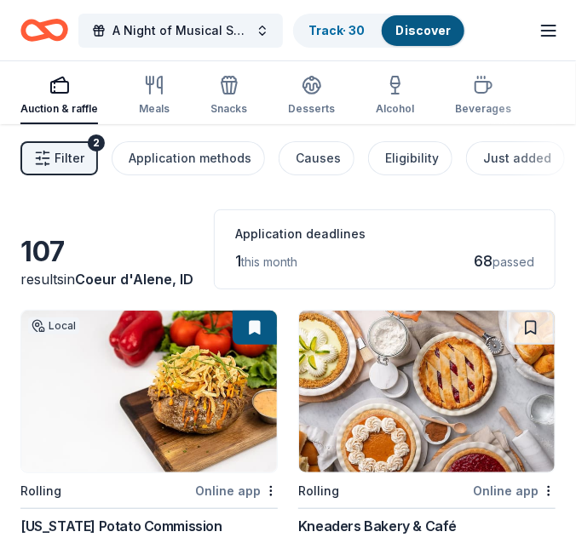
click at [344, 27] on link "Track · 30" at bounding box center [336, 30] width 56 height 14
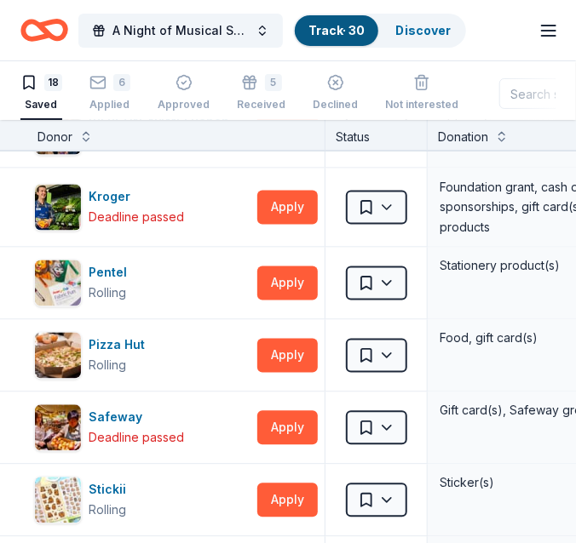
scroll to position [722, 0]
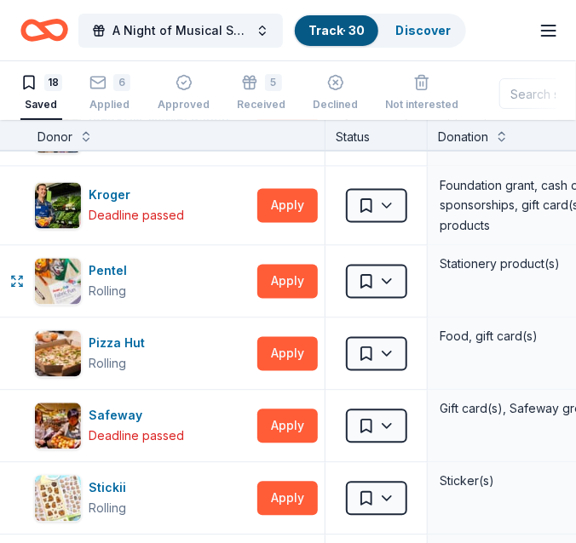
click at [112, 262] on div "Pentel" at bounding box center [111, 272] width 45 height 20
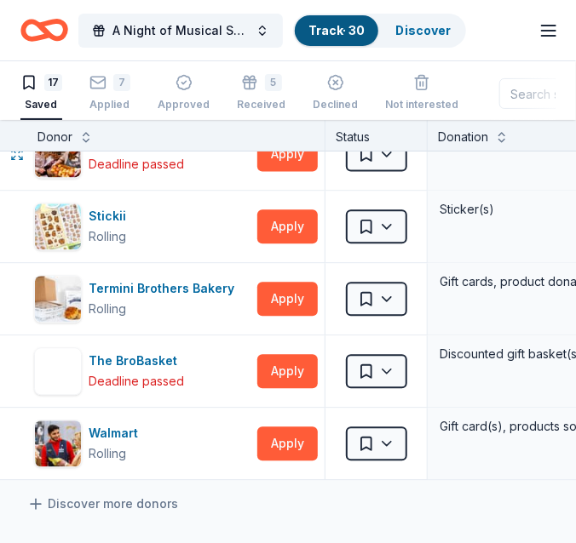
scroll to position [920, 0]
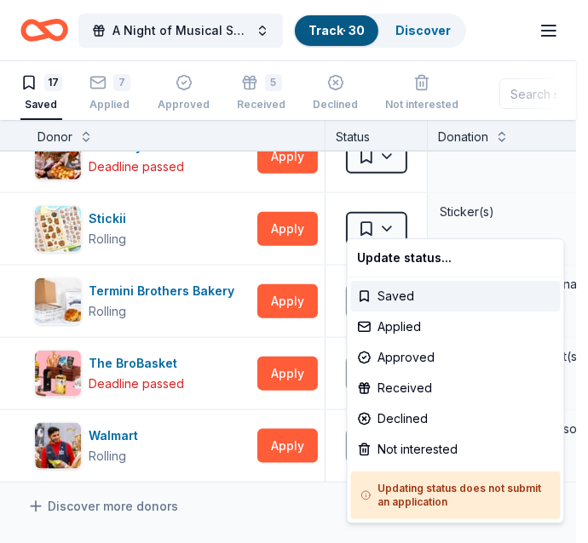
click at [391, 206] on html "A Night of Musical Splendor - Fall Fundraiser Track · 30 Discover Earn Rewards …" at bounding box center [294, 270] width 588 height 543
click at [101, 206] on html "A Night of Musical Splendor - Fall Fundraiser Track · 30 Discover Earn Rewards …" at bounding box center [294, 270] width 588 height 543
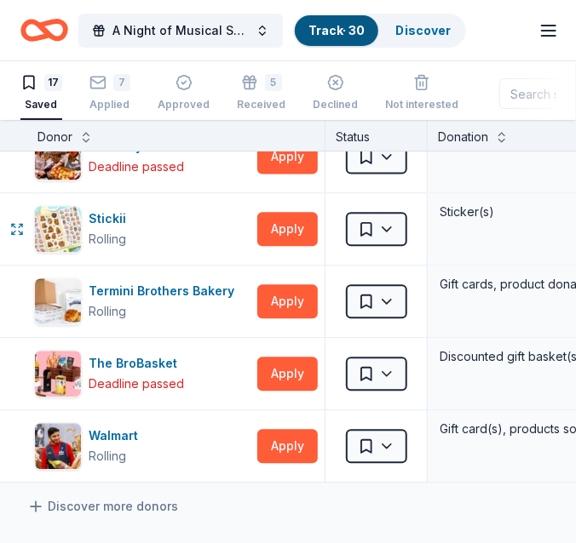
click at [101, 209] on div "Stickii" at bounding box center [111, 219] width 44 height 20
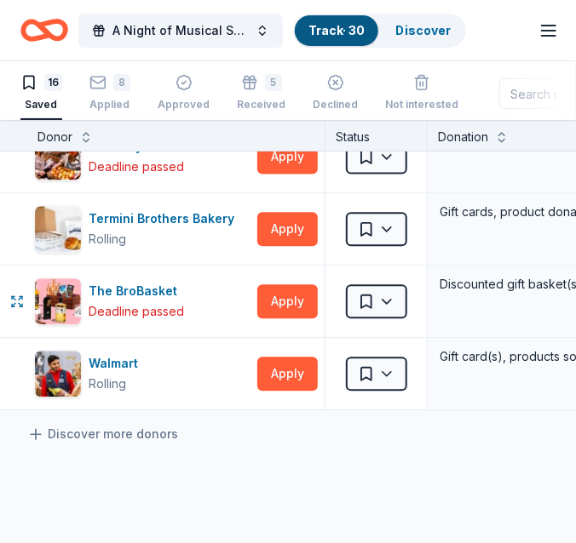
click at [111, 283] on div "The BroBasket" at bounding box center [136, 291] width 95 height 20
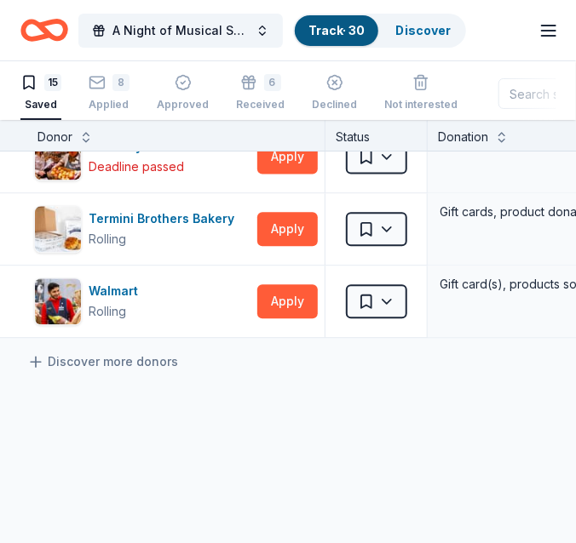
click at [252, 104] on div "Received" at bounding box center [260, 105] width 49 height 14
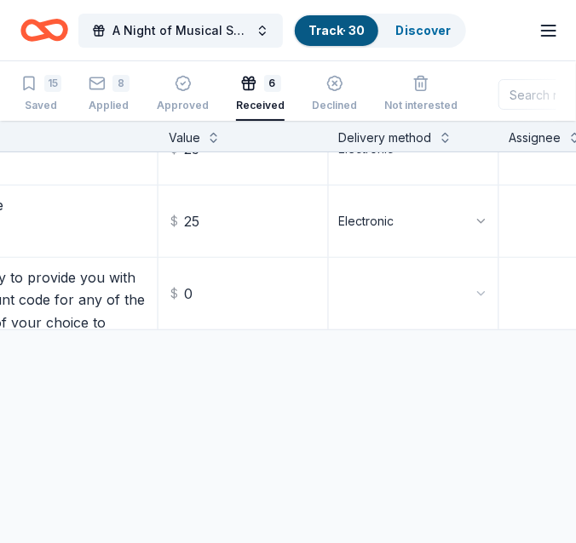
scroll to position [256, 526]
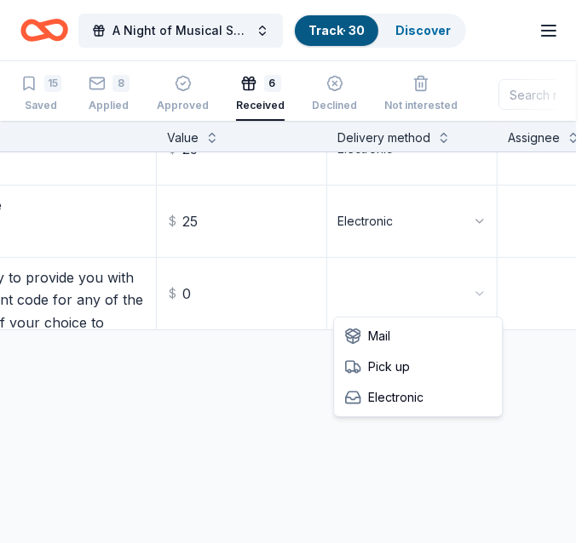
click at [486, 281] on html "A Night of Musical Splendor - Fall Fundraiser Track · 30 Discover Earn Rewards …" at bounding box center [294, 271] width 588 height 543
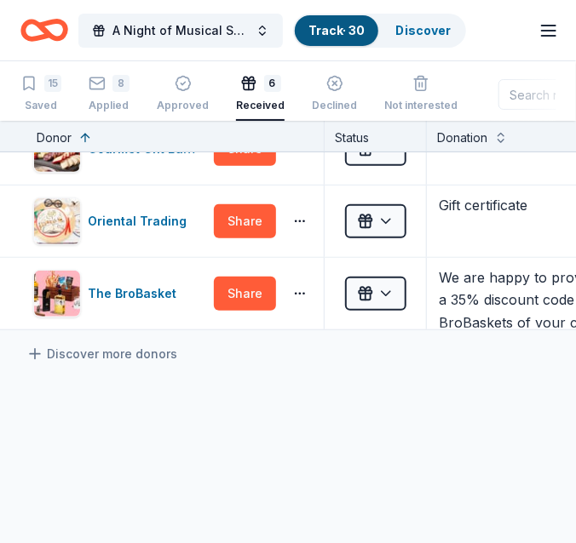
scroll to position [256, 0]
click at [34, 89] on icon "button" at bounding box center [29, 84] width 10 height 13
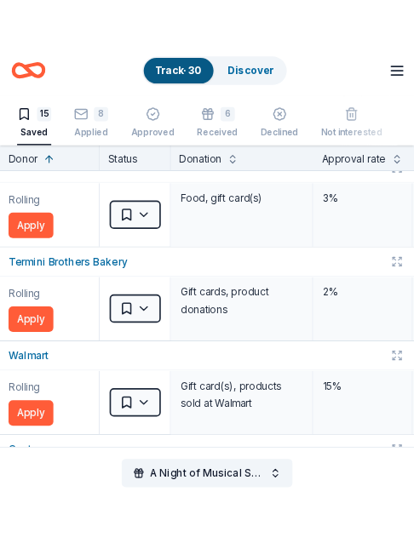
scroll to position [1204, 0]
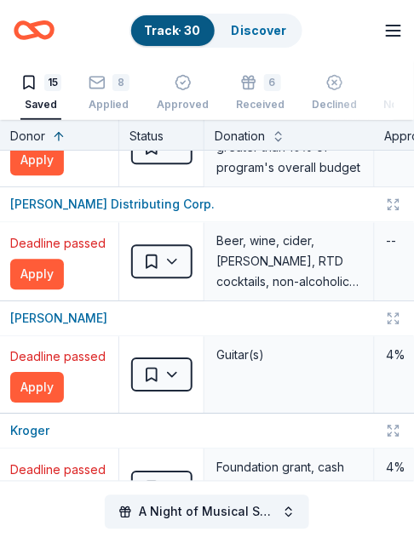
click at [112, 78] on div "8" at bounding box center [120, 82] width 17 height 17
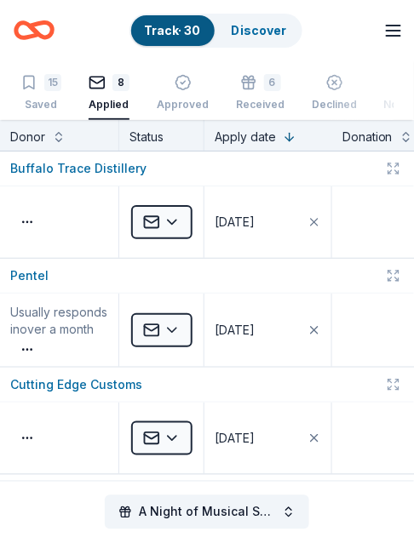
click at [315, 89] on div "button" at bounding box center [334, 82] width 45 height 17
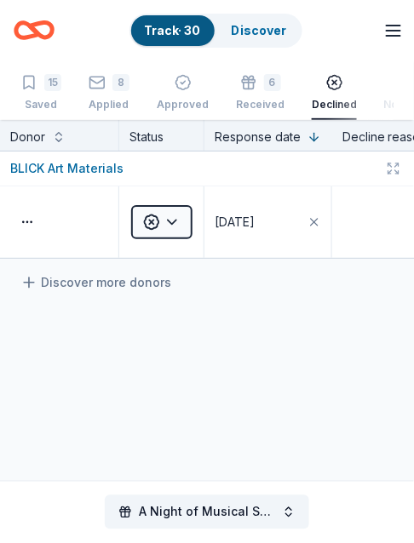
click at [260, 91] on div "6 Received" at bounding box center [260, 92] width 49 height 37
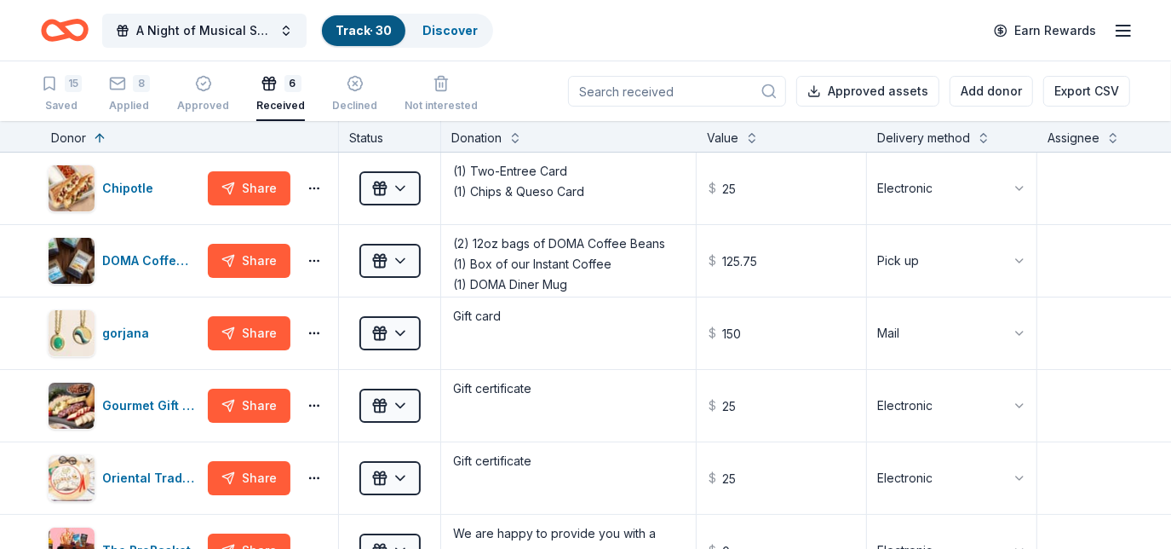
click at [79, 37] on icon "Home" at bounding box center [73, 29] width 26 height 17
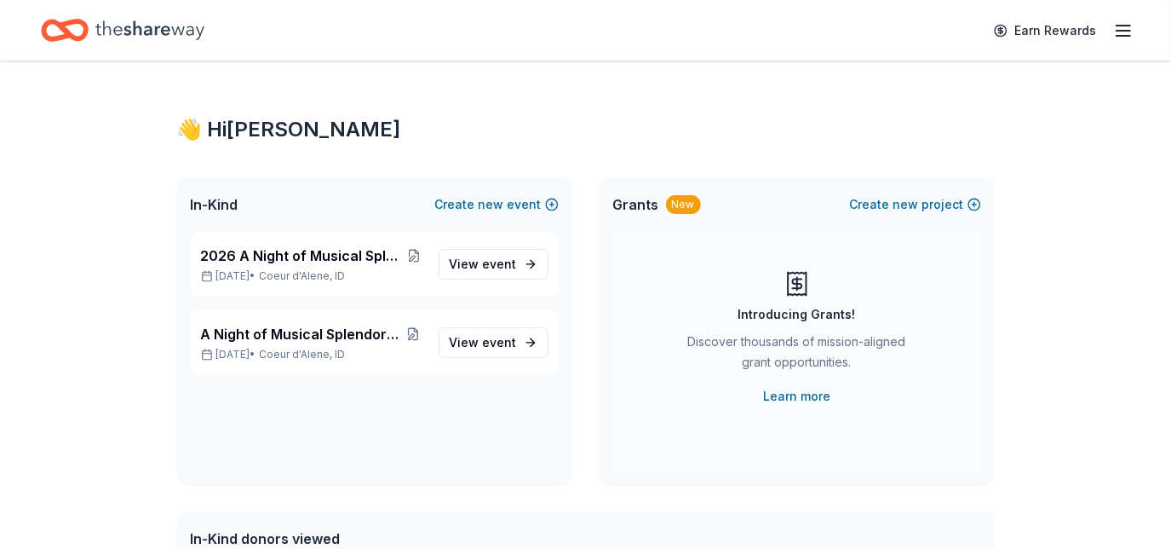
click at [486, 341] on span "event" at bounding box center [500, 342] width 34 height 14
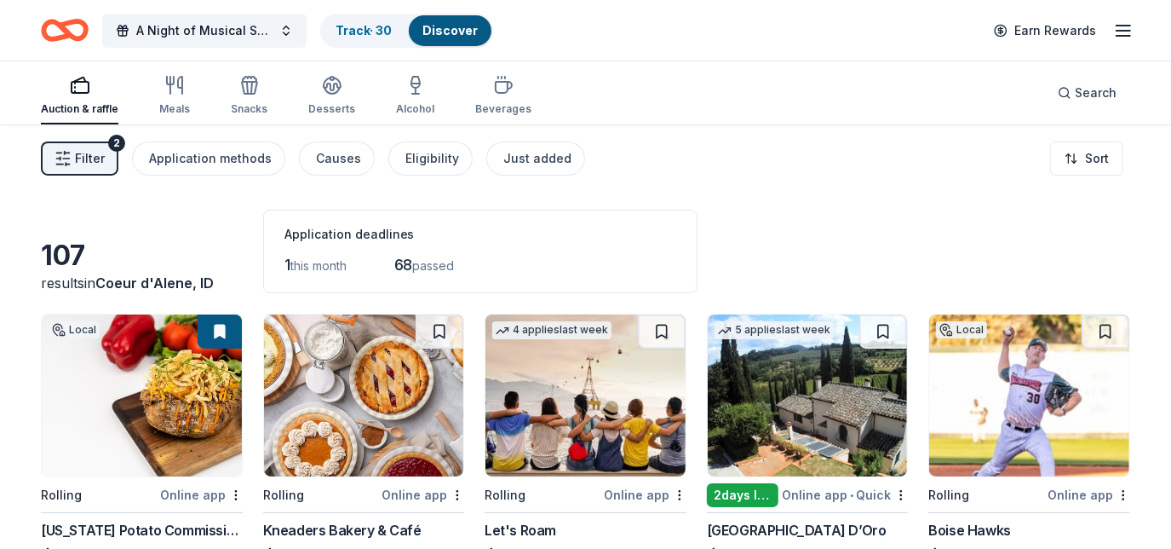
click at [352, 20] on div "Track · 30" at bounding box center [363, 30] width 83 height 31
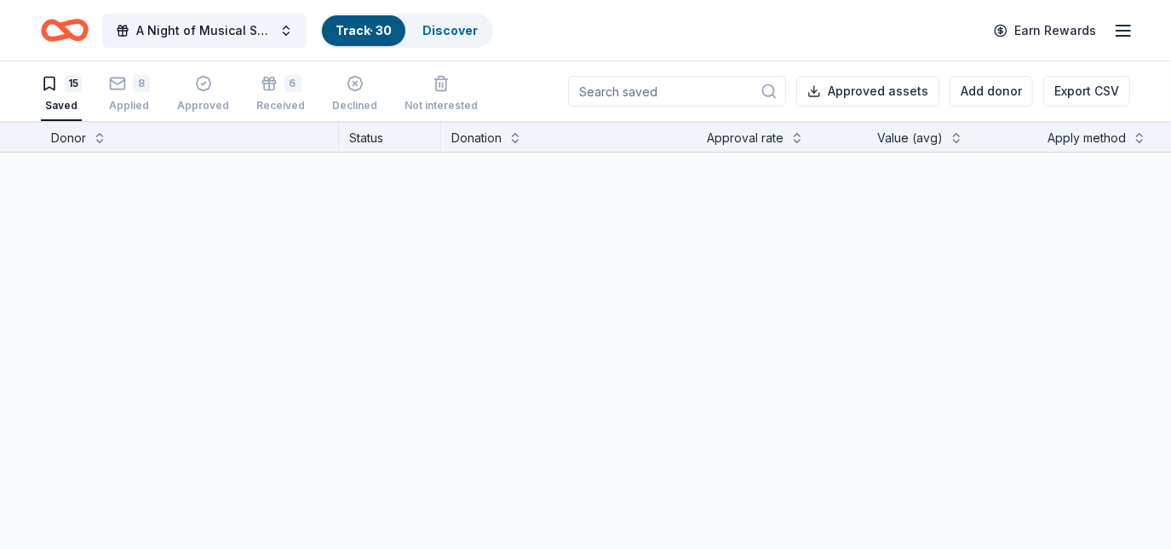
scroll to position [1, 0]
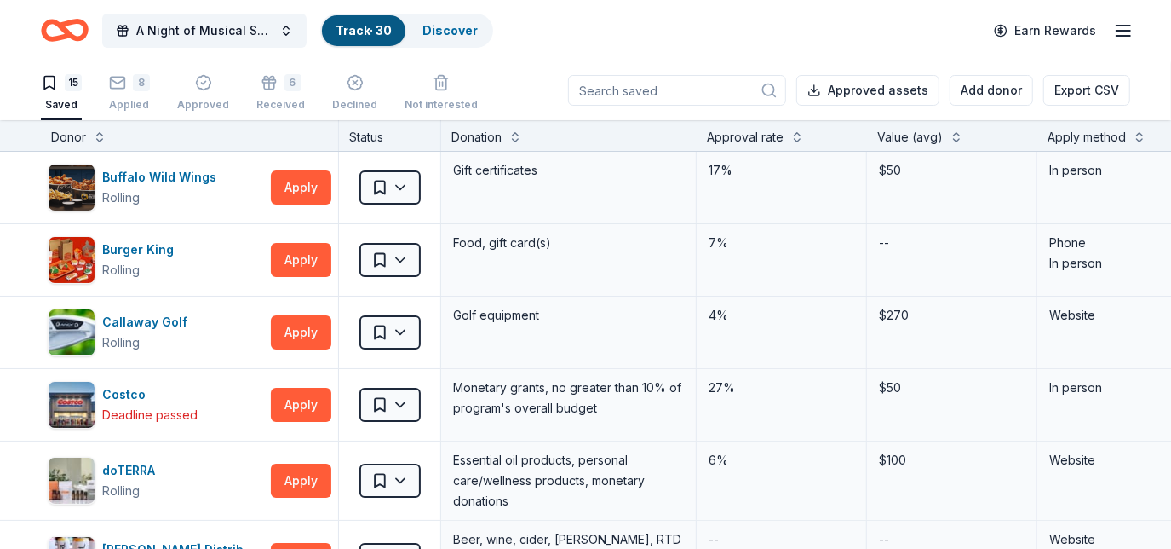
click at [262, 82] on rect "button" at bounding box center [268, 81] width 13 height 3
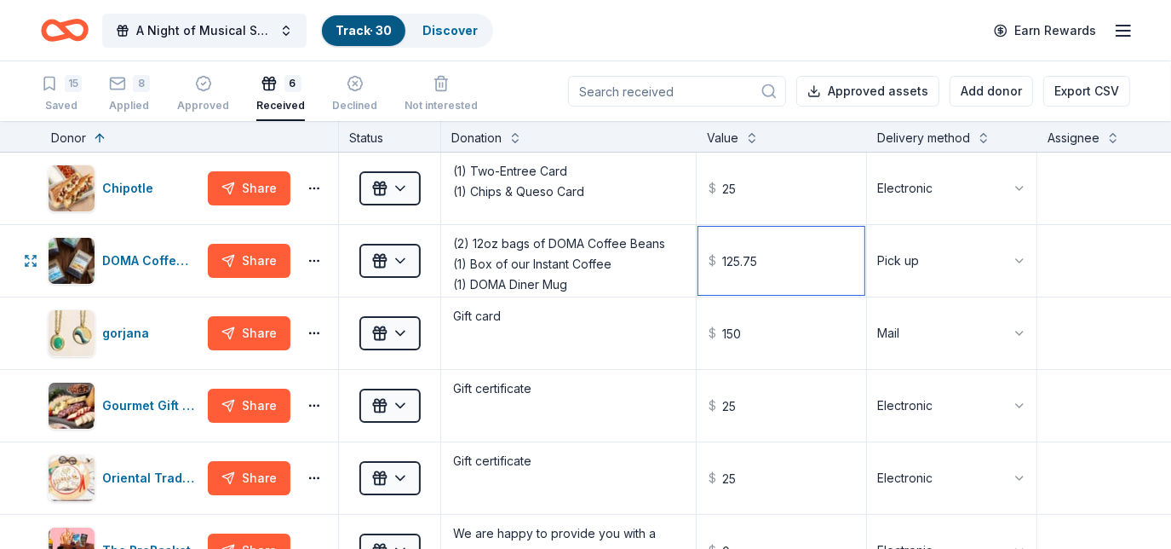
click at [784, 263] on input "125.75" at bounding box center [782, 261] width 166 height 68
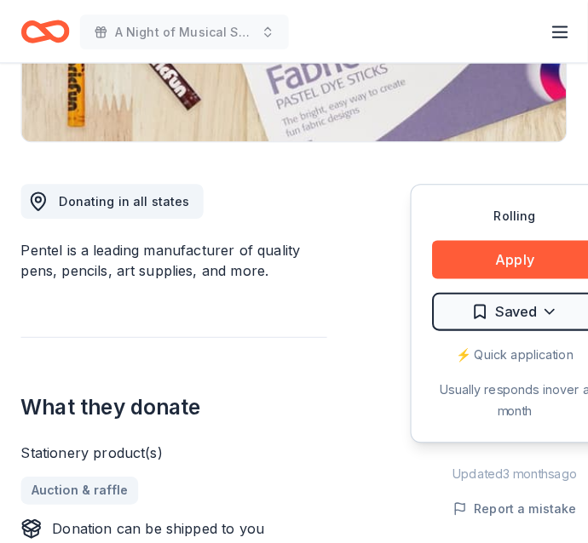
scroll to position [386, 0]
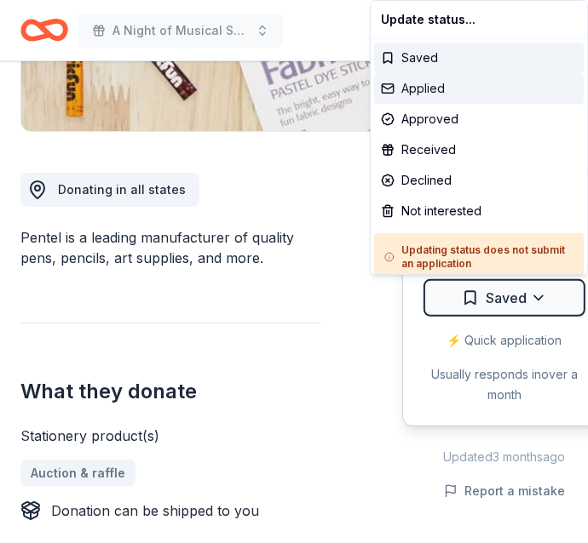
click at [433, 81] on div "Applied" at bounding box center [479, 88] width 210 height 31
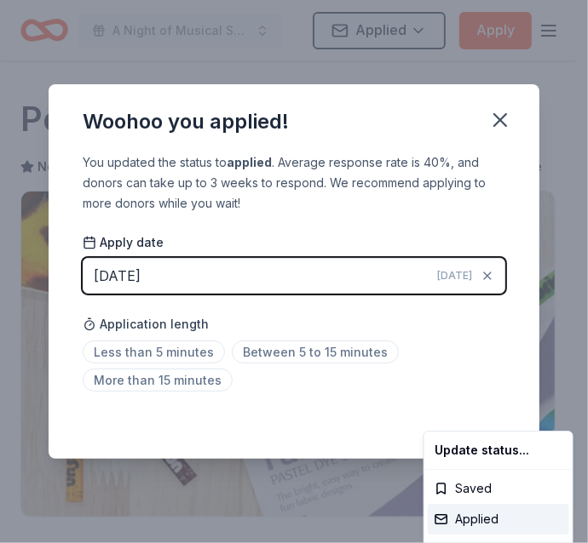
click at [161, 275] on html "A Night of Musical Splendor - Fall Fundraiser Applied Apply Rolling Share Pente…" at bounding box center [294, 271] width 588 height 543
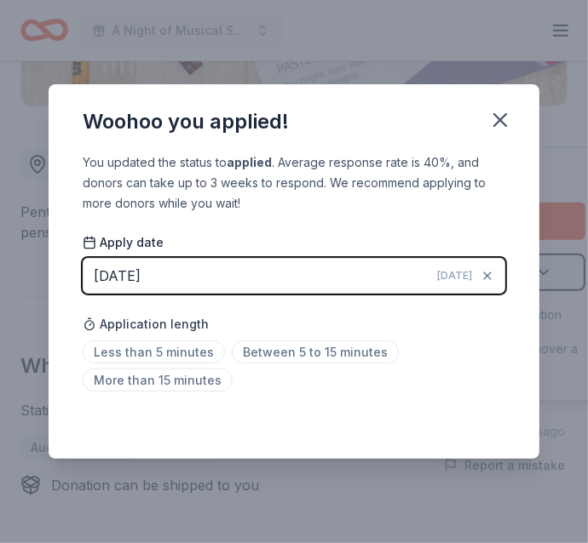
click at [261, 285] on button "[DATE] [DATE]" at bounding box center [294, 276] width 423 height 36
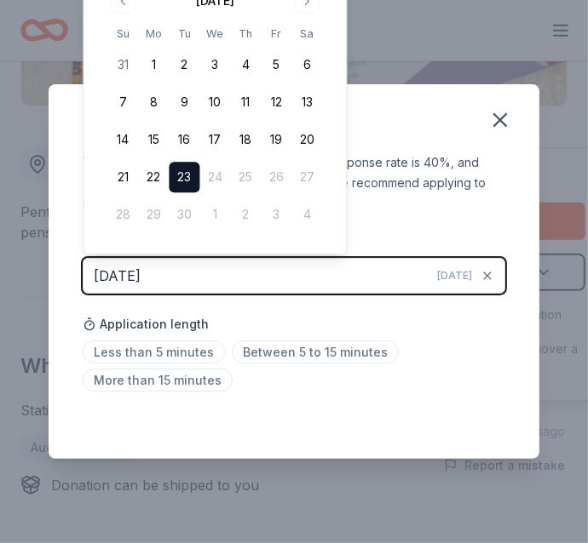
click at [123, 5] on button "Go to previous month" at bounding box center [123, 1] width 24 height 24
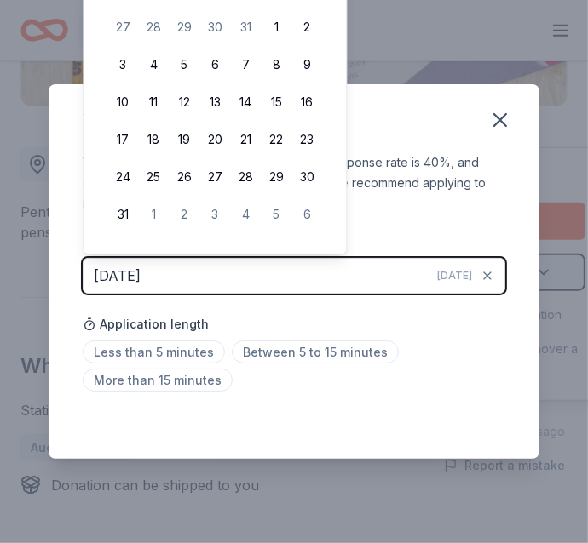
click at [276, 66] on button "8" at bounding box center [276, 64] width 31 height 31
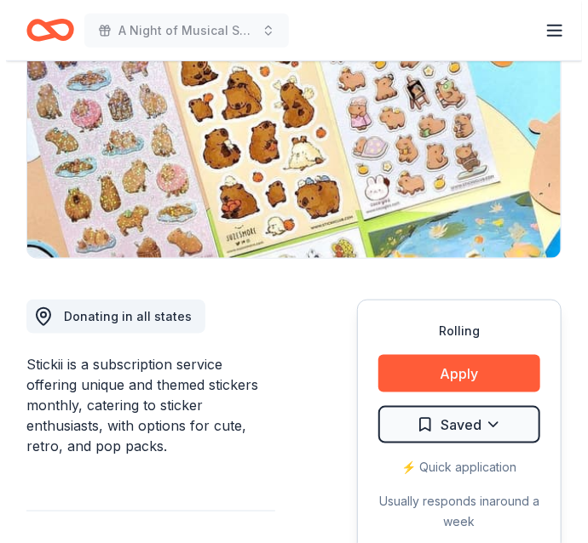
scroll to position [277, 0]
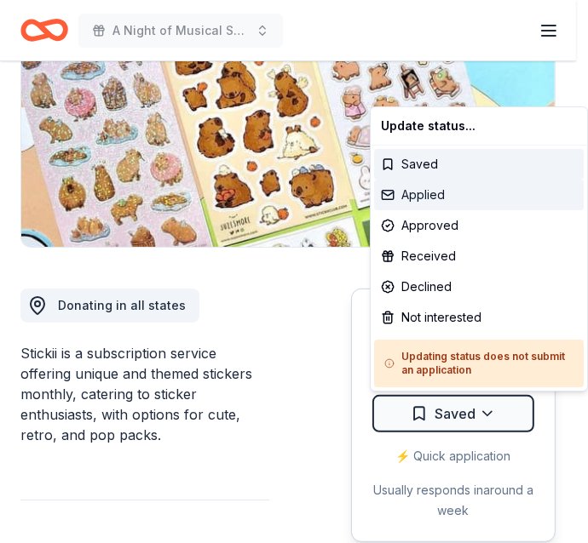
click at [451, 196] on div "Applied" at bounding box center [479, 195] width 210 height 31
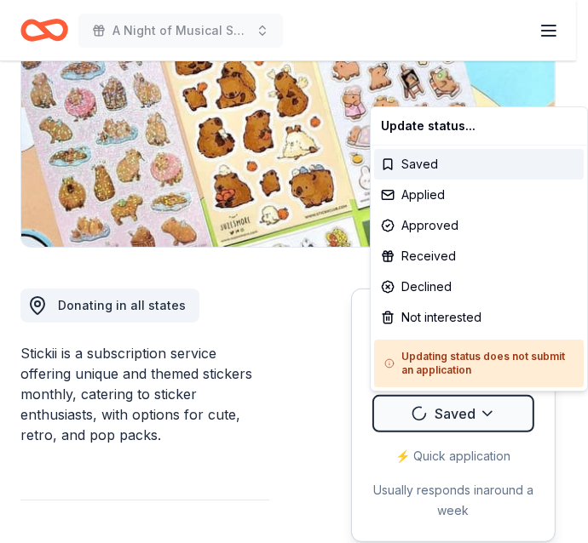
scroll to position [0, 0]
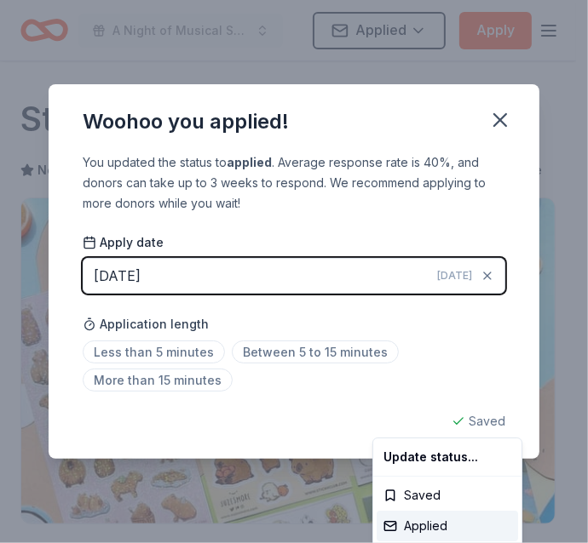
click at [127, 280] on html "A Night of Musical Splendor - Fall Fundraiser Applied Apply Rolling Share Stick…" at bounding box center [294, 271] width 588 height 543
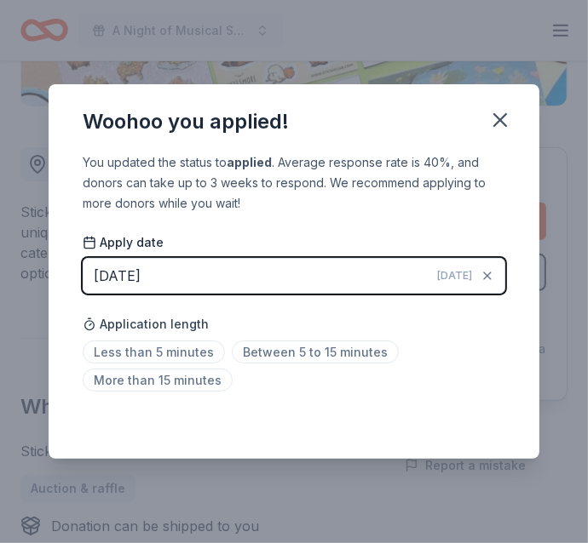
click at [127, 280] on div "[DATE]" at bounding box center [117, 276] width 47 height 22
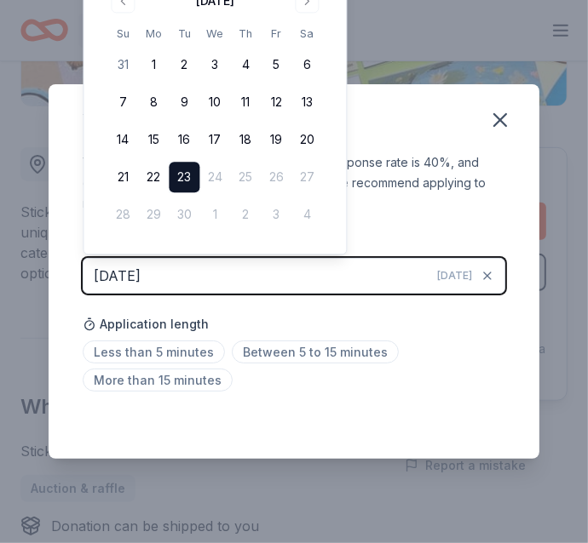
click at [123, 7] on button "Go to previous month" at bounding box center [123, 1] width 24 height 24
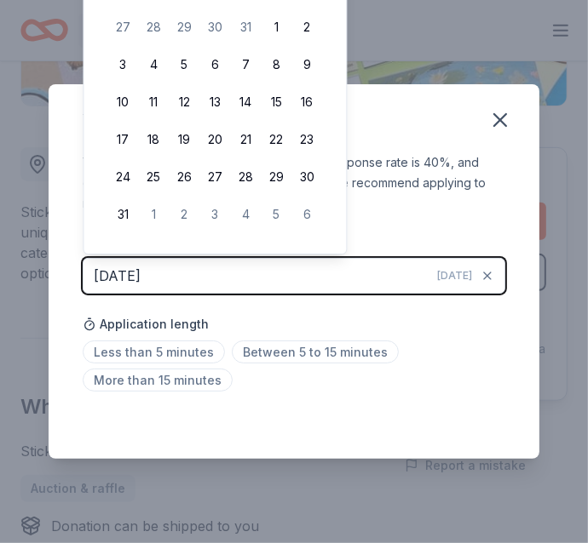
click at [214, 57] on button "6" at bounding box center [214, 64] width 31 height 31
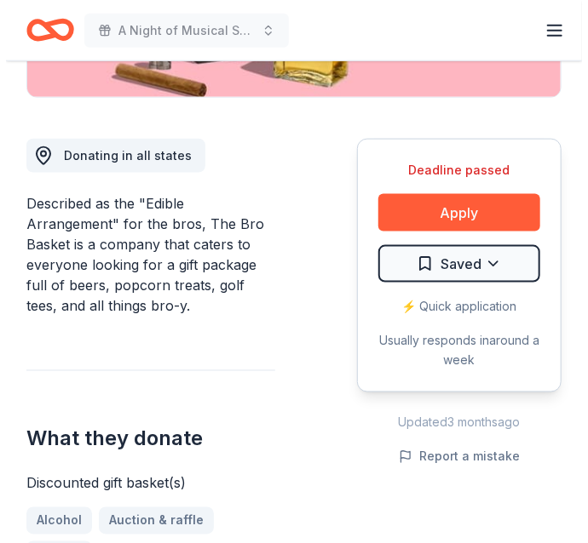
scroll to position [459, 0]
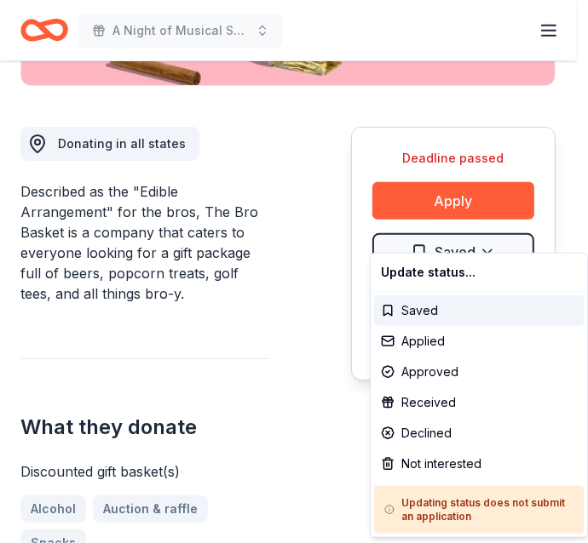
click at [438, 400] on div "Received" at bounding box center [479, 403] width 210 height 31
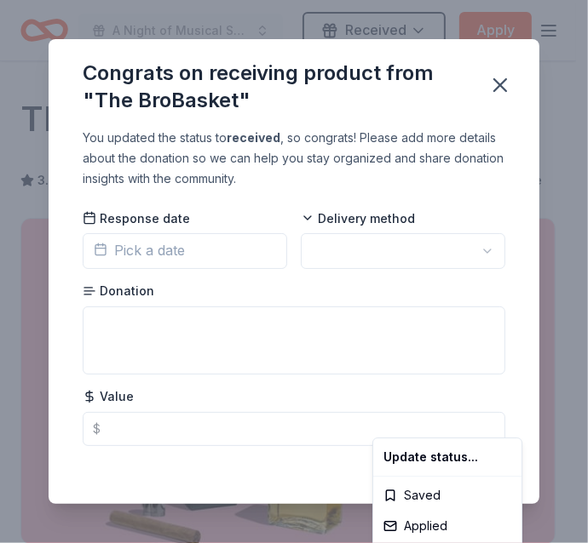
scroll to position [0, 0]
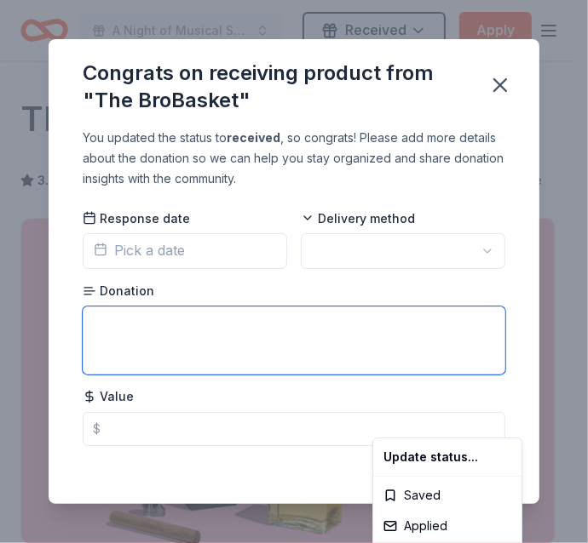
click at [163, 346] on html "A Night of Musical Splendor - Fall Fundraiser Received Apply Deadline passed Sh…" at bounding box center [294, 271] width 588 height 543
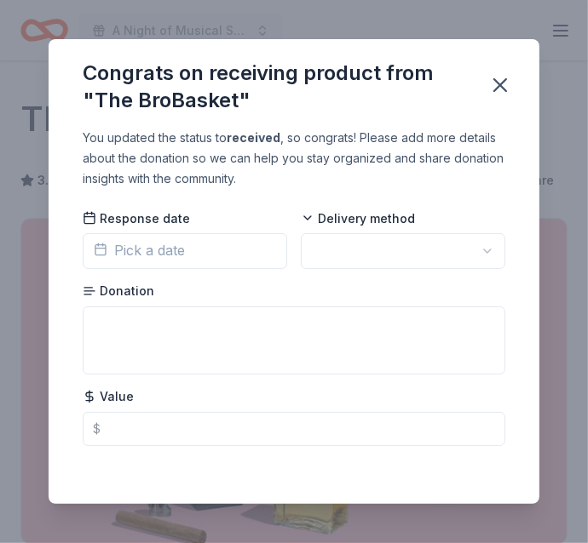
scroll to position [418, 0]
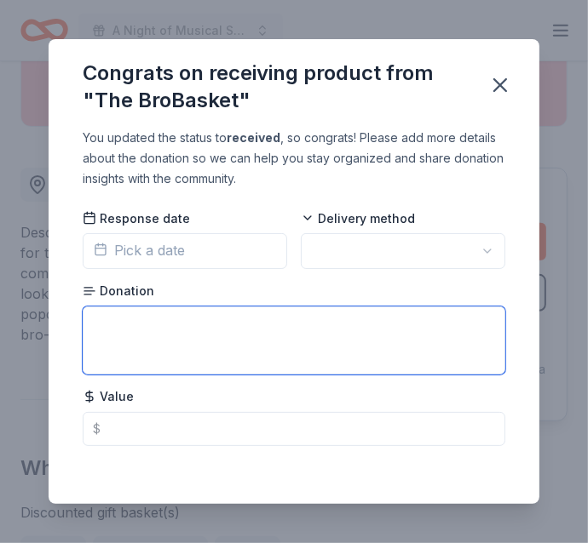
click at [163, 346] on textarea at bounding box center [294, 341] width 423 height 68
paste textarea "We are happy to provide you with a 35% discount code for any of the BroBaskets …"
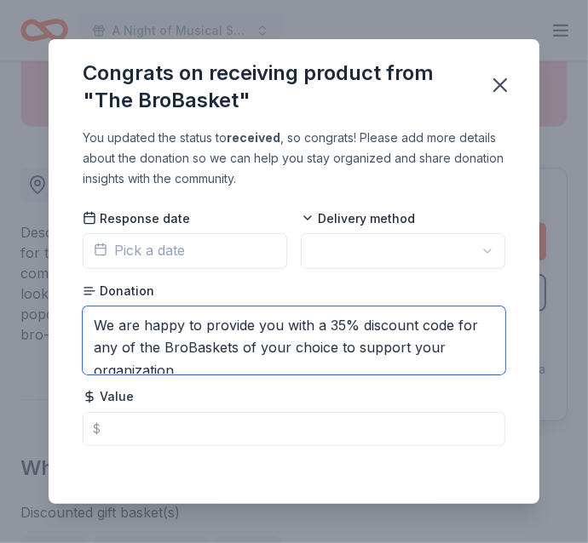
scroll to position [4, 0]
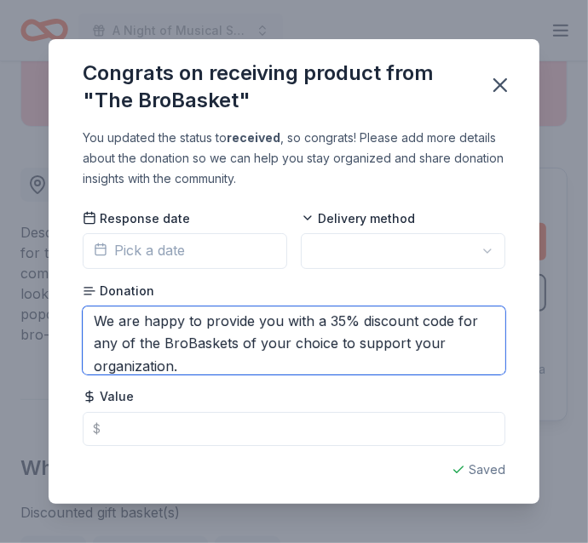
type textarea "We are happy to provide you with a 35% discount code for any of the BroBaskets …"
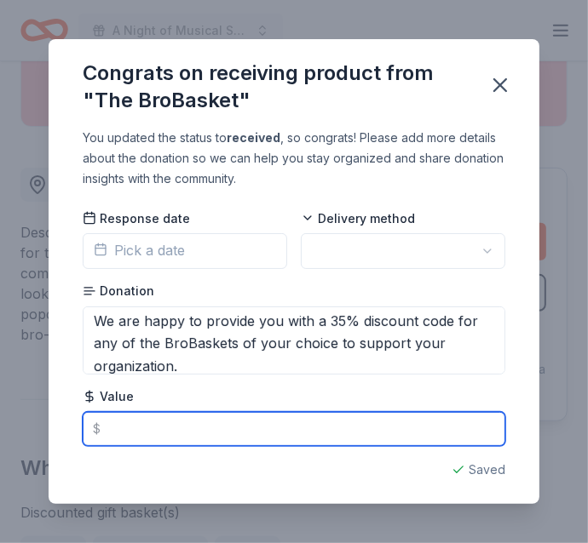
click at [153, 436] on input "text" at bounding box center [294, 429] width 423 height 34
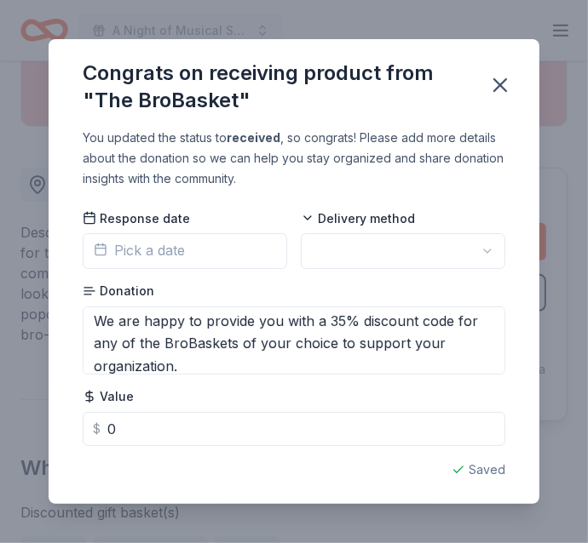
type input "0.00"
click at [183, 257] on span "Pick a date" at bounding box center [139, 250] width 91 height 22
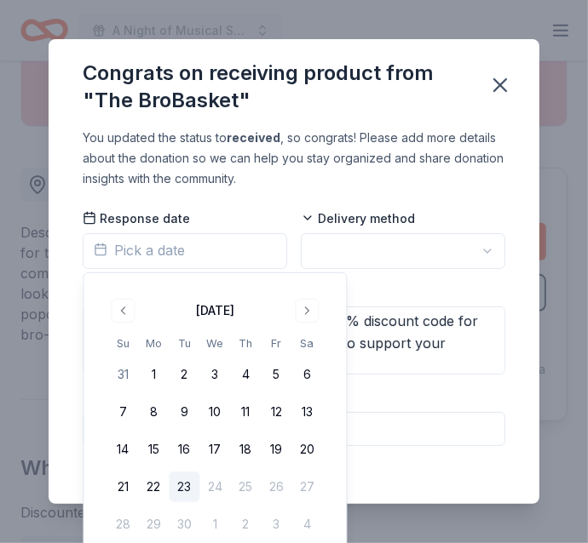
click at [113, 302] on button "Go to previous month" at bounding box center [123, 311] width 24 height 24
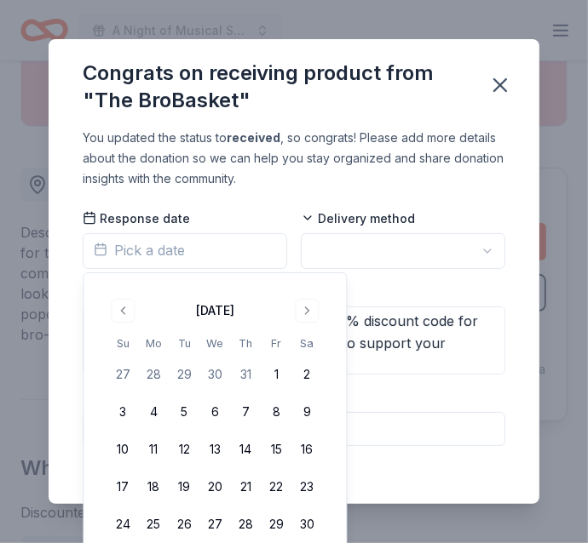
click at [217, 411] on button "6" at bounding box center [214, 412] width 31 height 31
